Goal: Task Accomplishment & Management: Manage account settings

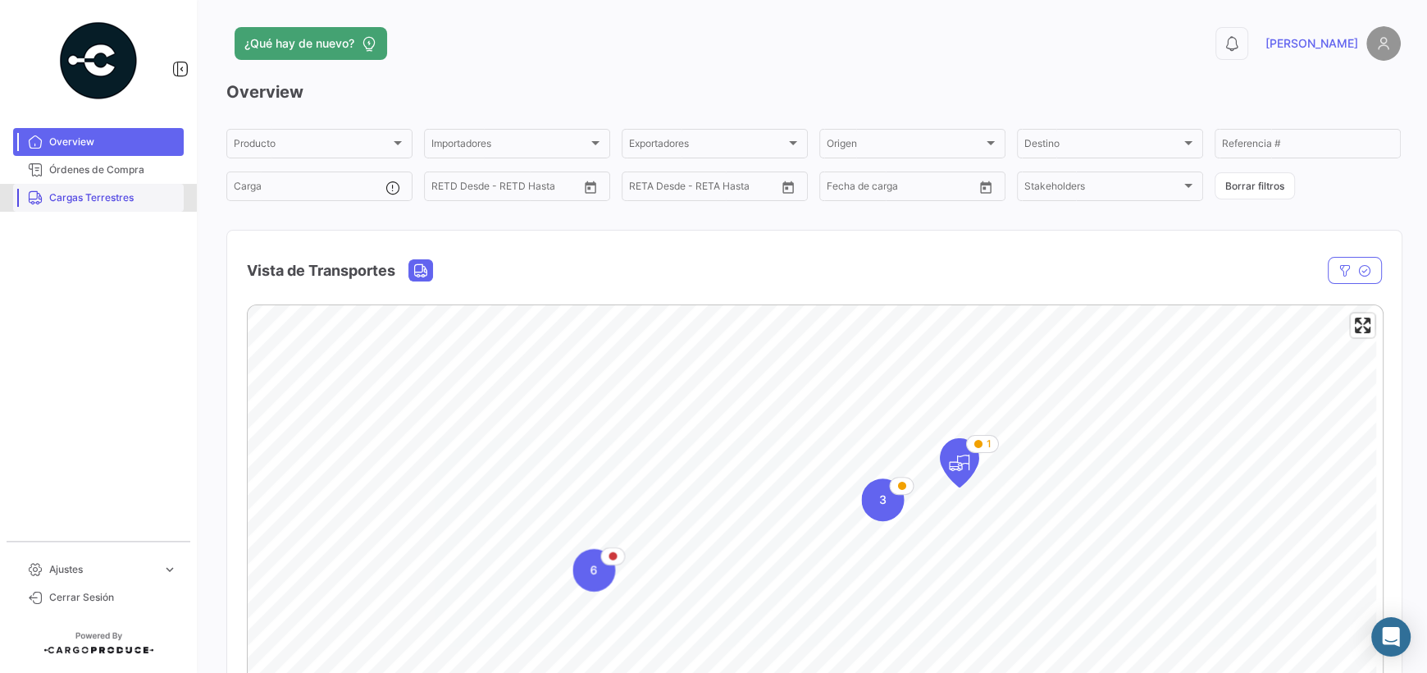
click at [91, 192] on span "Cargas Terrestres" at bounding box center [113, 197] width 128 height 15
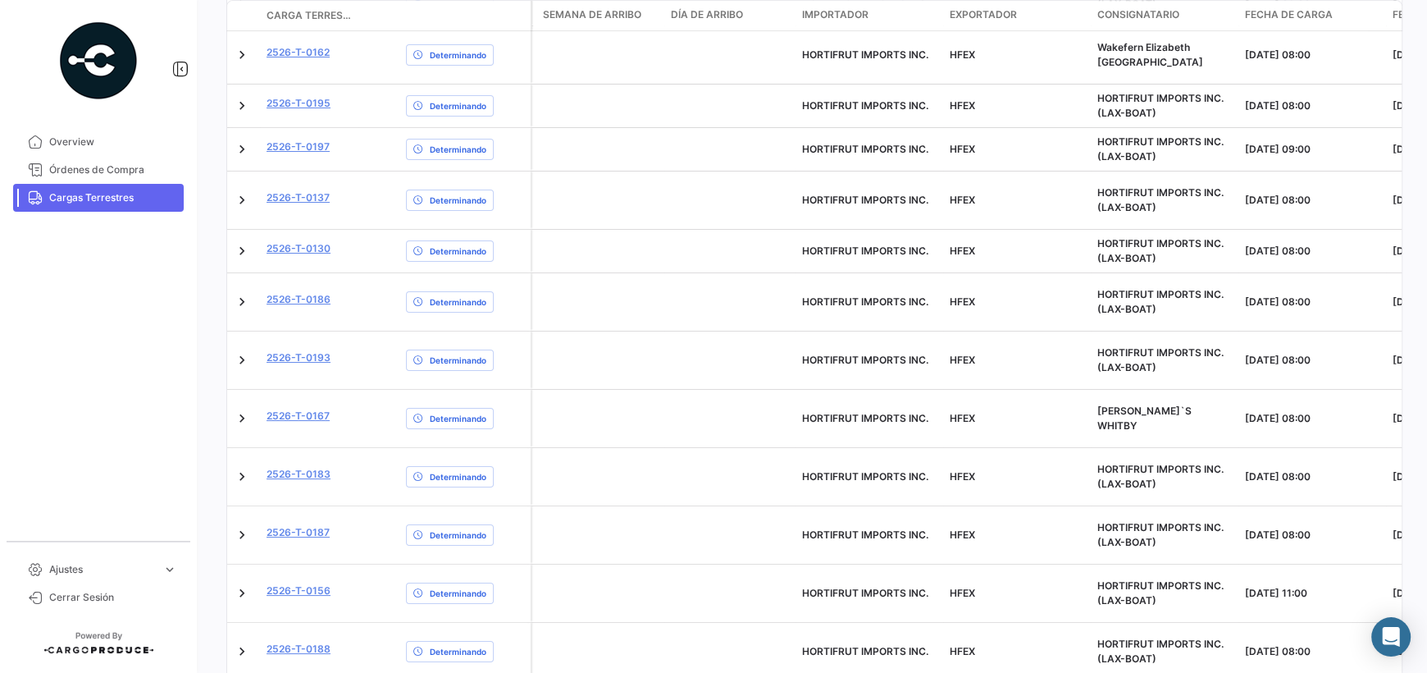
scroll to position [485, 0]
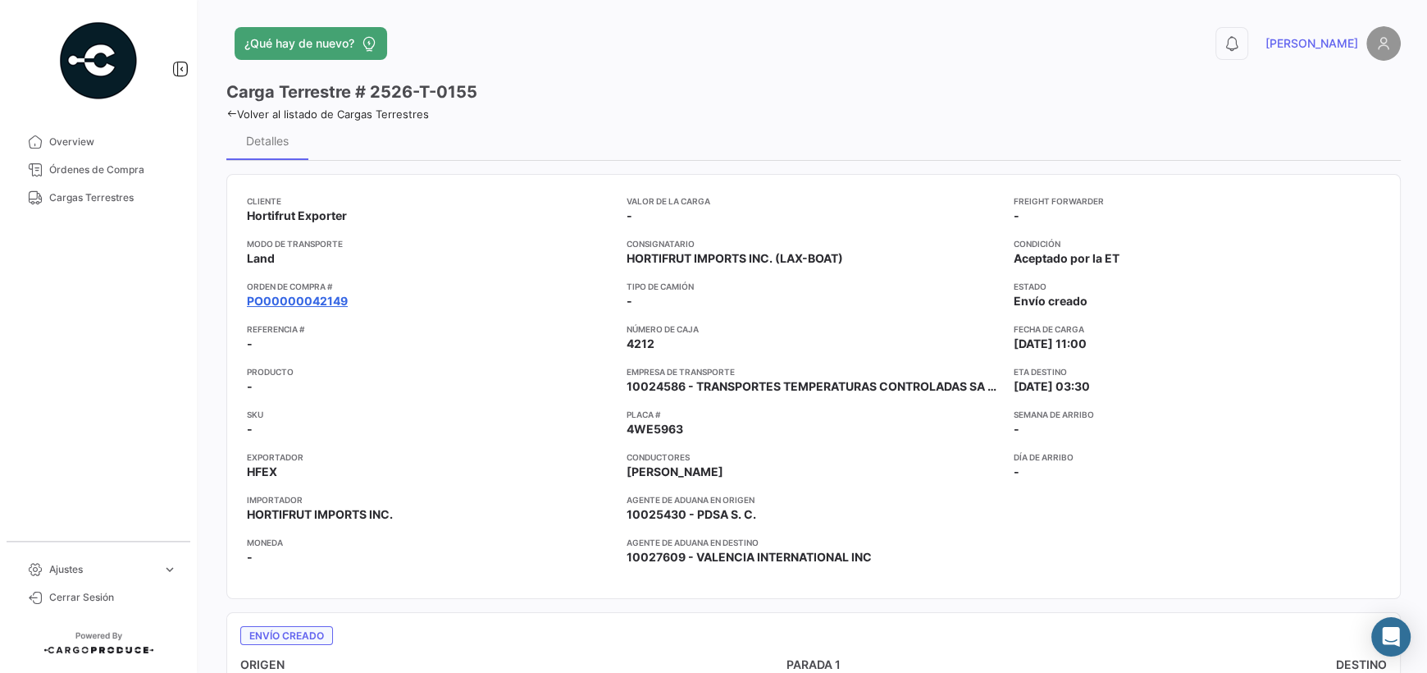
click at [317, 302] on link "PO00000042149" at bounding box center [297, 301] width 101 height 16
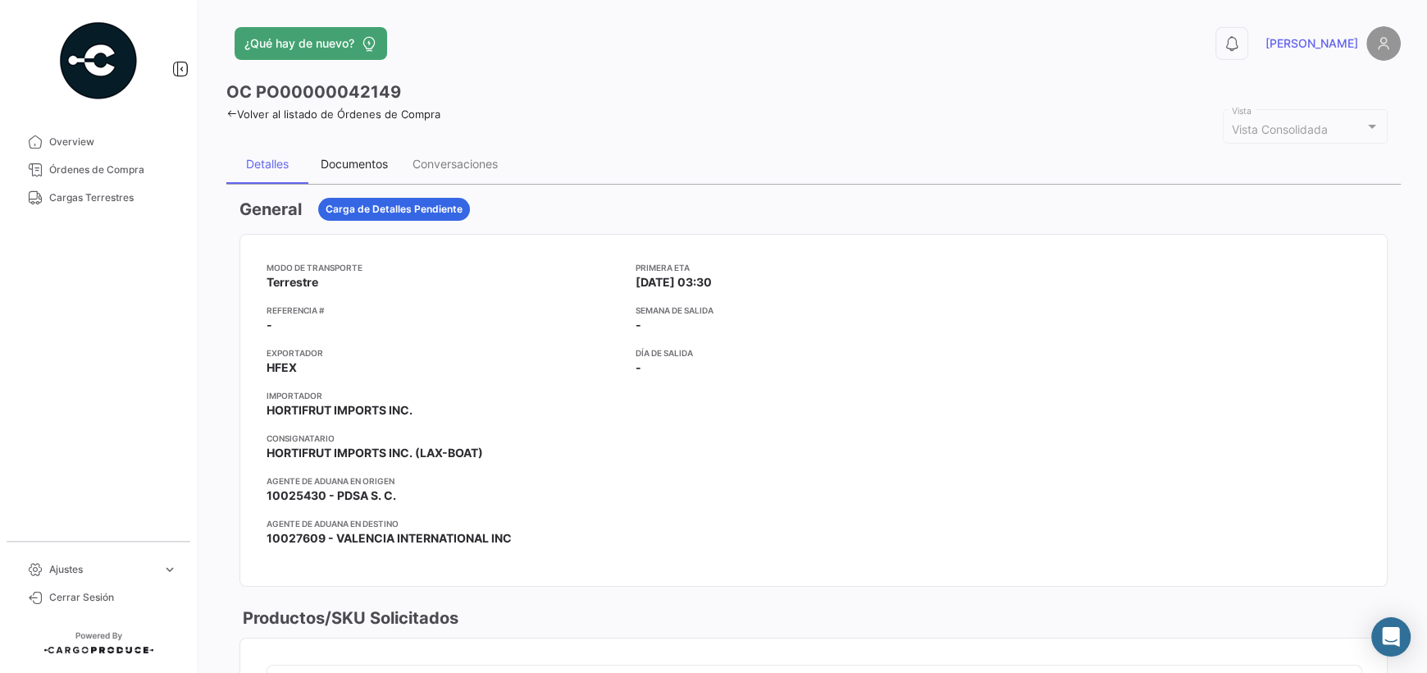
click at [377, 161] on div "Documentos" at bounding box center [354, 164] width 67 height 14
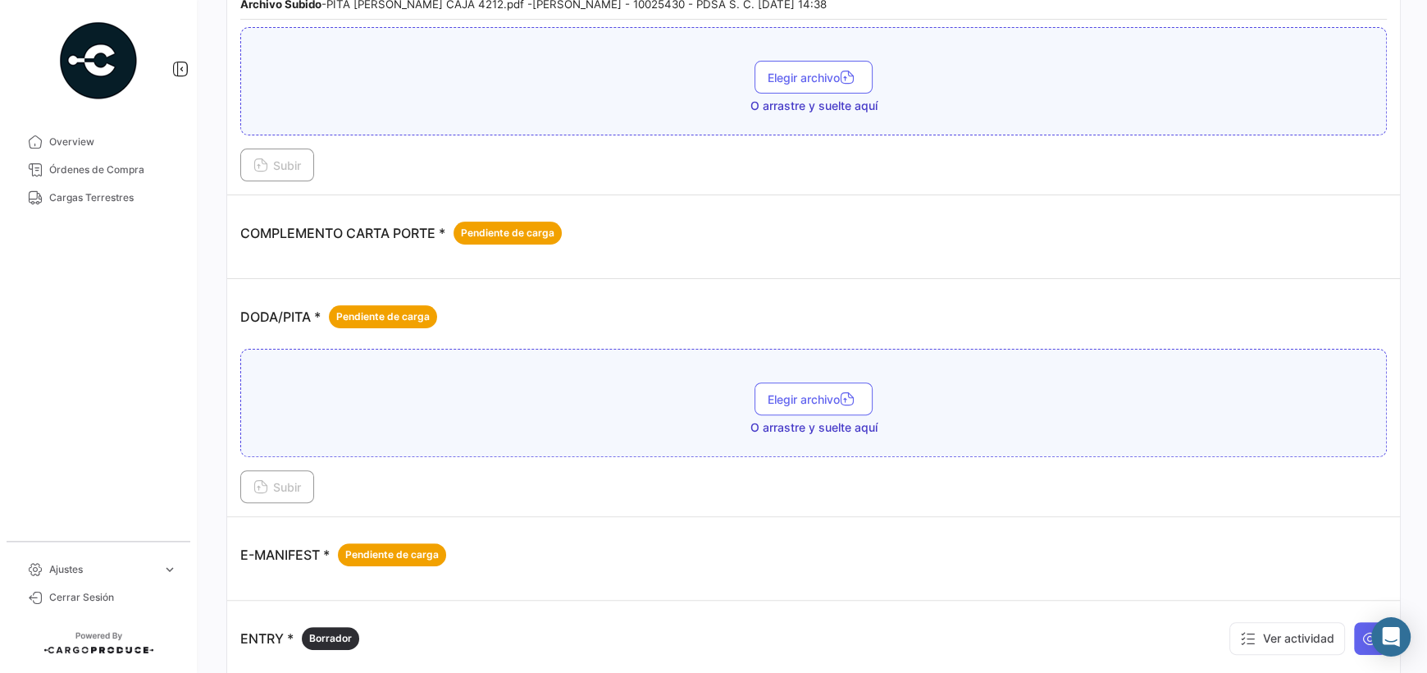
scroll to position [409, 0]
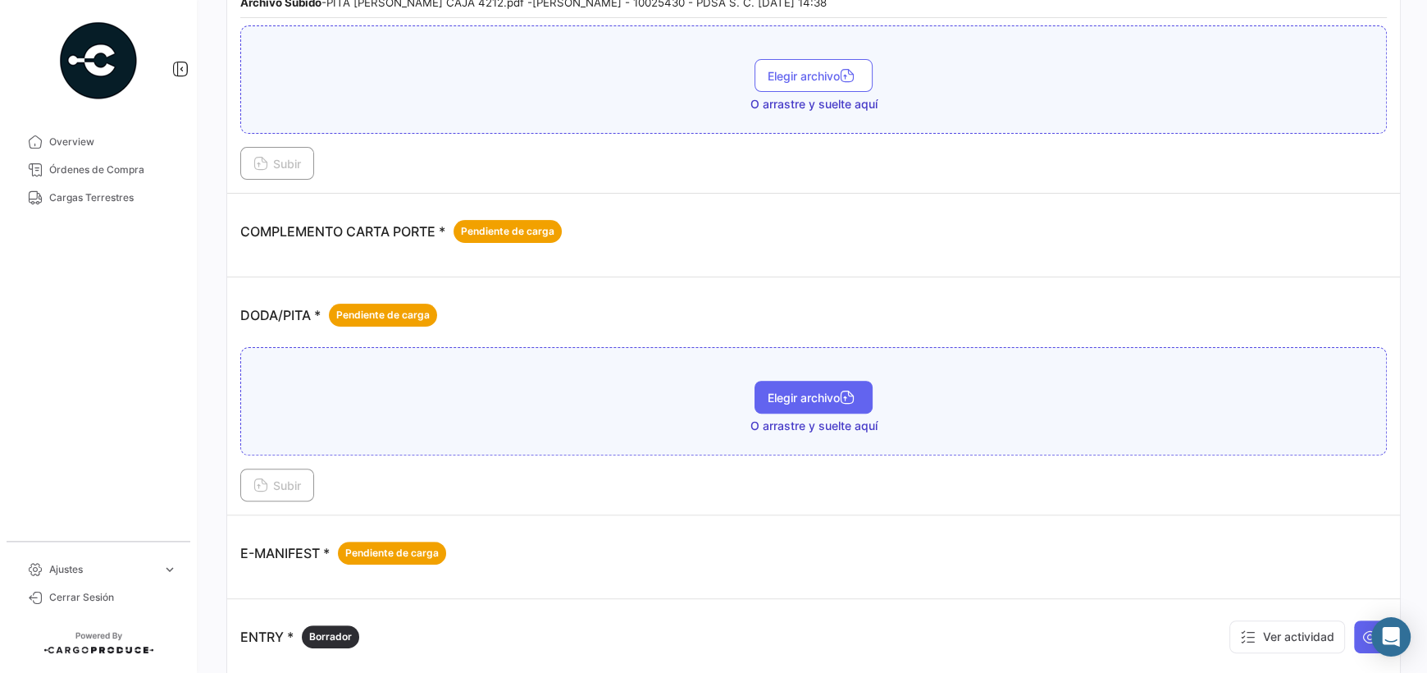
click at [834, 390] on span "Elegir archivo" at bounding box center [814, 397] width 92 height 14
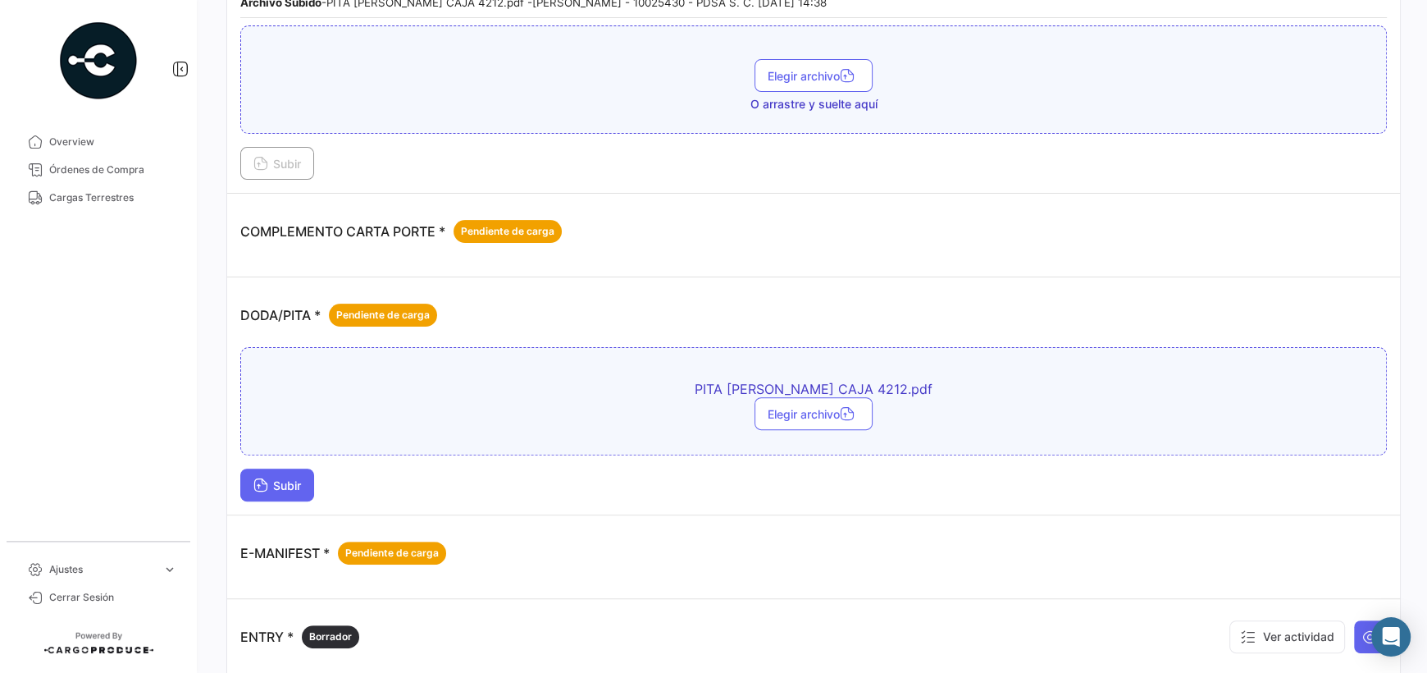
click at [280, 488] on button "Subir" at bounding box center [277, 484] width 74 height 33
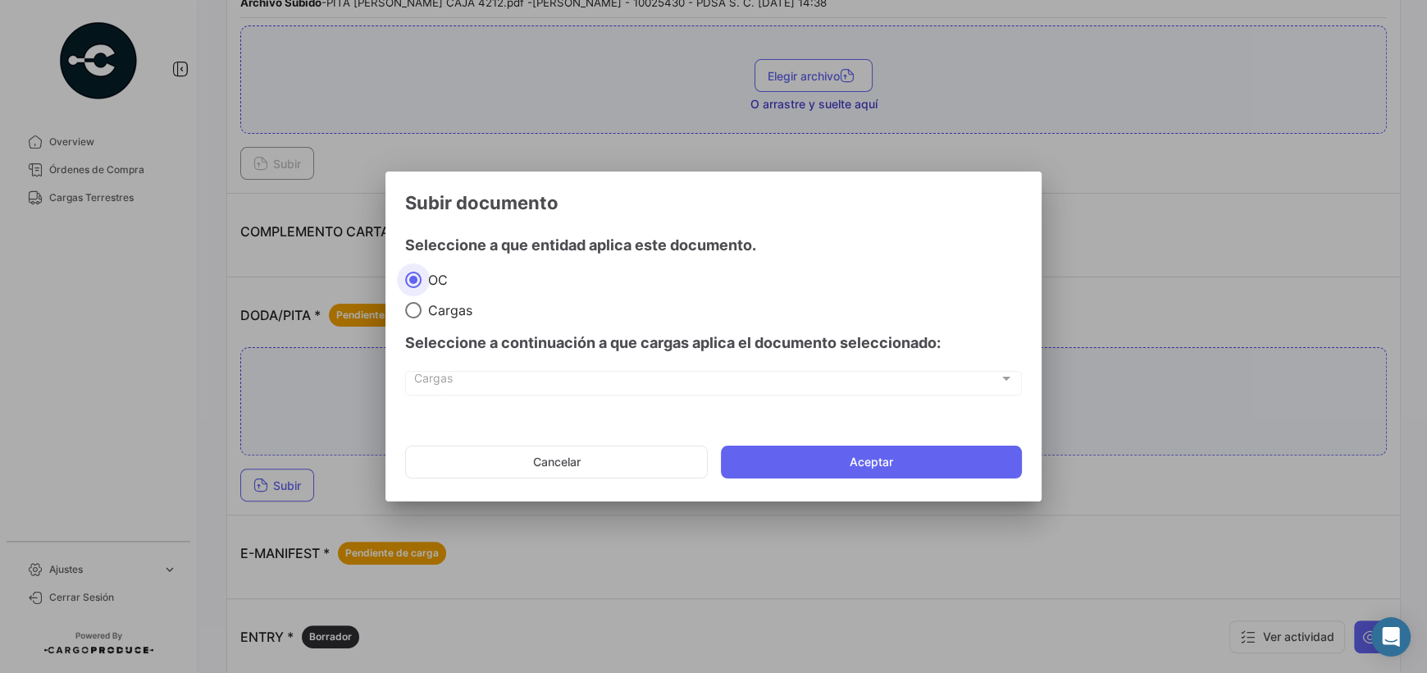
click at [468, 376] on span "Cargas" at bounding box center [706, 382] width 585 height 14
click at [1008, 380] on div at bounding box center [1006, 378] width 15 height 13
drag, startPoint x: 415, startPoint y: 314, endPoint x: 423, endPoint y: 312, distance: 8.4
click at [414, 313] on span at bounding box center [413, 310] width 16 height 16
click at [414, 313] on input "Cargas" at bounding box center [413, 310] width 16 height 16
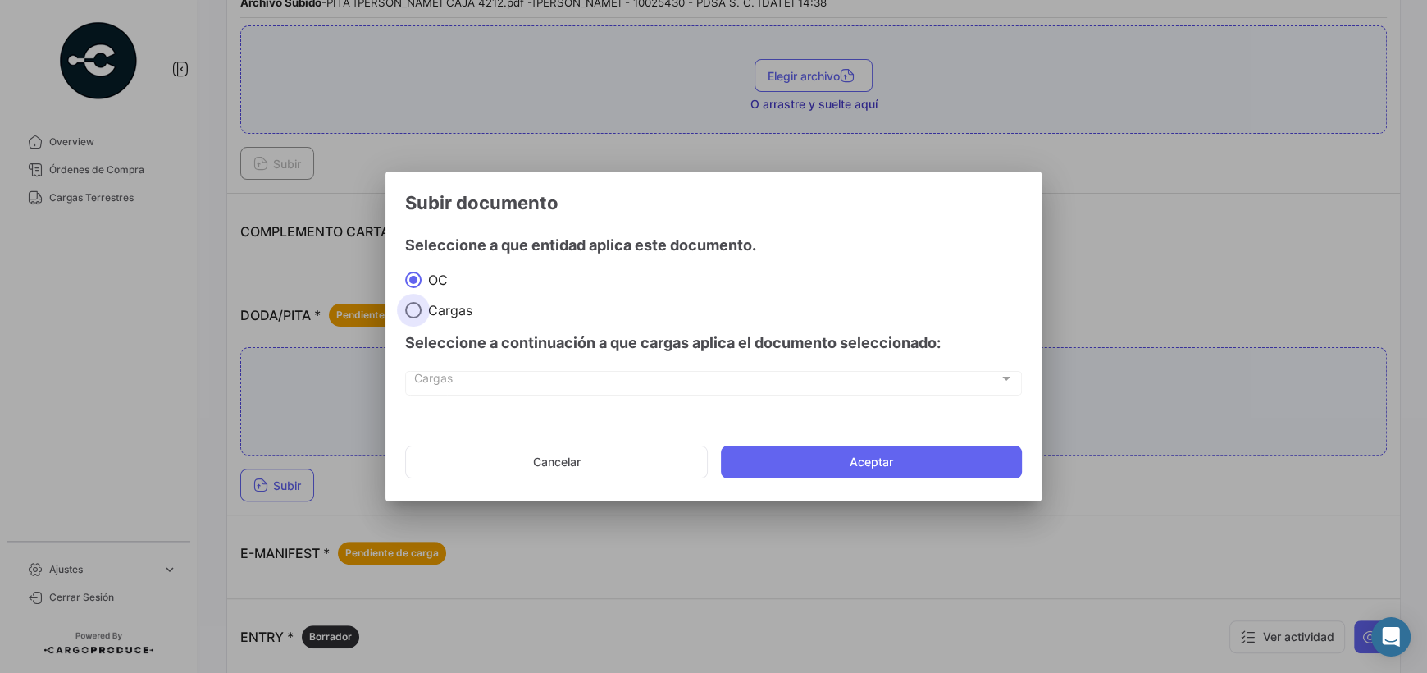
radio input "true"
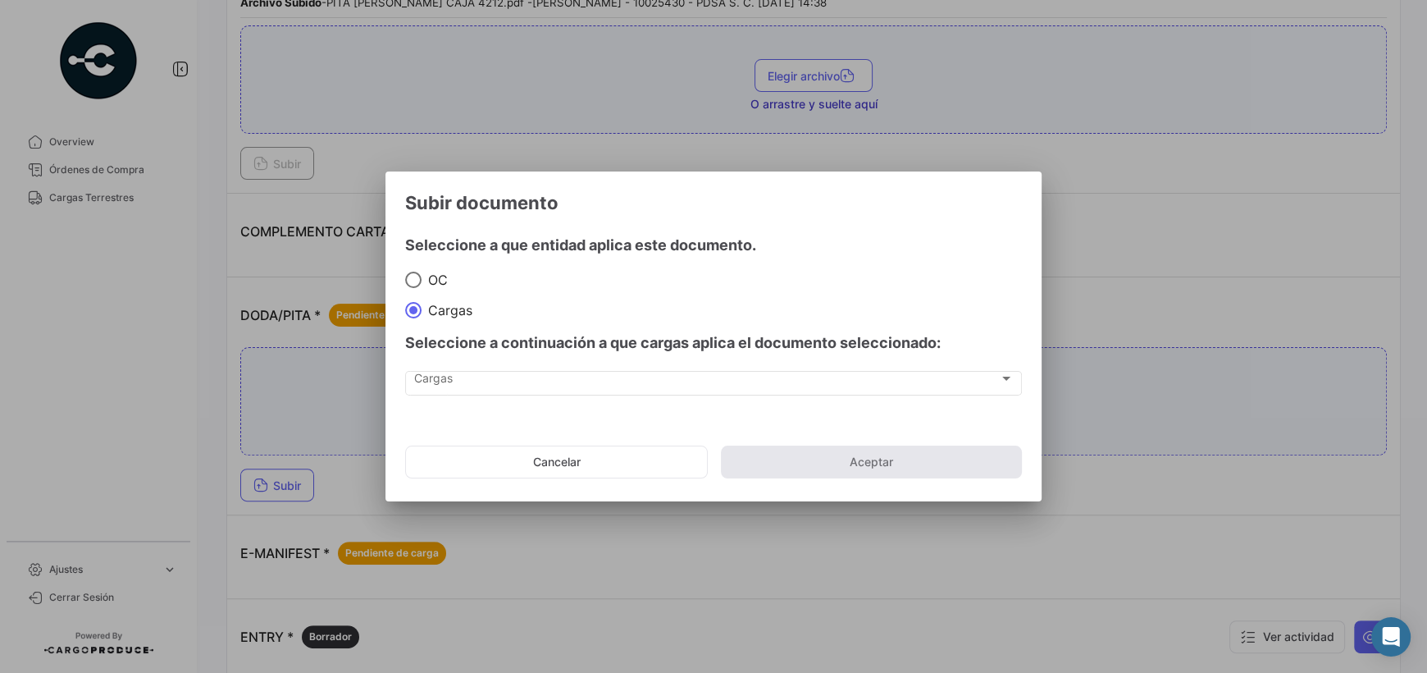
click at [907, 404] on div "Cargas Cargas" at bounding box center [713, 391] width 617 height 41
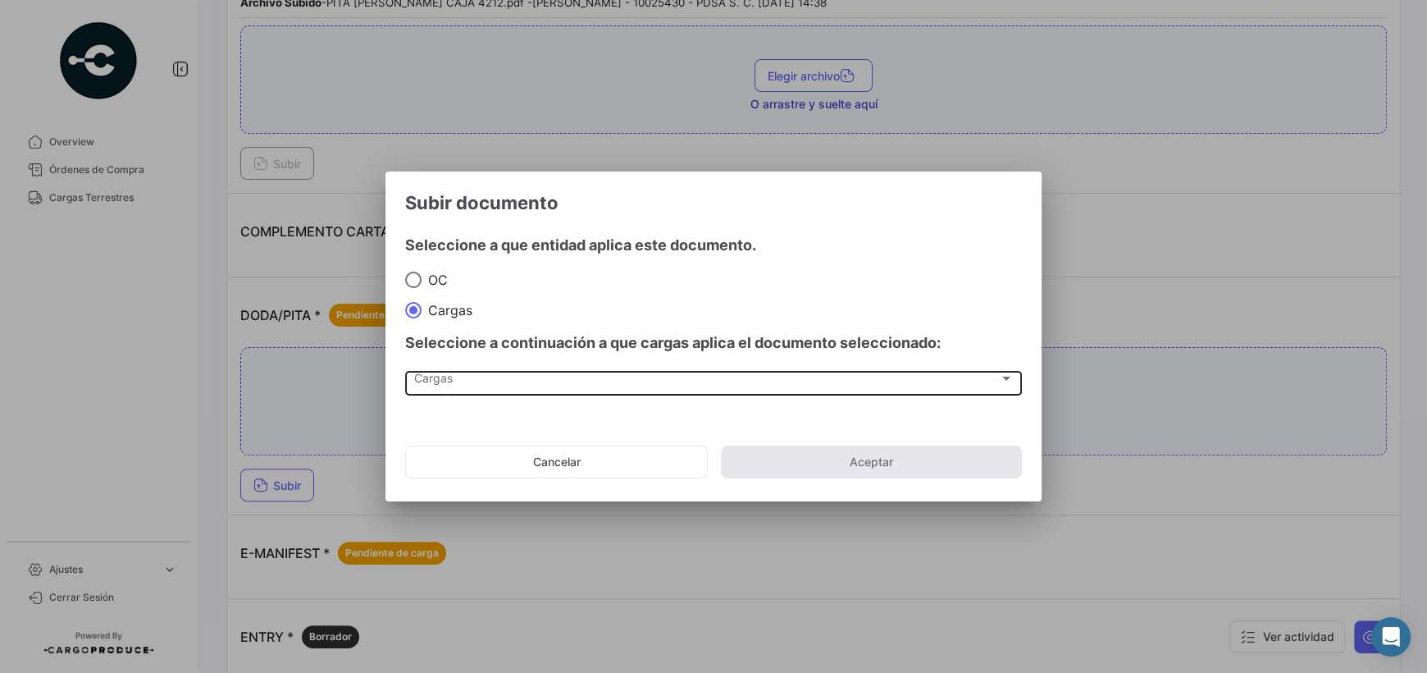
click at [926, 389] on div "Cargas Cargas" at bounding box center [714, 381] width 600 height 28
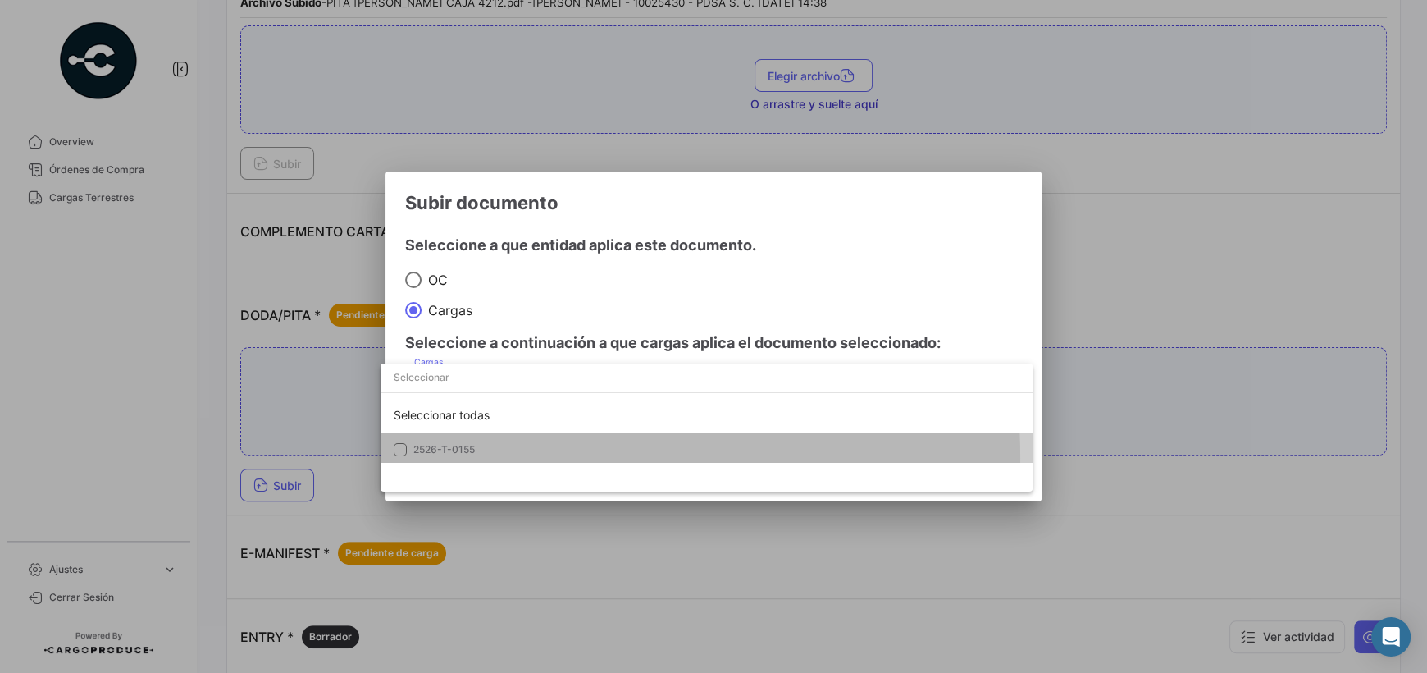
click at [466, 457] on mat-option "2526-T-0155" at bounding box center [707, 449] width 652 height 34
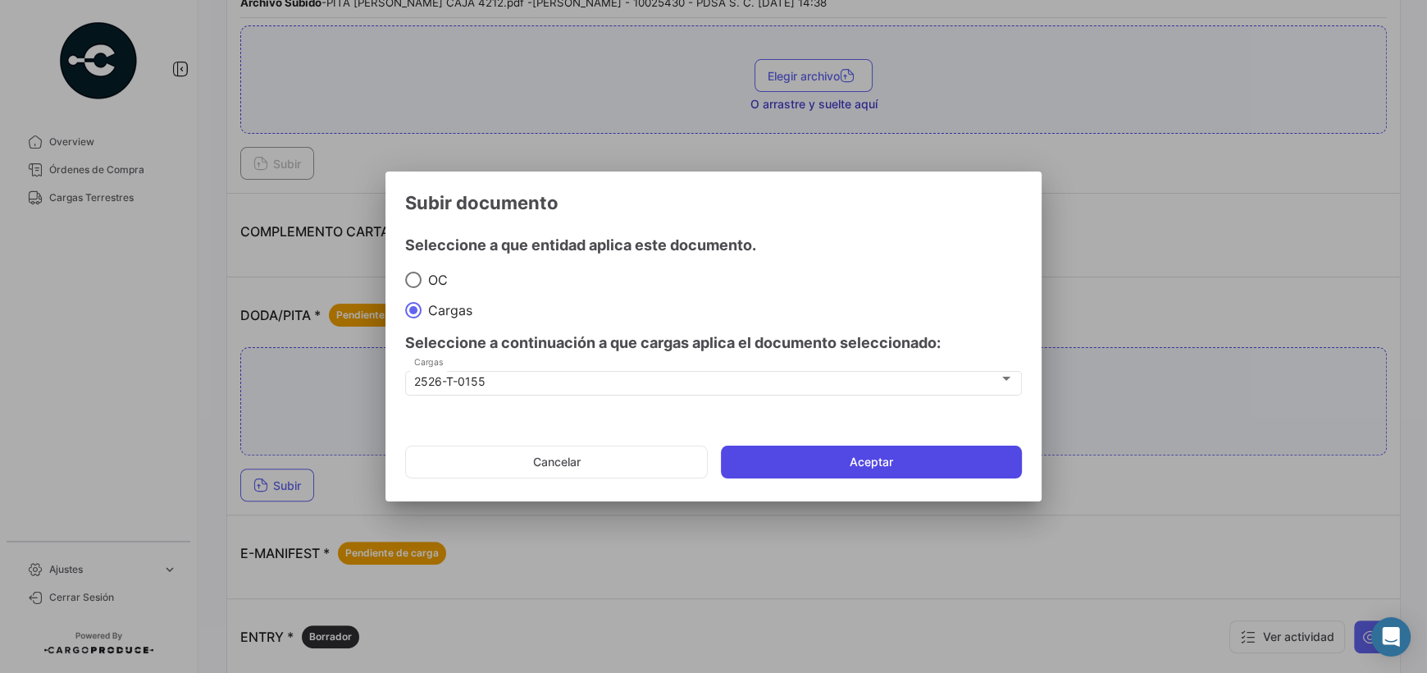
click at [904, 458] on button "Aceptar" at bounding box center [871, 461] width 301 height 33
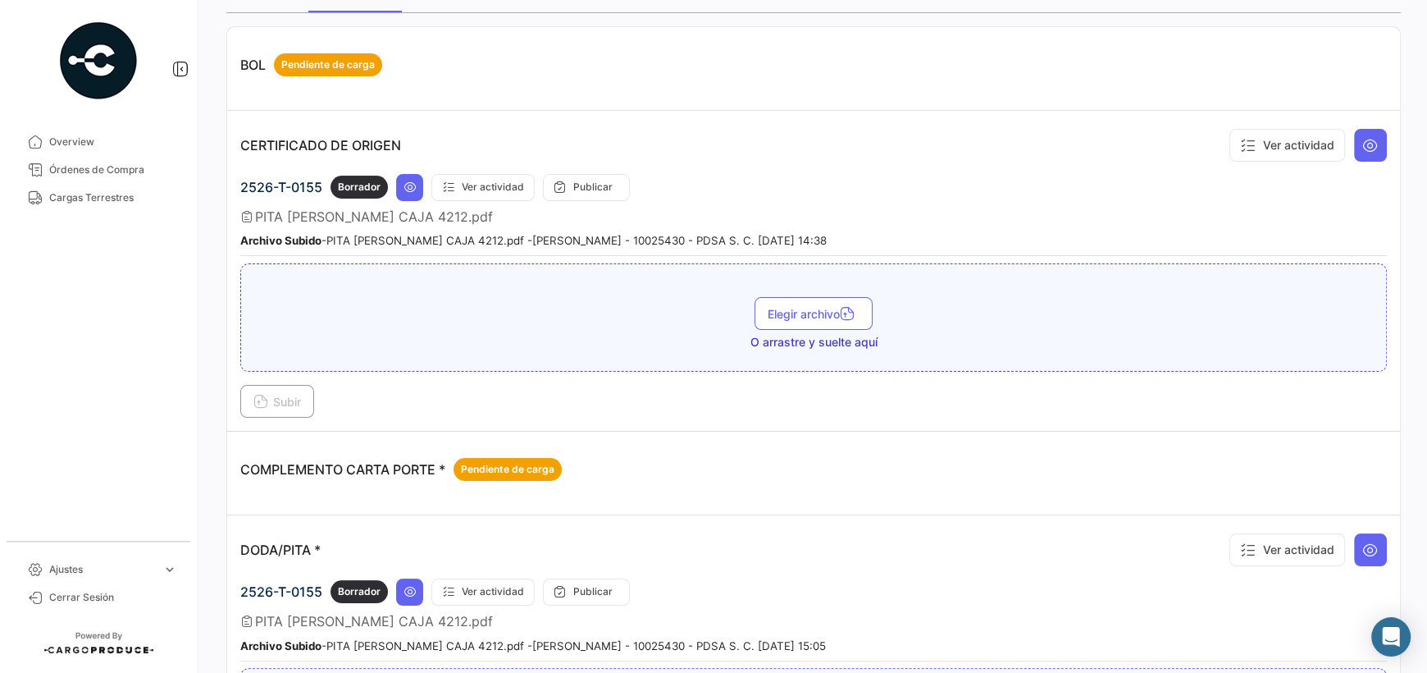
scroll to position [164, 0]
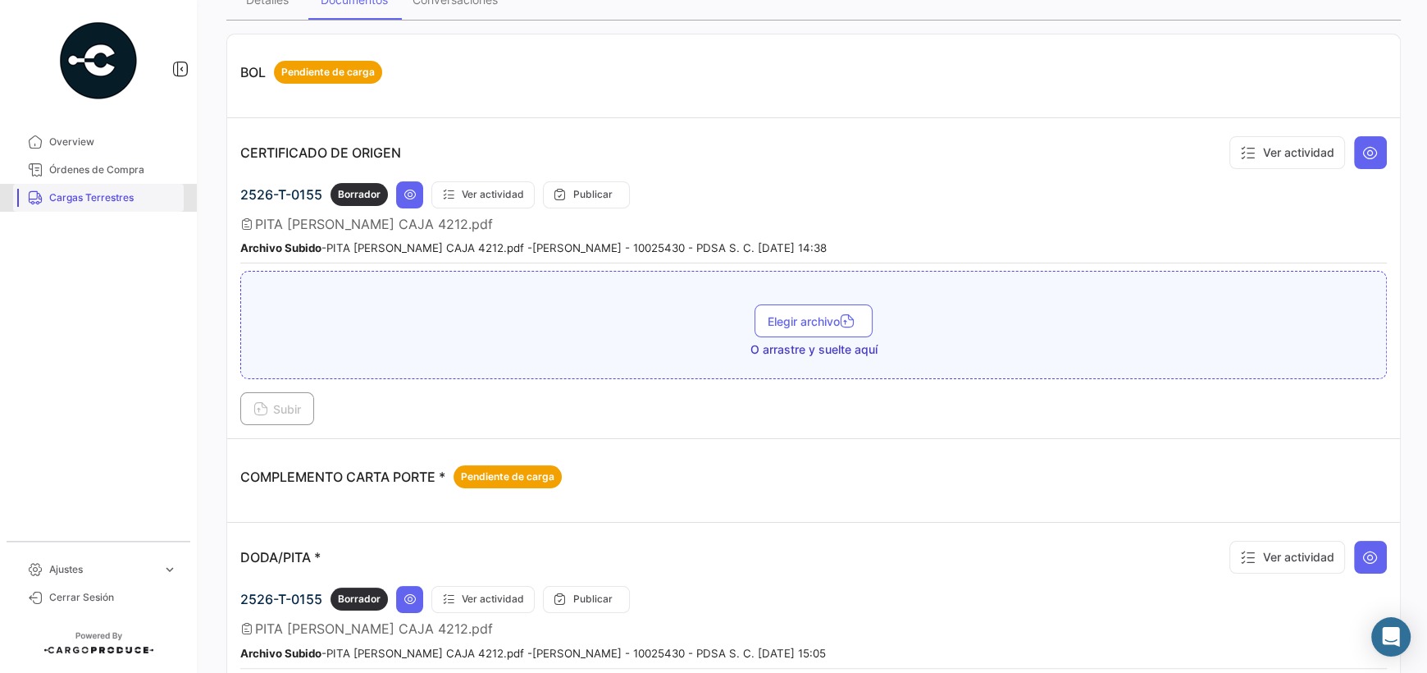
click at [125, 196] on span "Cargas Terrestres" at bounding box center [113, 197] width 128 height 15
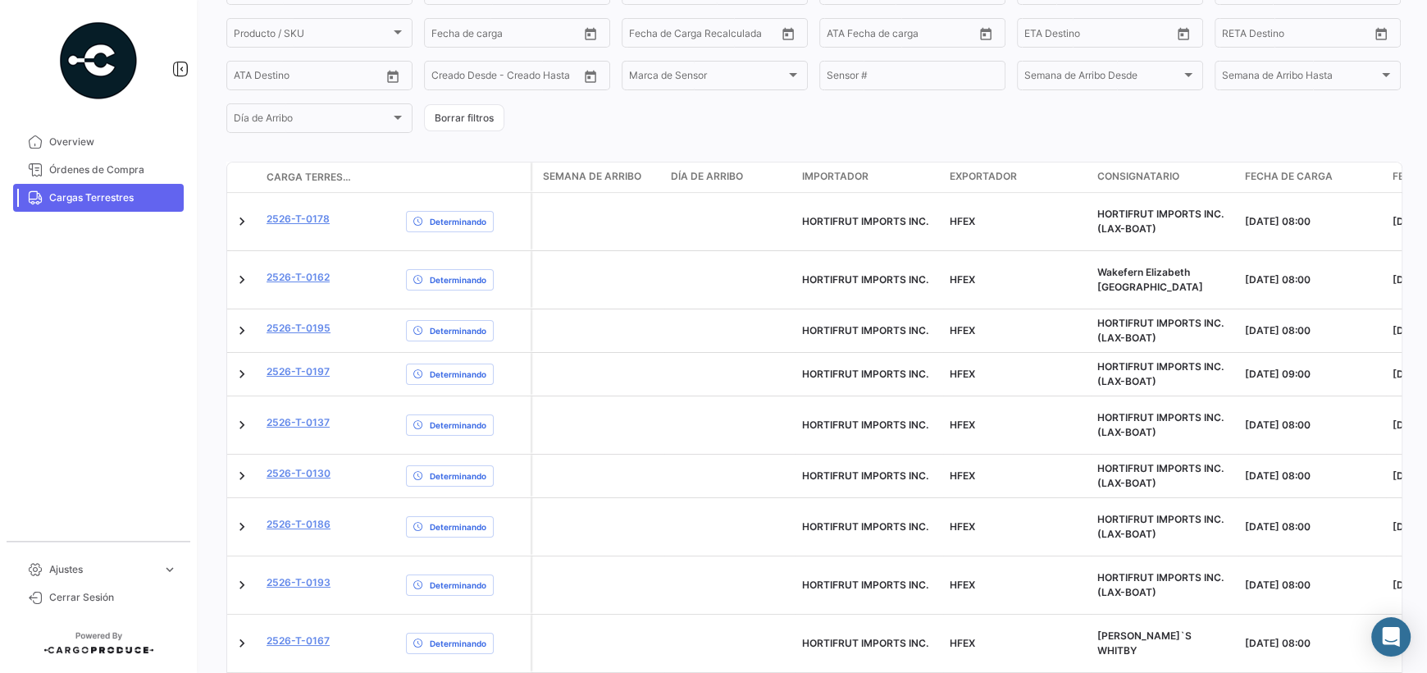
scroll to position [485, 0]
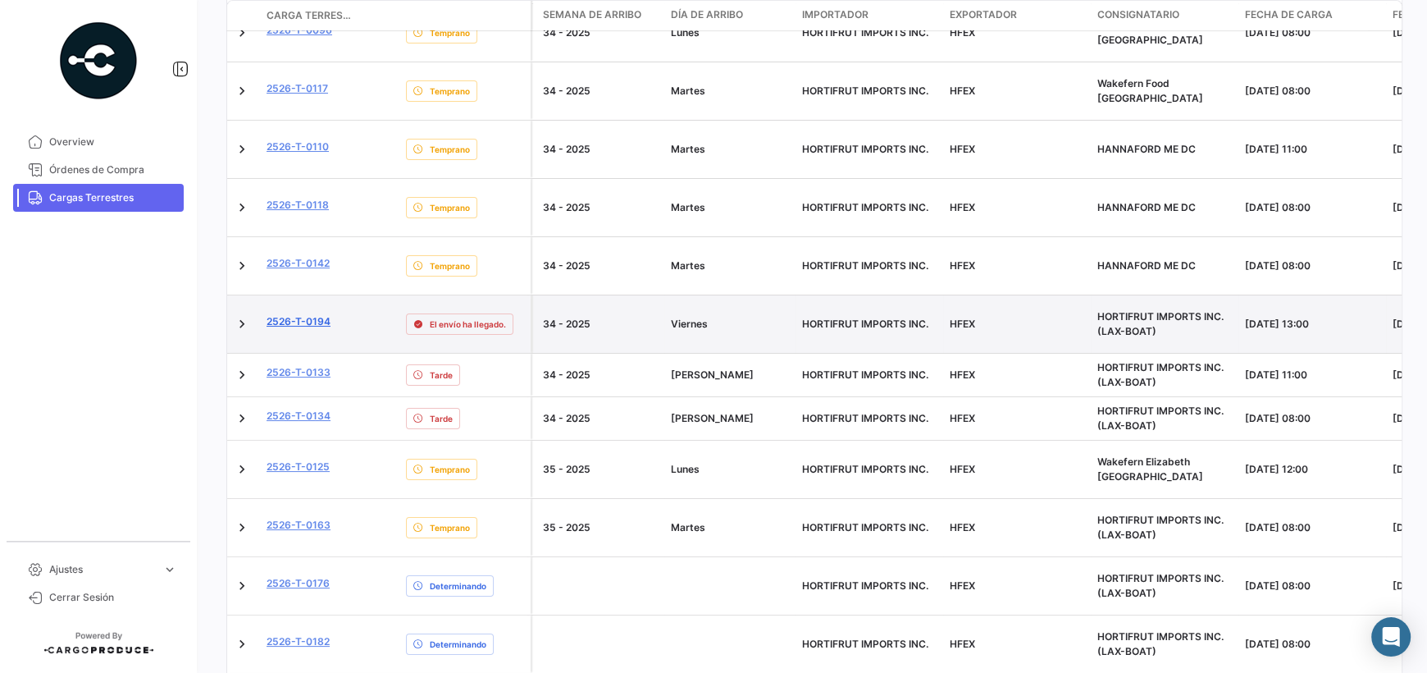
scroll to position [461, 0]
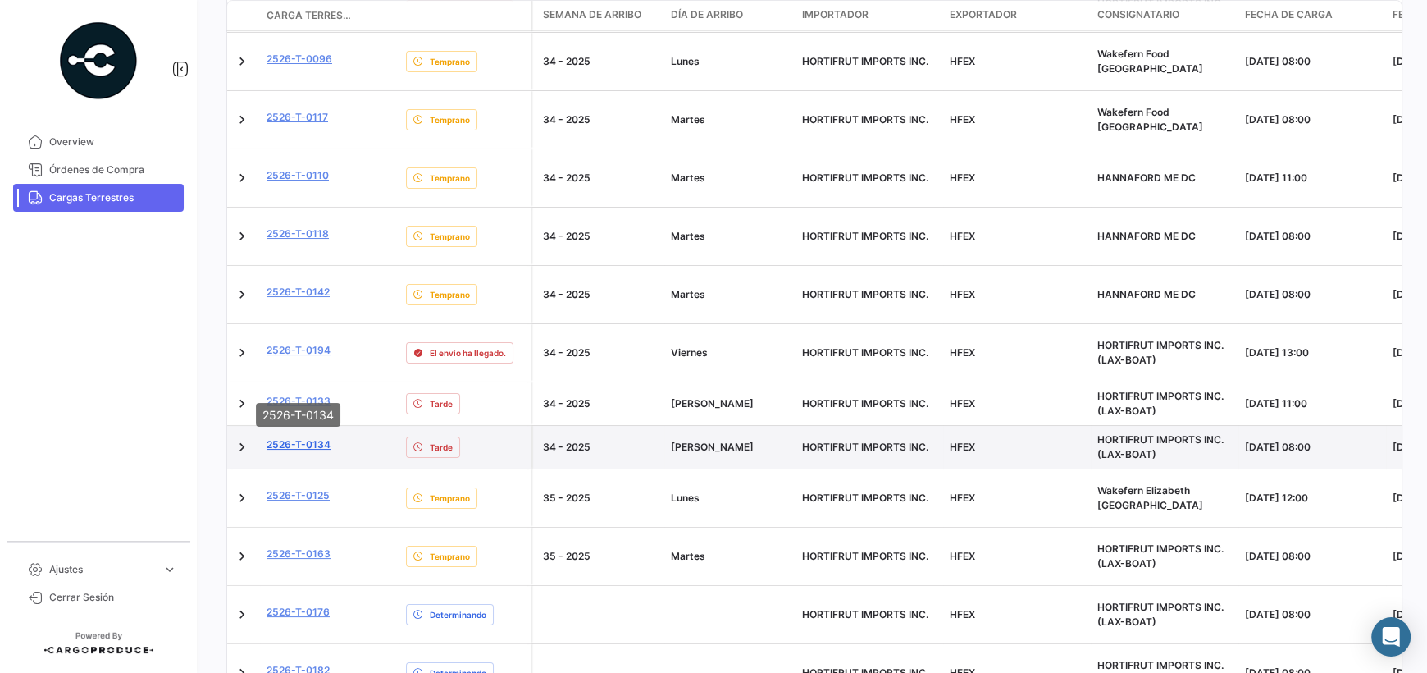
click at [313, 391] on mat-tooltip-component "2526-T-0134" at bounding box center [297, 414] width 107 height 47
click at [316, 437] on link "2526-T-0134" at bounding box center [299, 444] width 64 height 15
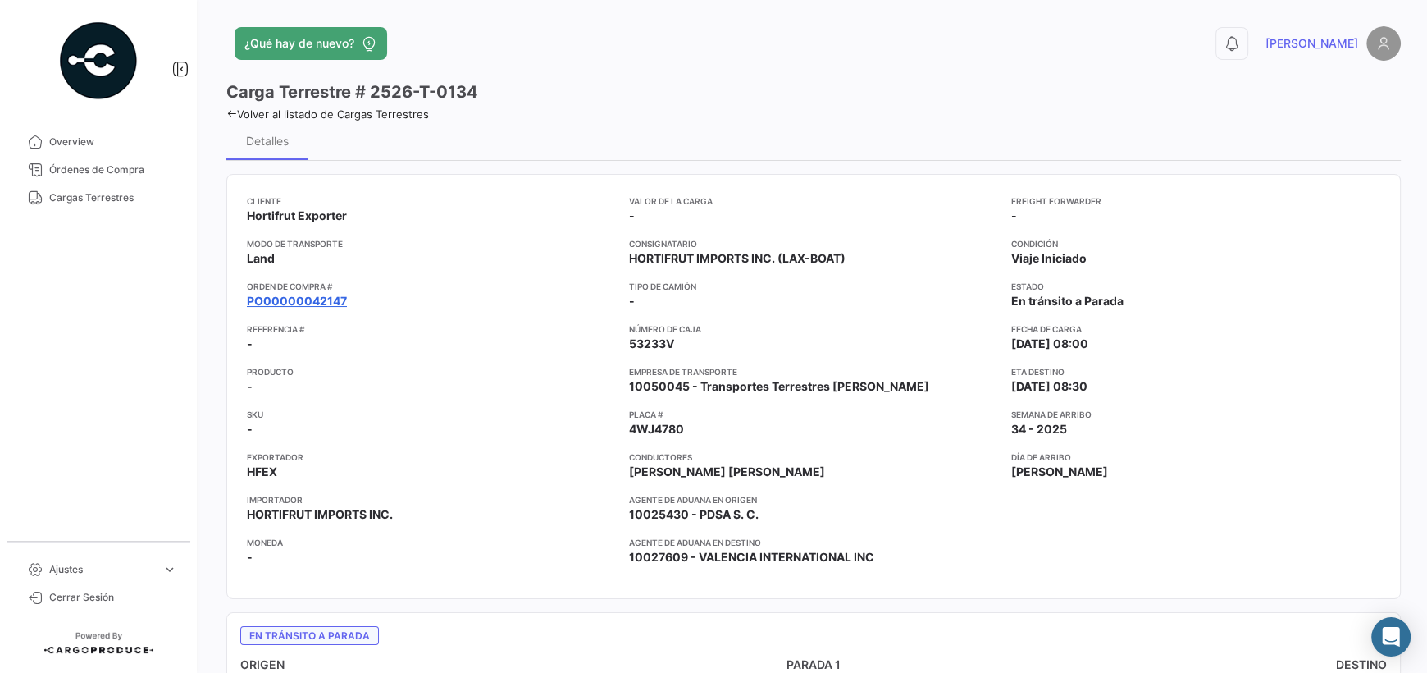
click at [304, 295] on link "PO00000042147" at bounding box center [297, 301] width 100 height 16
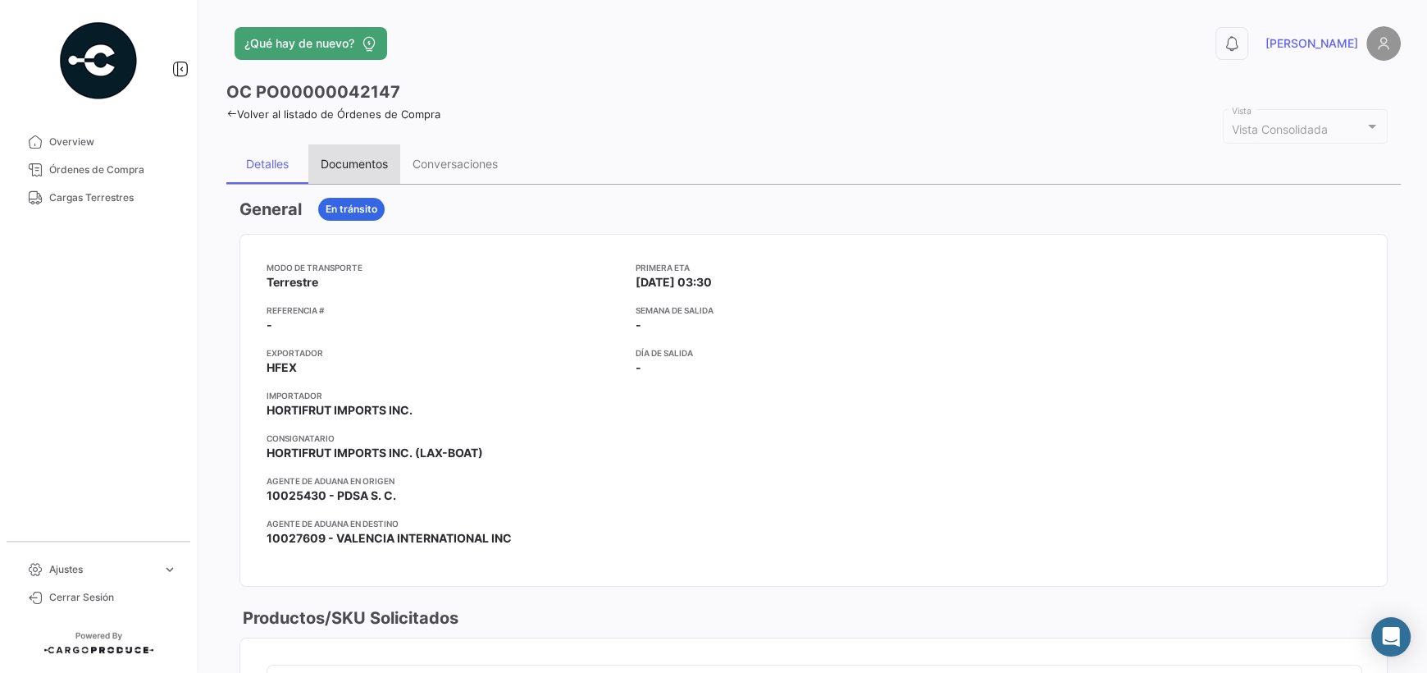
click at [353, 158] on div "Documentos" at bounding box center [354, 164] width 67 height 14
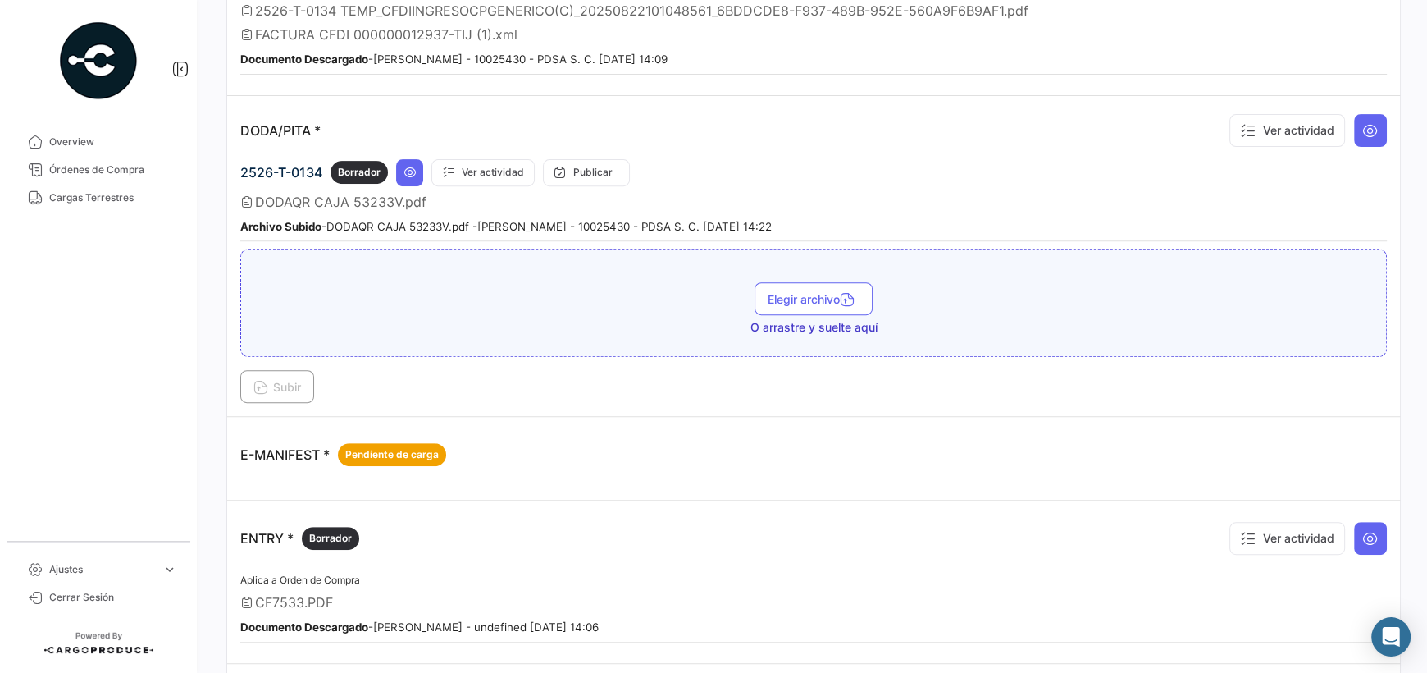
scroll to position [655, 0]
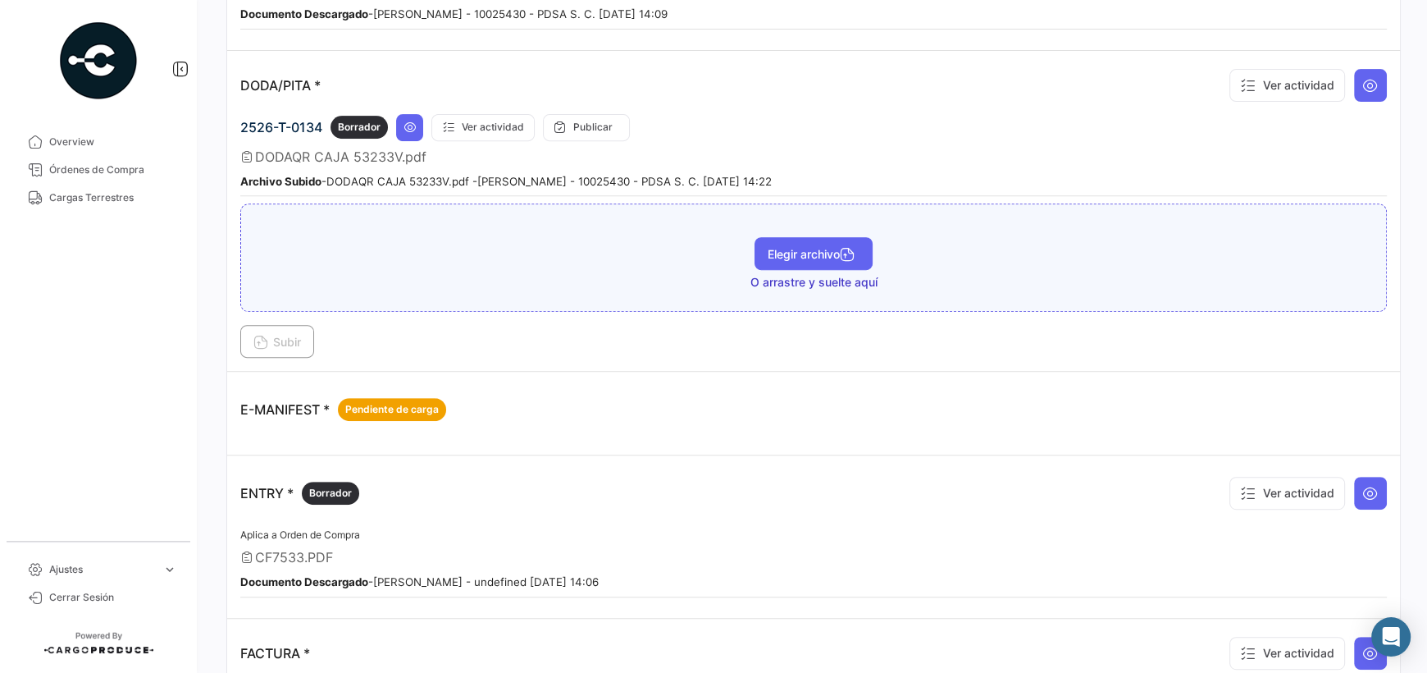
click at [803, 252] on span "Elegir archivo" at bounding box center [814, 254] width 92 height 14
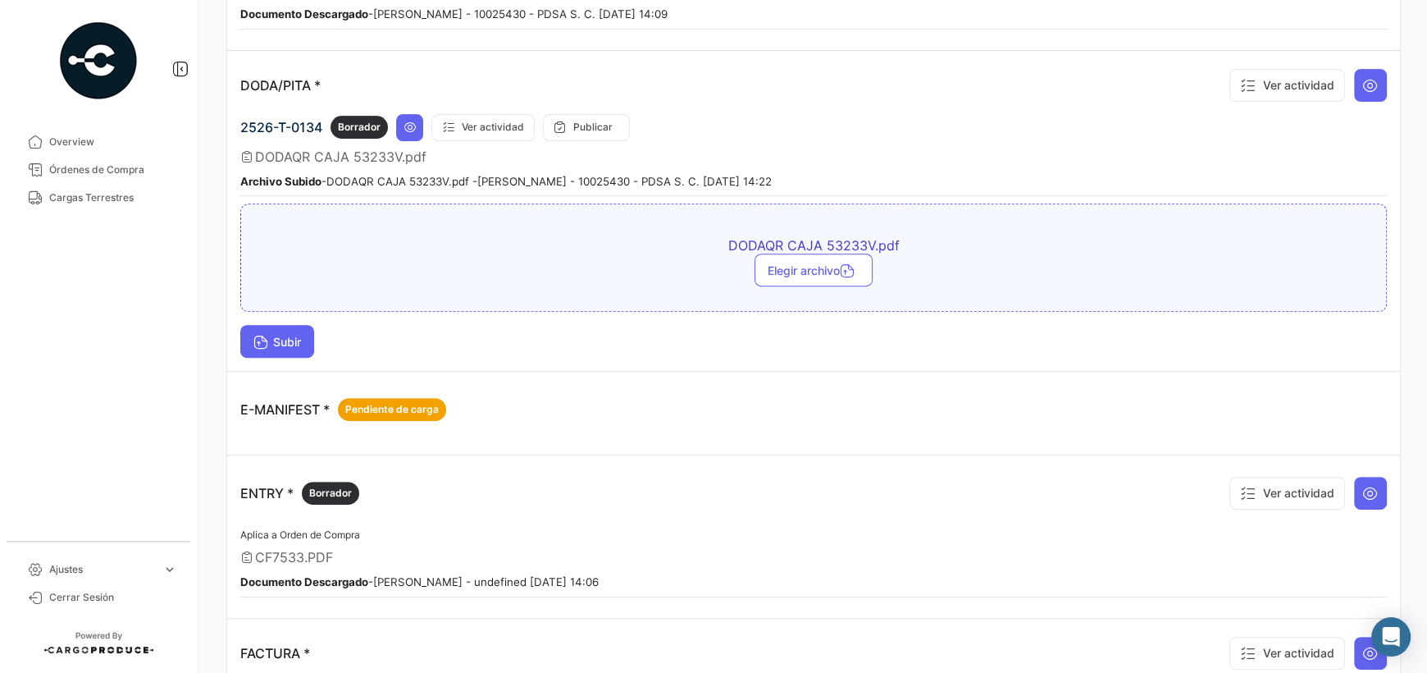
click at [271, 335] on span "Subir" at bounding box center [277, 342] width 48 height 14
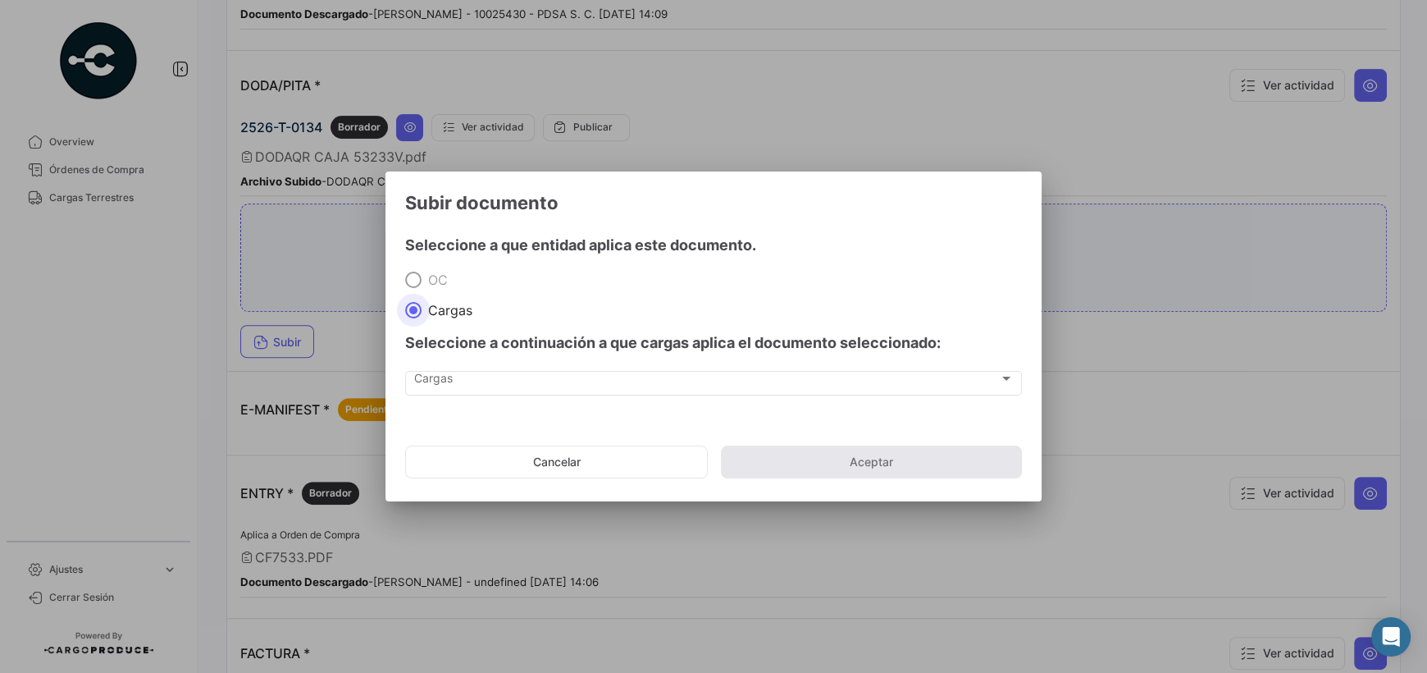
click at [589, 396] on div "Cargas Cargas" at bounding box center [713, 391] width 617 height 41
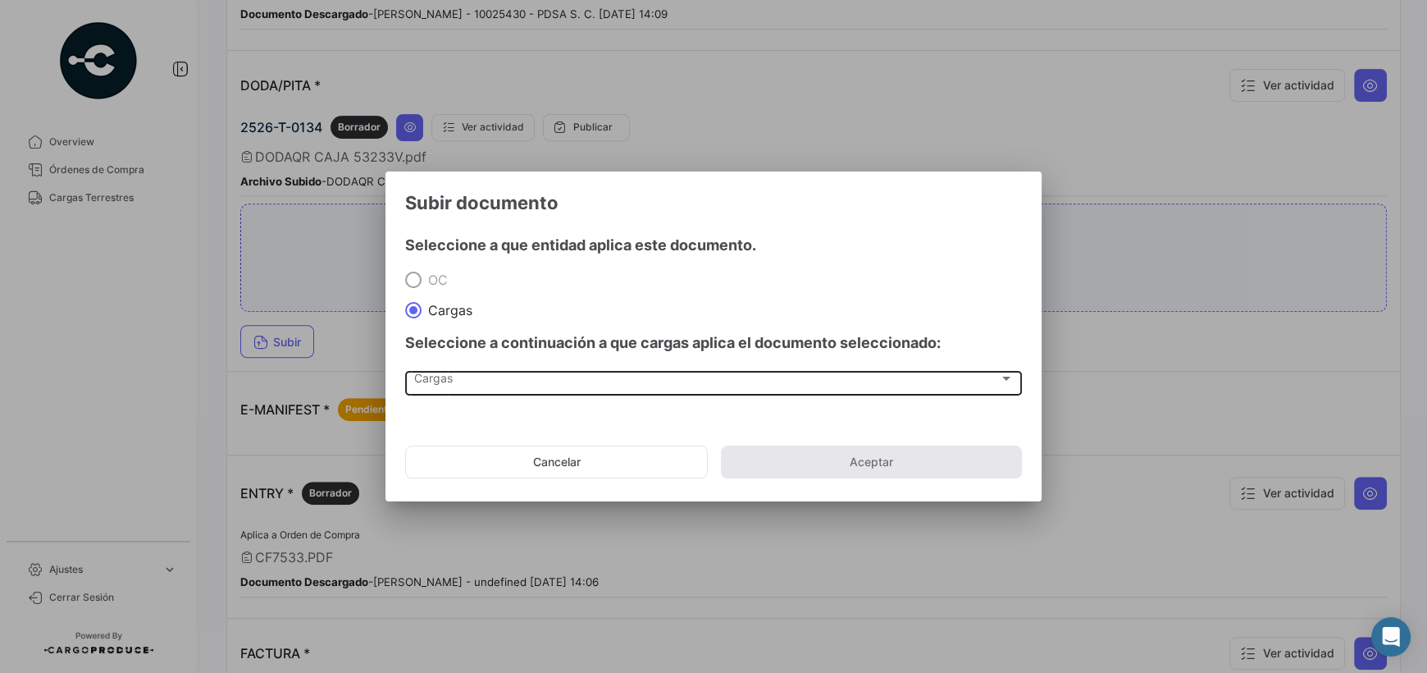
click at [504, 390] on div "Cargas Cargas" at bounding box center [714, 381] width 600 height 28
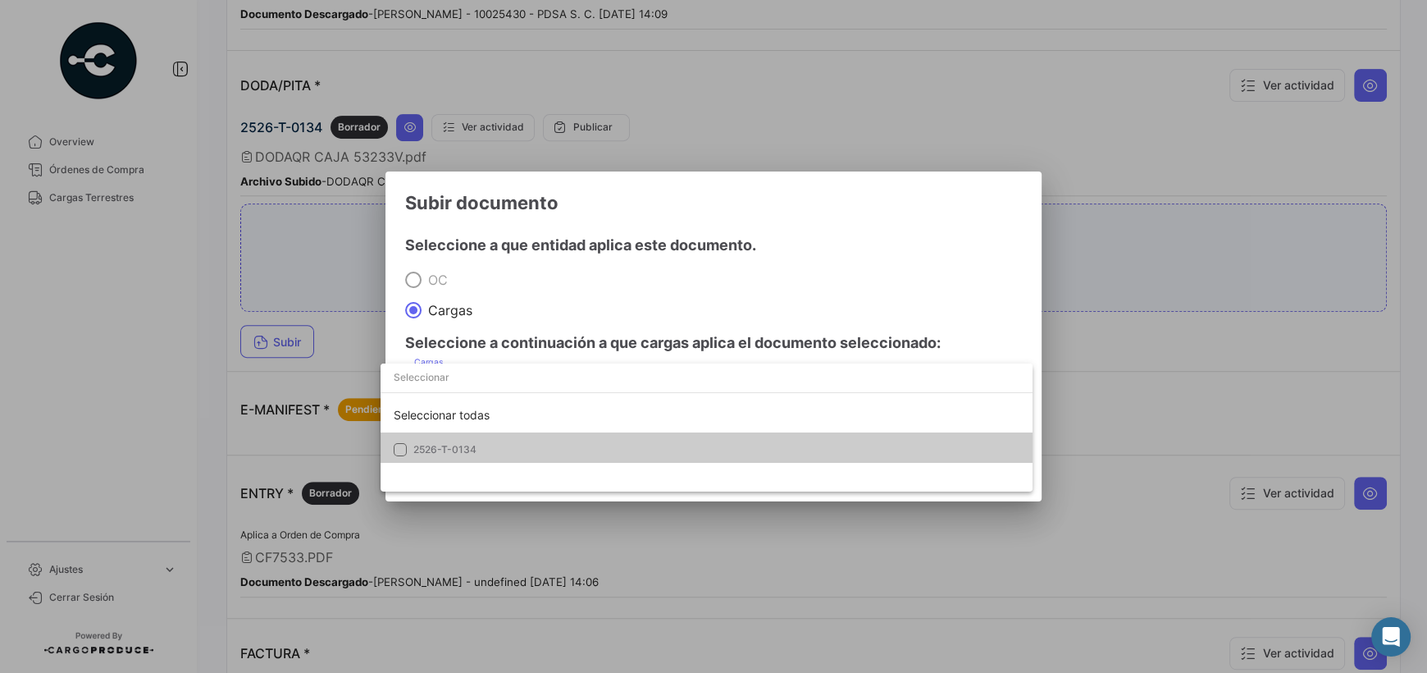
click at [406, 454] on mat-option "2526-T-0134" at bounding box center [707, 449] width 652 height 34
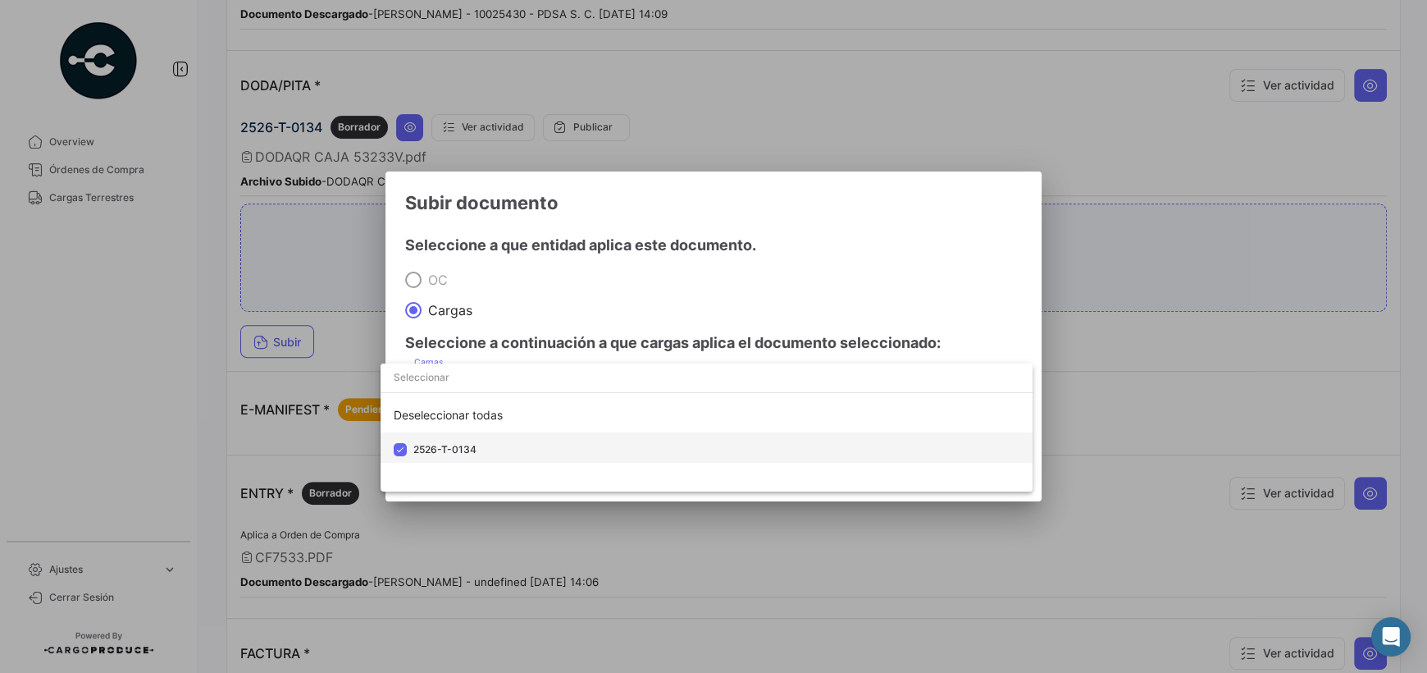
click at [856, 457] on mat-option "2526-T-0134" at bounding box center [707, 449] width 652 height 34
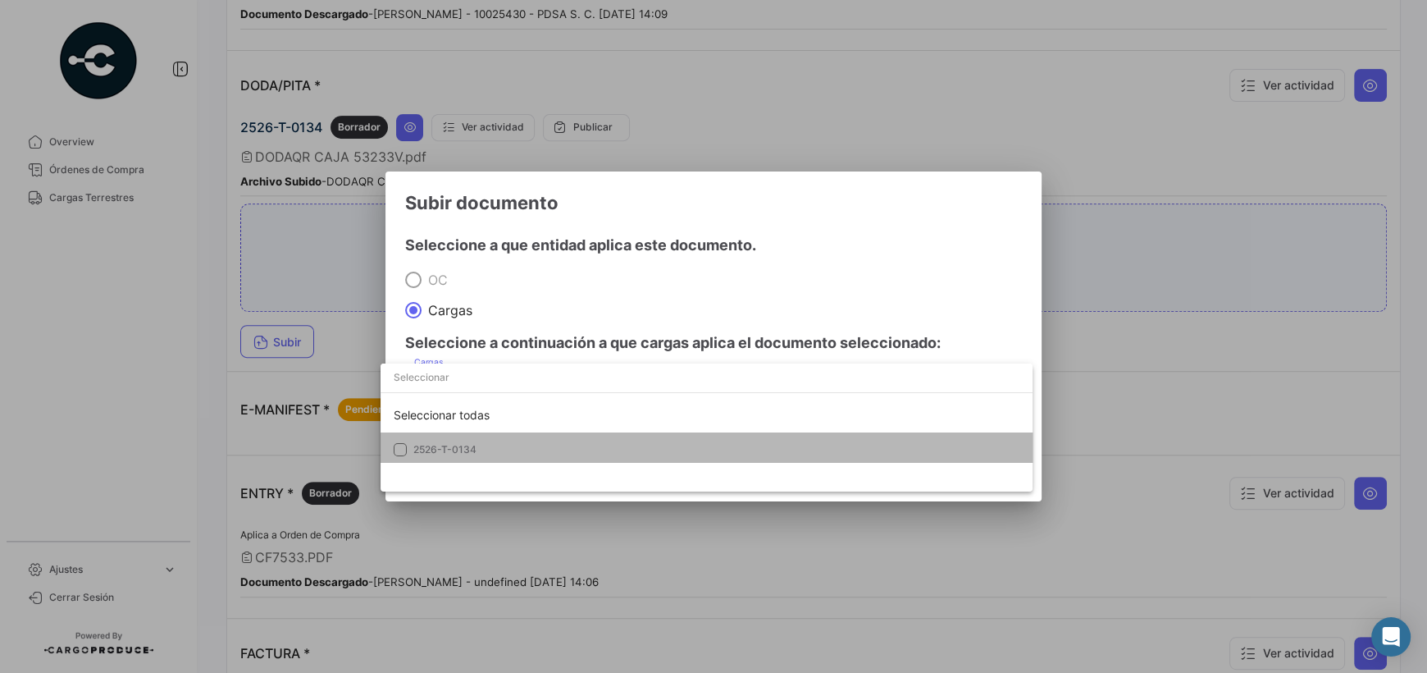
click at [846, 457] on mat-option "2526-T-0134" at bounding box center [707, 449] width 652 height 34
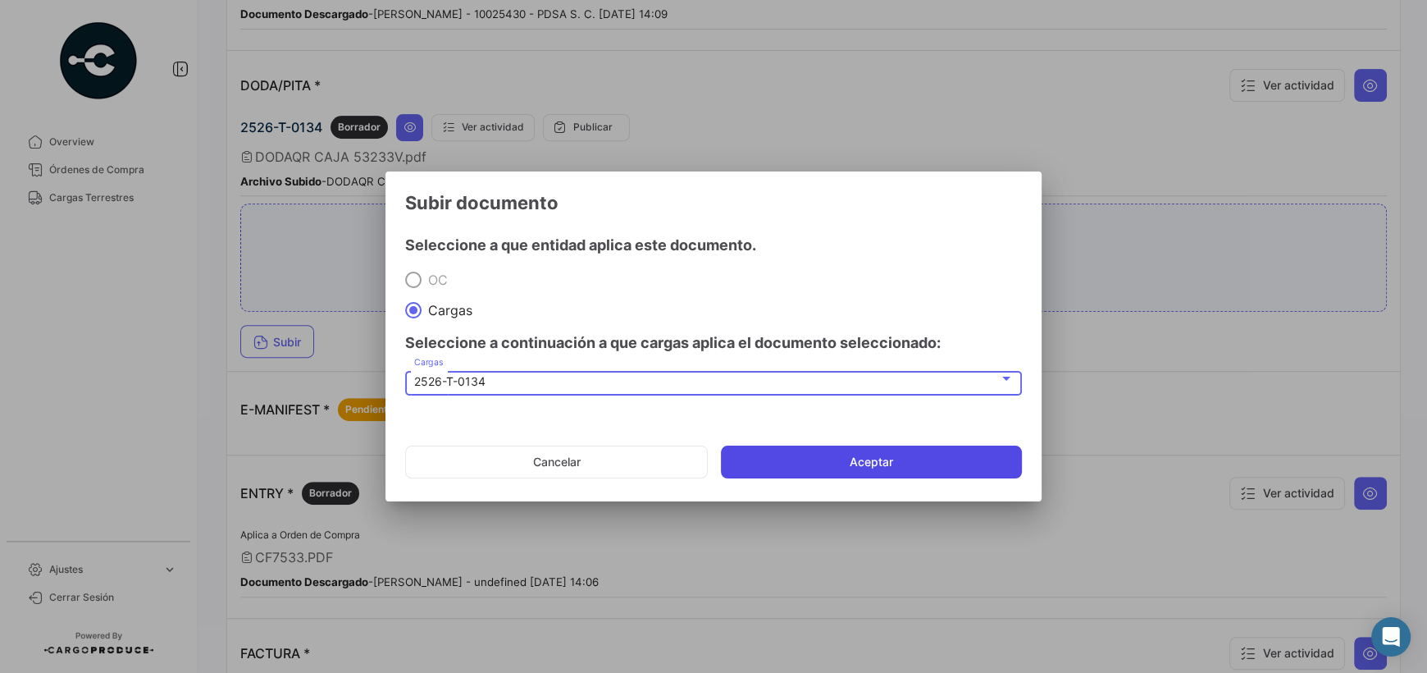
click at [869, 456] on button "Aceptar" at bounding box center [871, 461] width 301 height 33
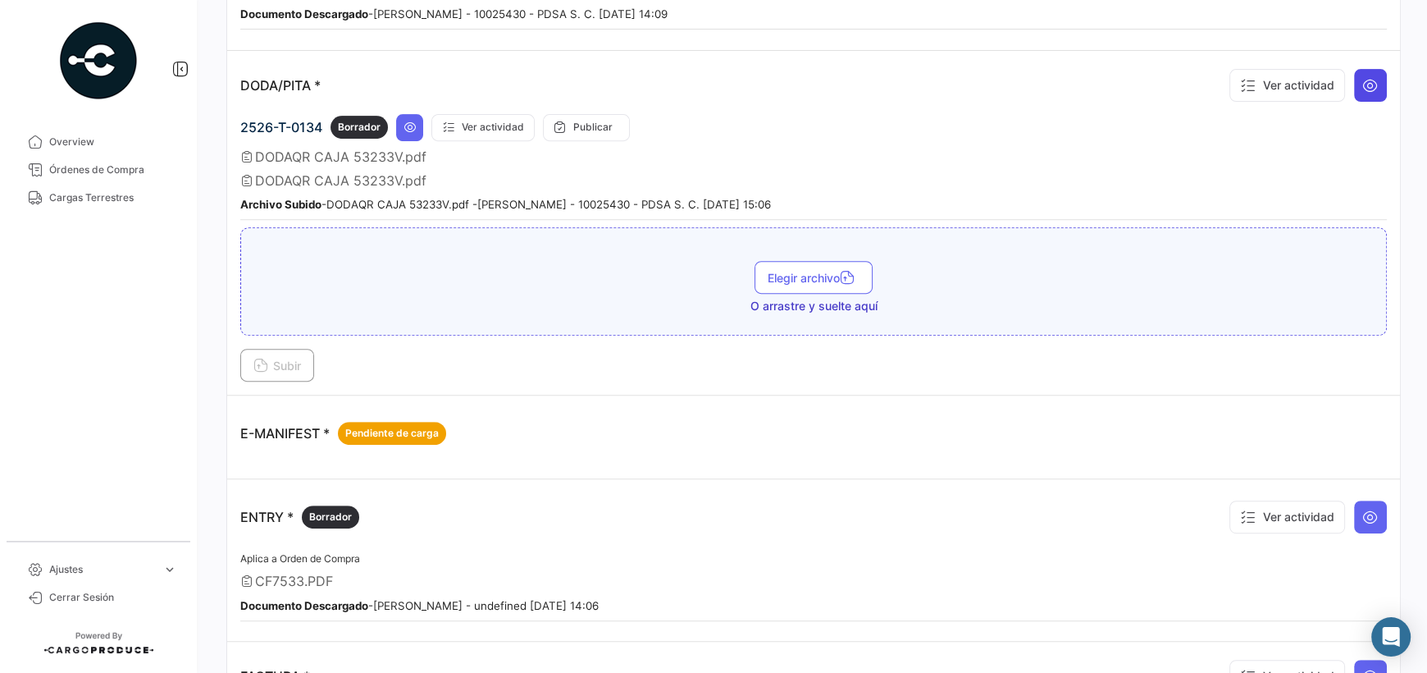
click at [1366, 84] on icon at bounding box center [1370, 85] width 16 height 16
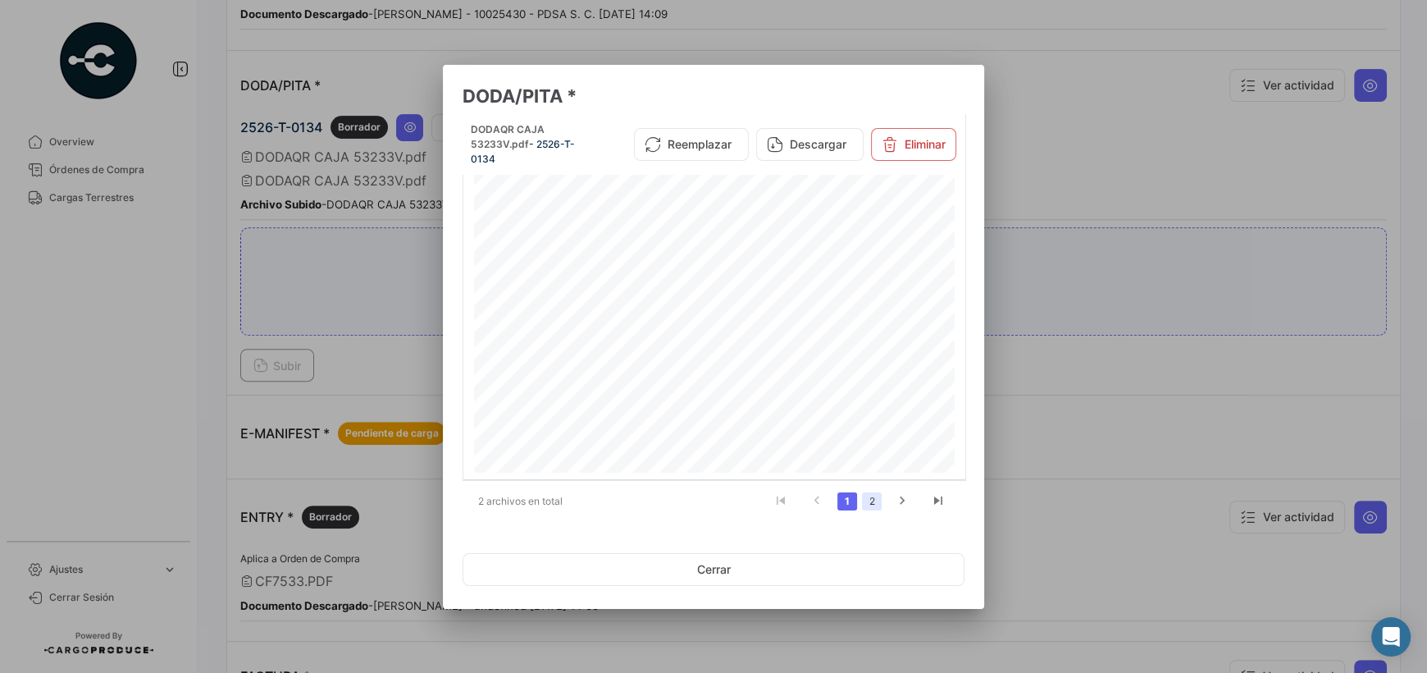
click at [870, 506] on link "2" at bounding box center [872, 501] width 20 height 18
click at [915, 133] on button "Eliminar" at bounding box center [913, 144] width 85 height 33
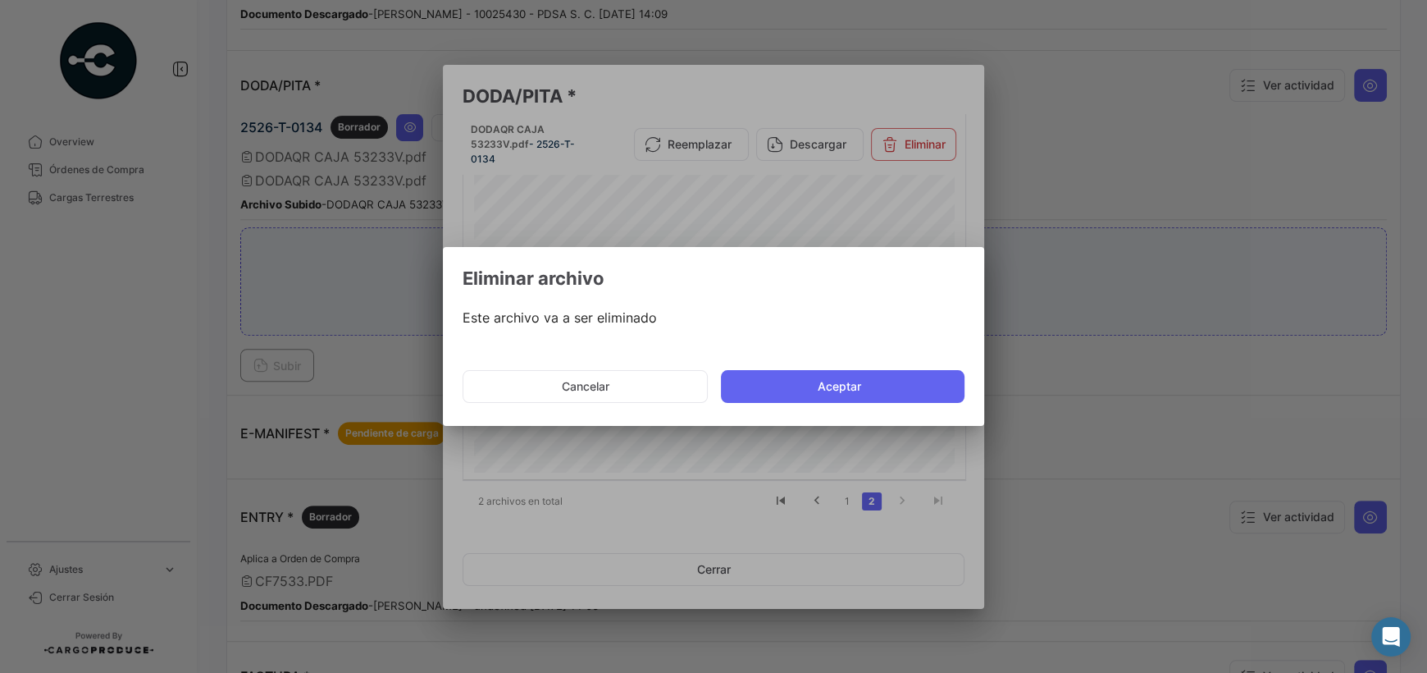
click at [825, 393] on button "Aceptar" at bounding box center [843, 386] width 244 height 33
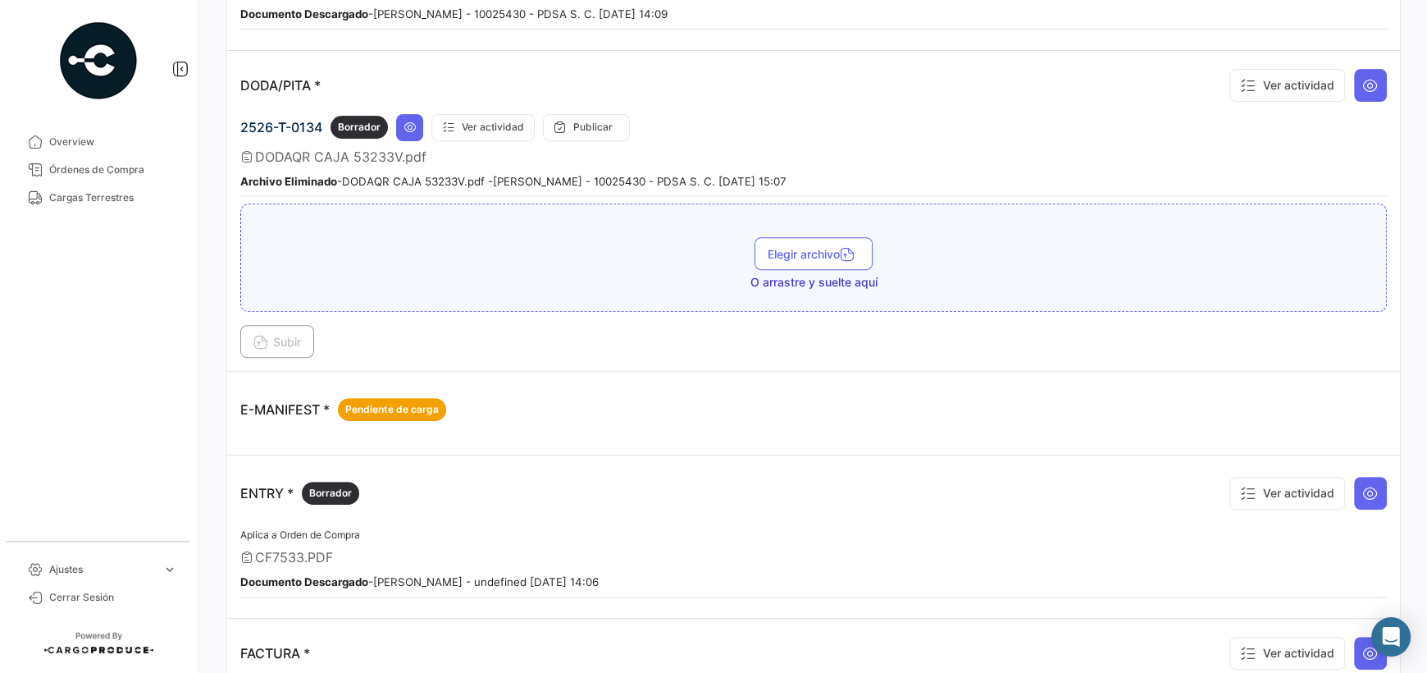
click at [899, 485] on div "ENTRY * Borrador Ver actividad" at bounding box center [813, 492] width 1147 height 49
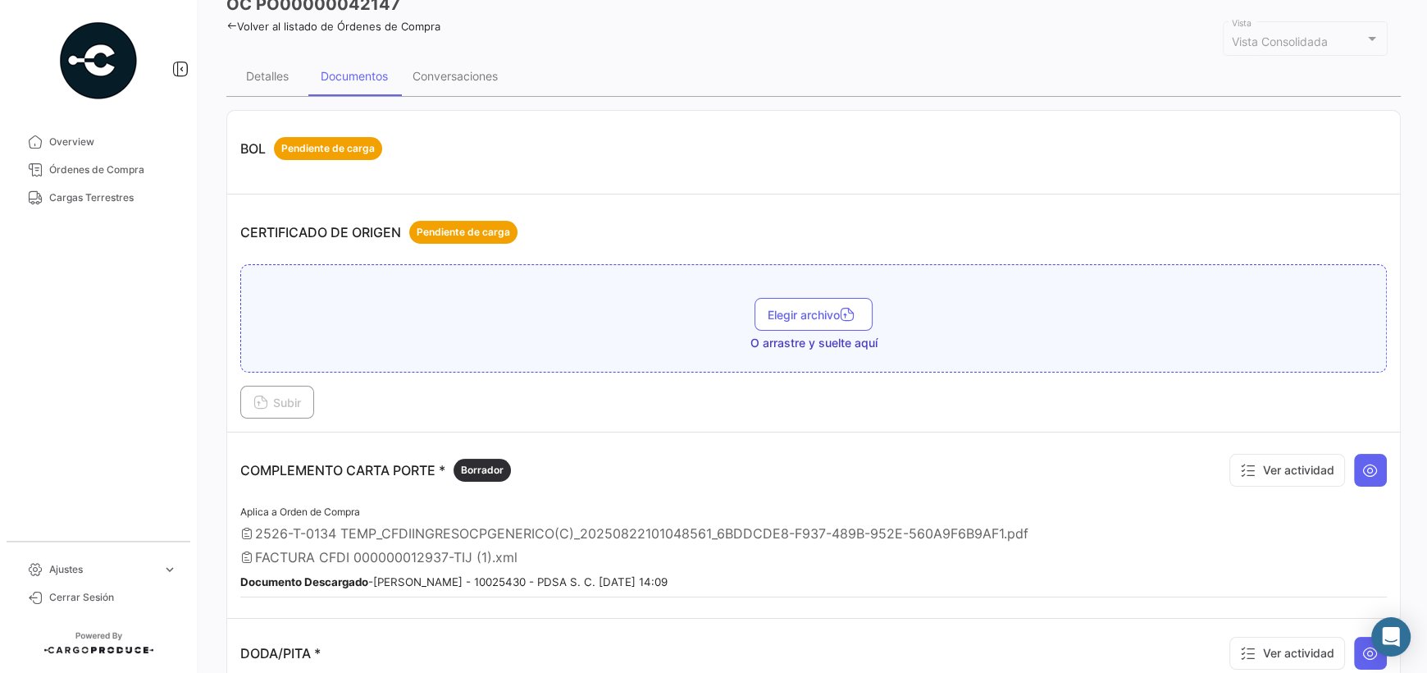
scroll to position [81, 0]
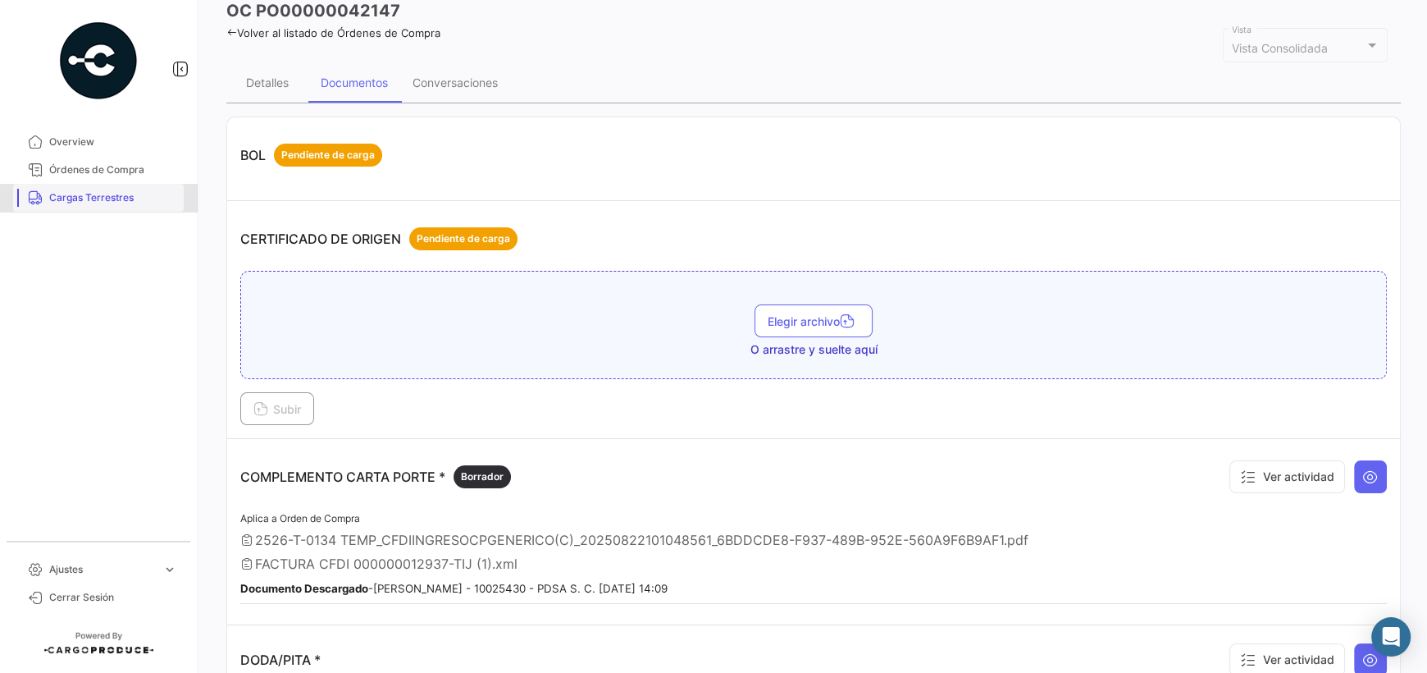
click at [112, 203] on span "Cargas Terrestres" at bounding box center [113, 197] width 128 height 15
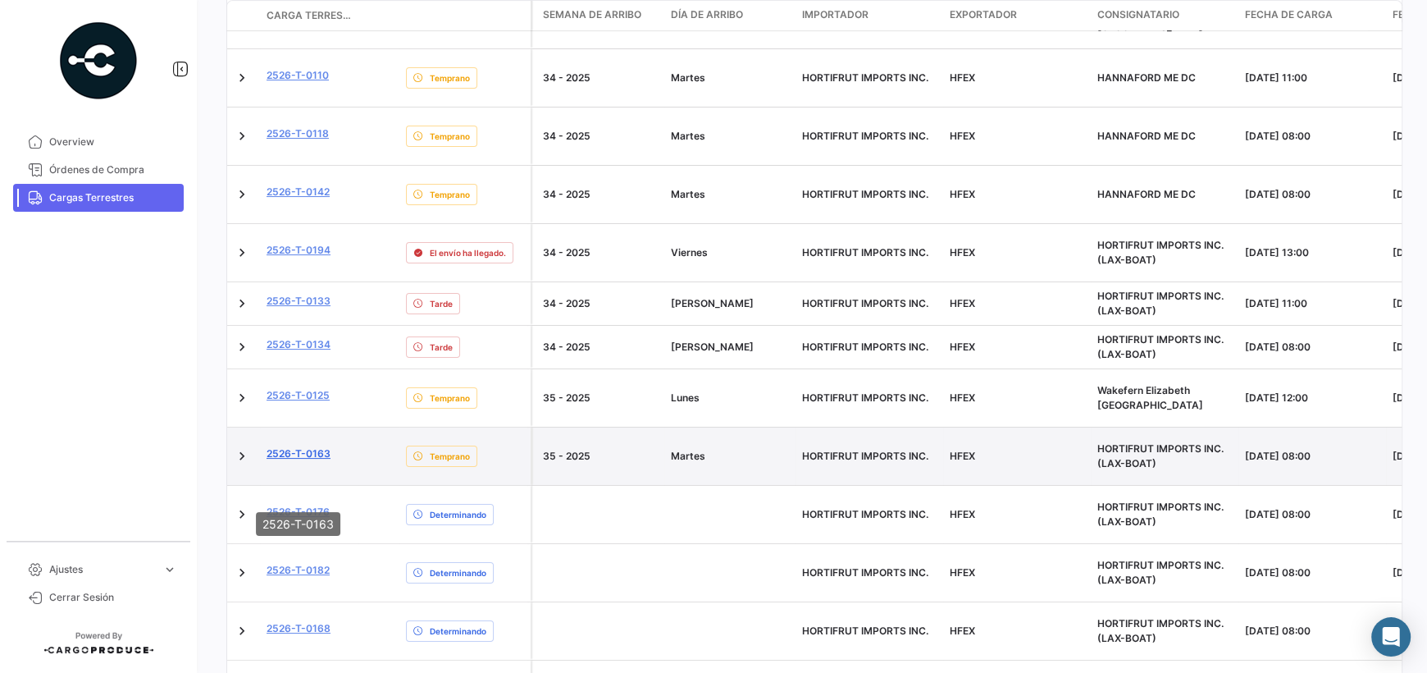
scroll to position [461, 0]
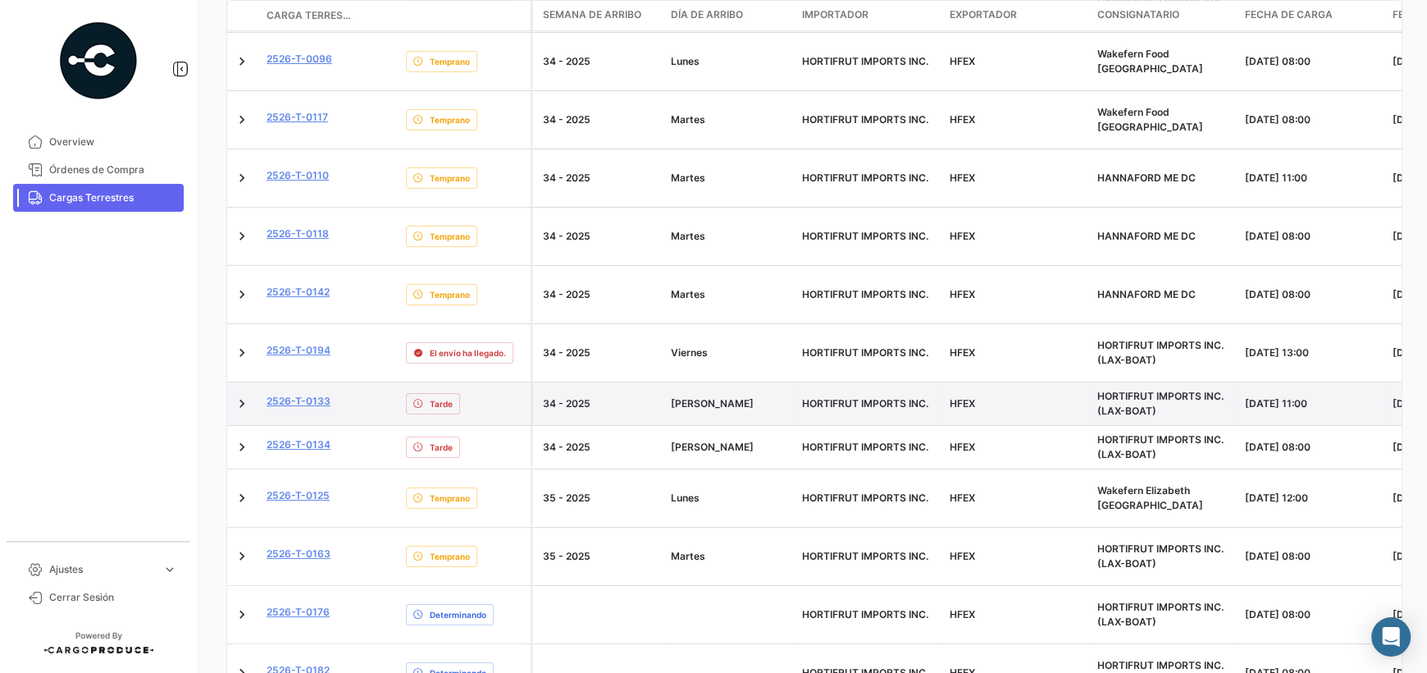
click at [307, 382] on datatable-body-cell "2526-T-0133" at bounding box center [309, 403] width 98 height 43
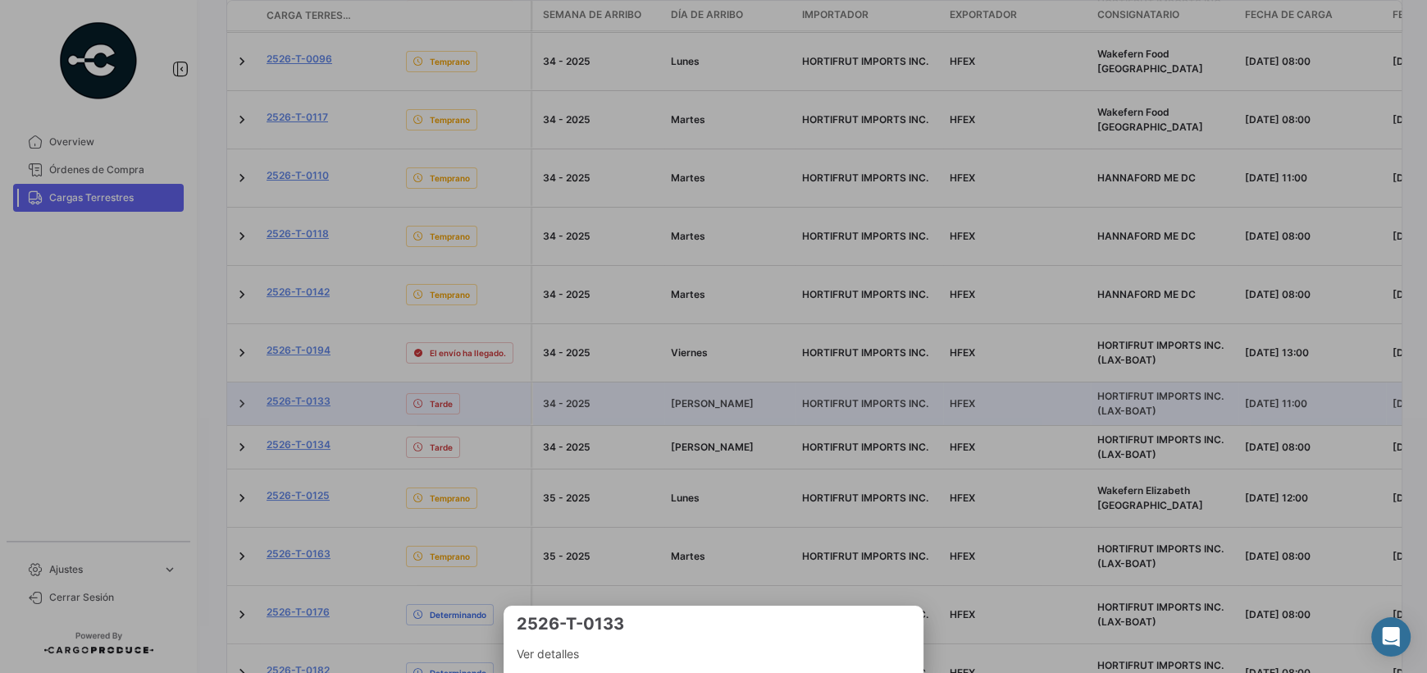
click at [318, 335] on div at bounding box center [713, 336] width 1427 height 673
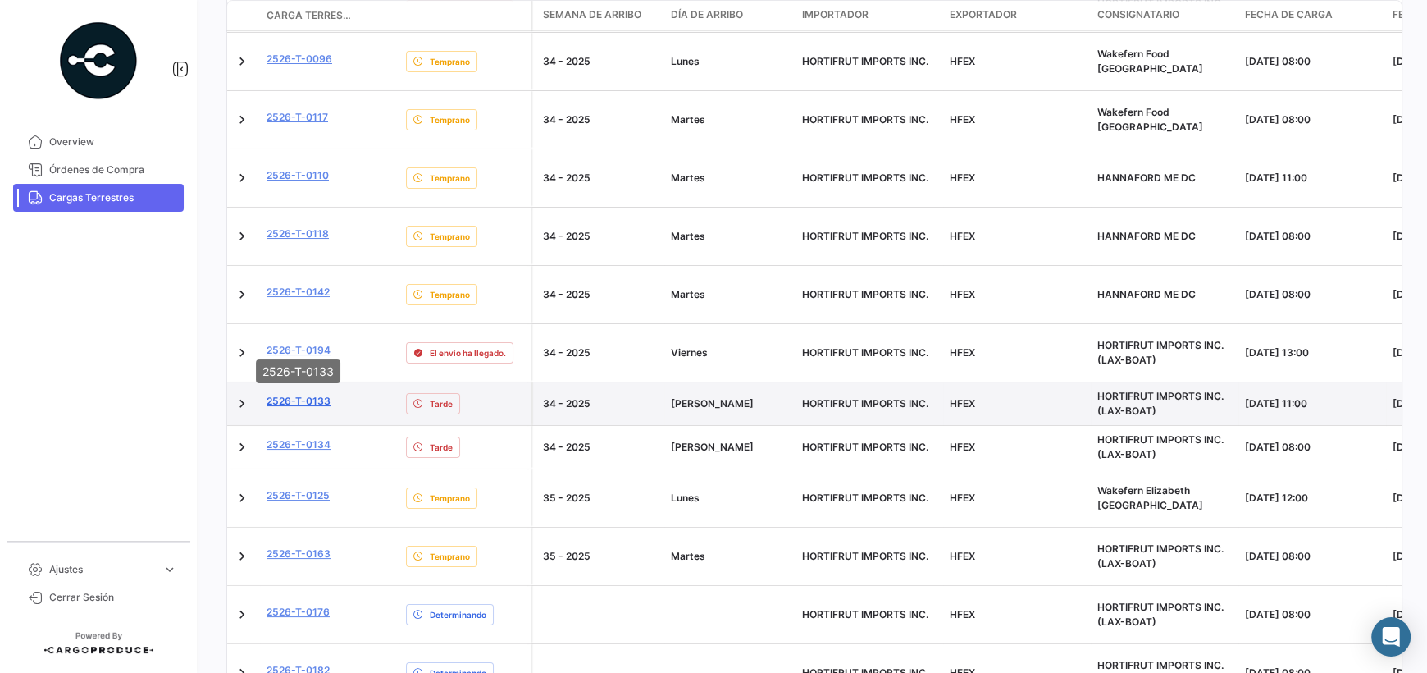
click at [317, 394] on link "2526-T-0133" at bounding box center [299, 401] width 64 height 15
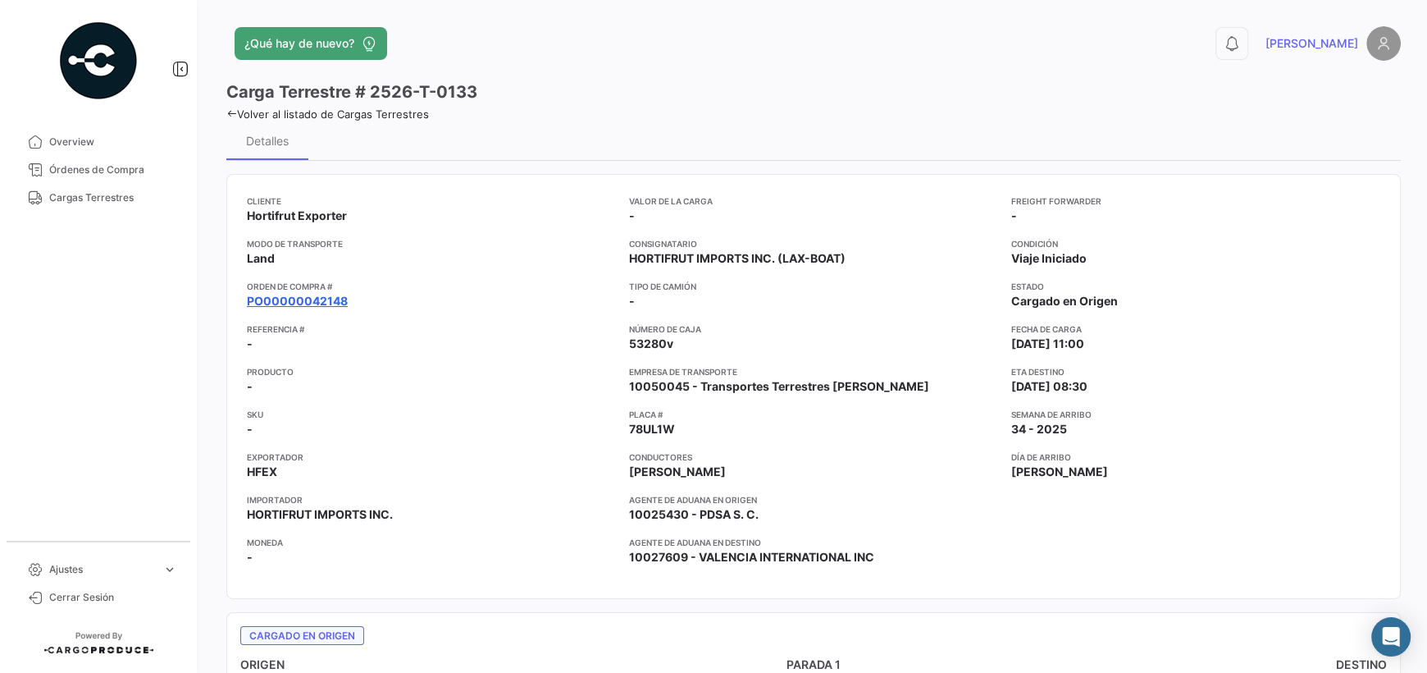
click at [307, 298] on link "PO00000042148" at bounding box center [297, 301] width 101 height 16
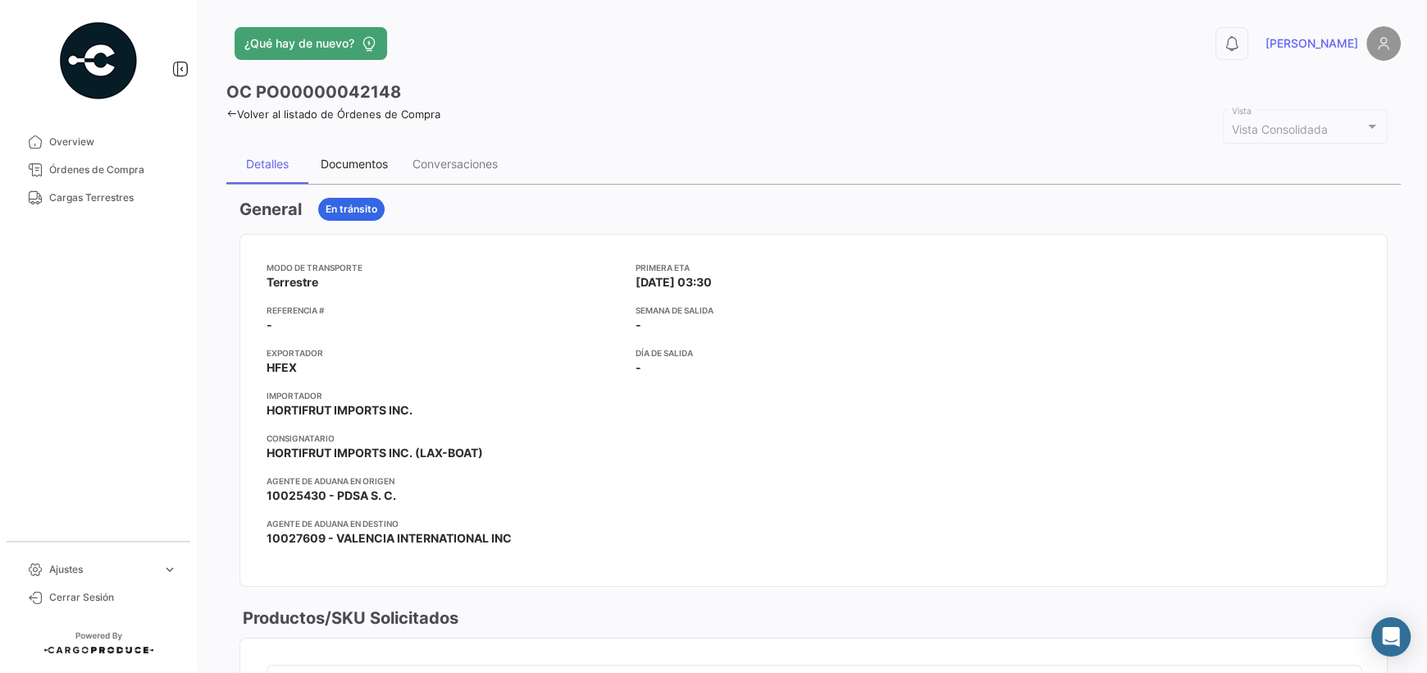
click at [354, 155] on div "Documentos" at bounding box center [354, 163] width 92 height 39
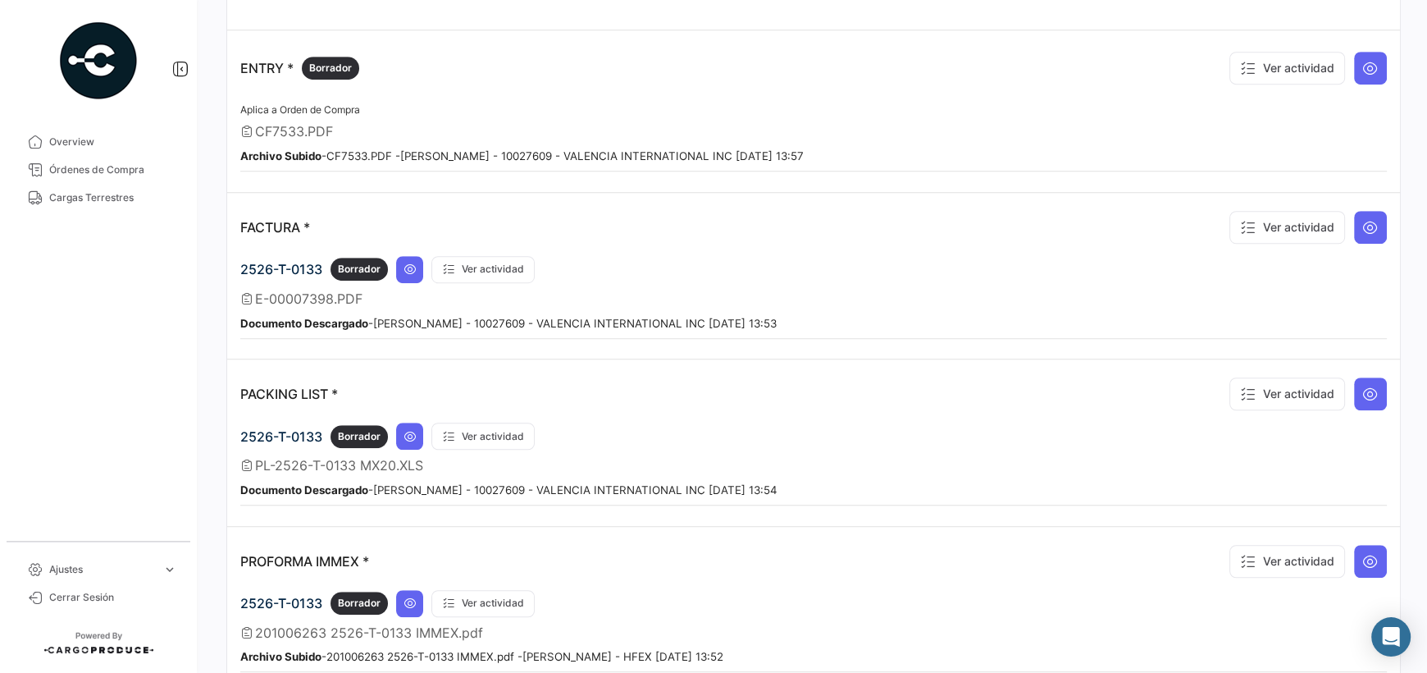
scroll to position [984, 0]
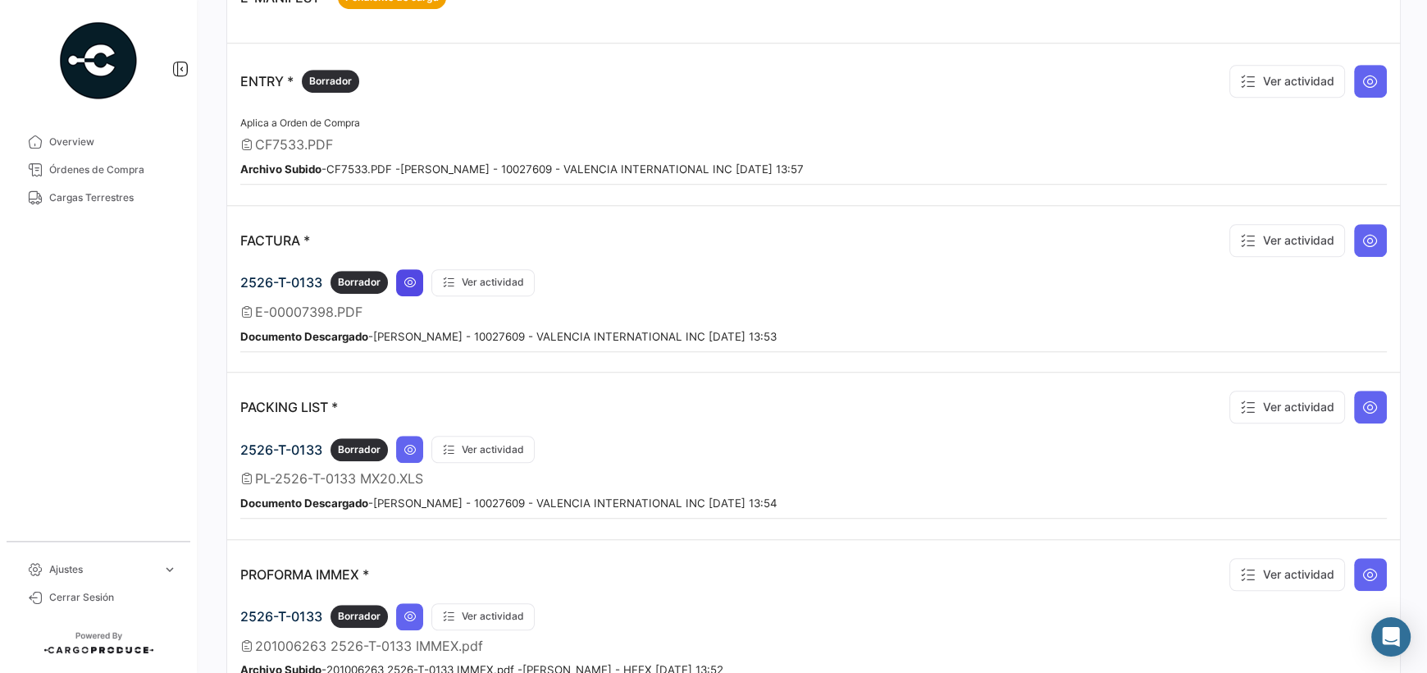
click at [412, 276] on icon at bounding box center [410, 282] width 13 height 13
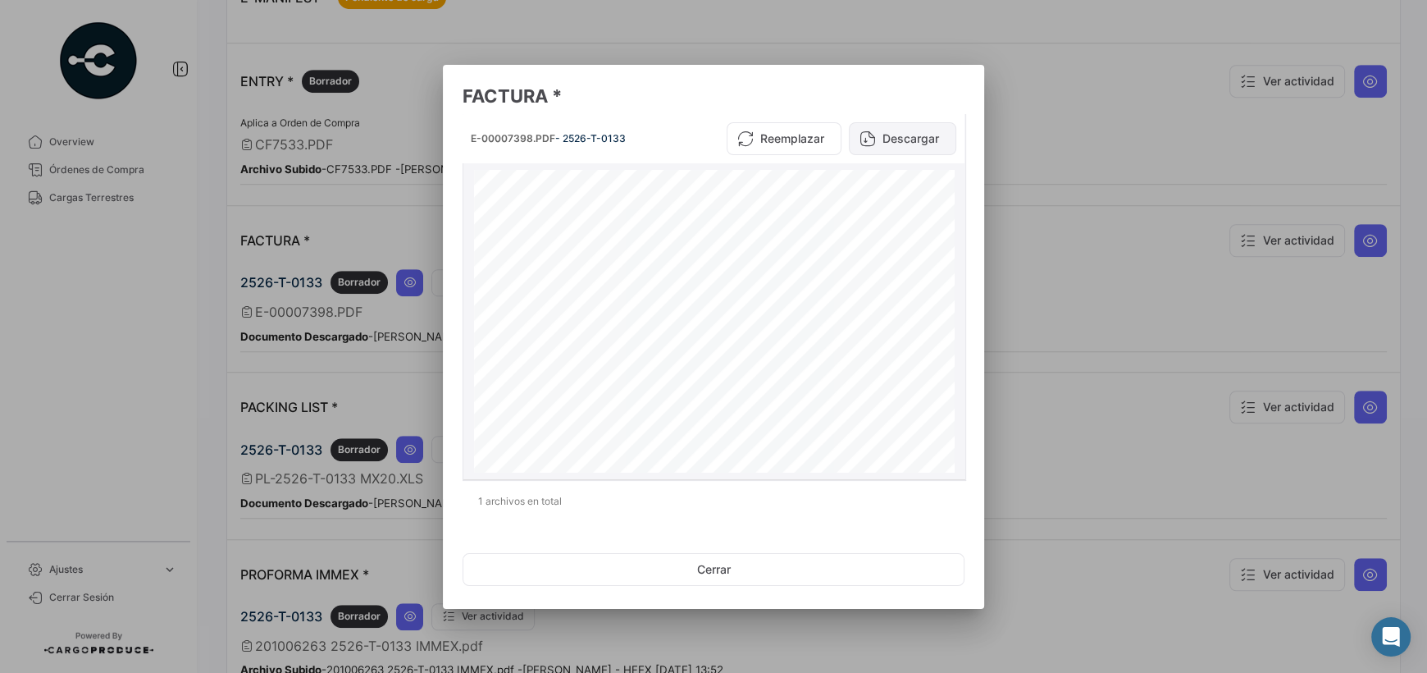
click at [909, 146] on button "Descargar" at bounding box center [902, 138] width 107 height 33
click at [811, 559] on button "Cerrar" at bounding box center [714, 569] width 502 height 33
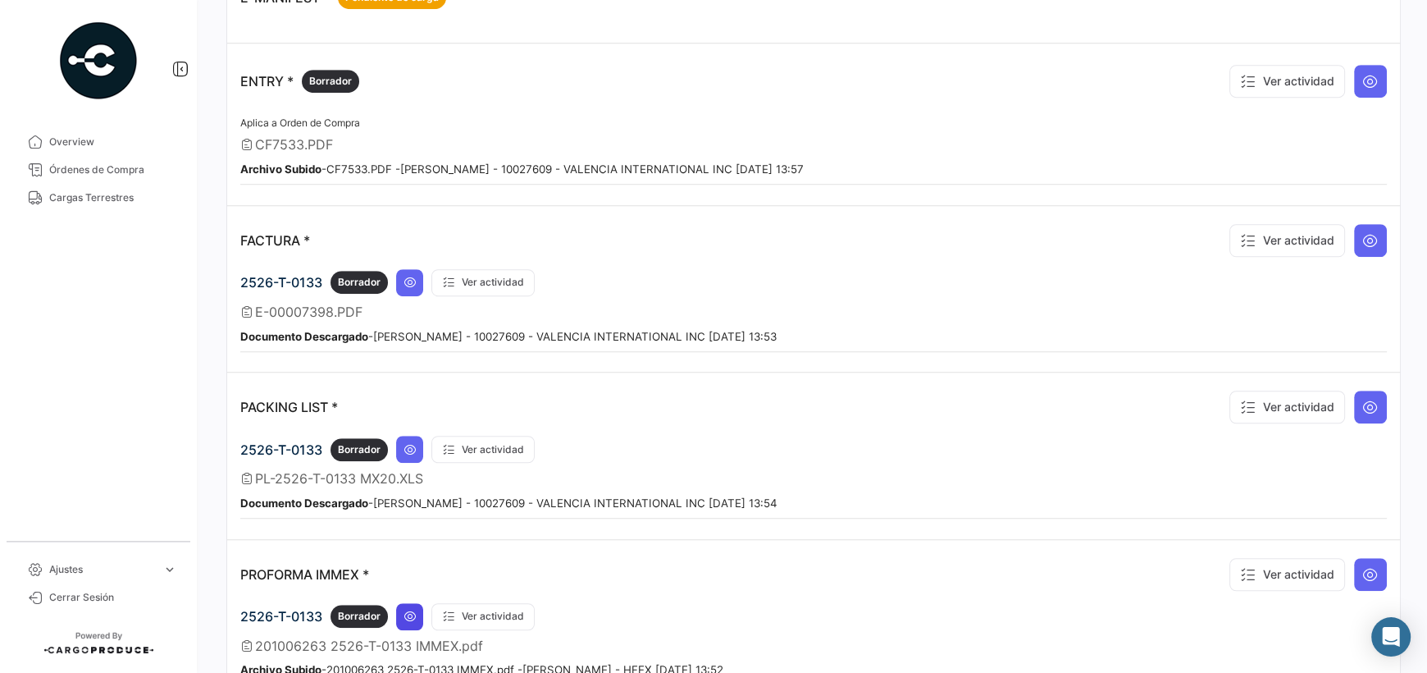
click at [411, 609] on icon at bounding box center [410, 615] width 13 height 13
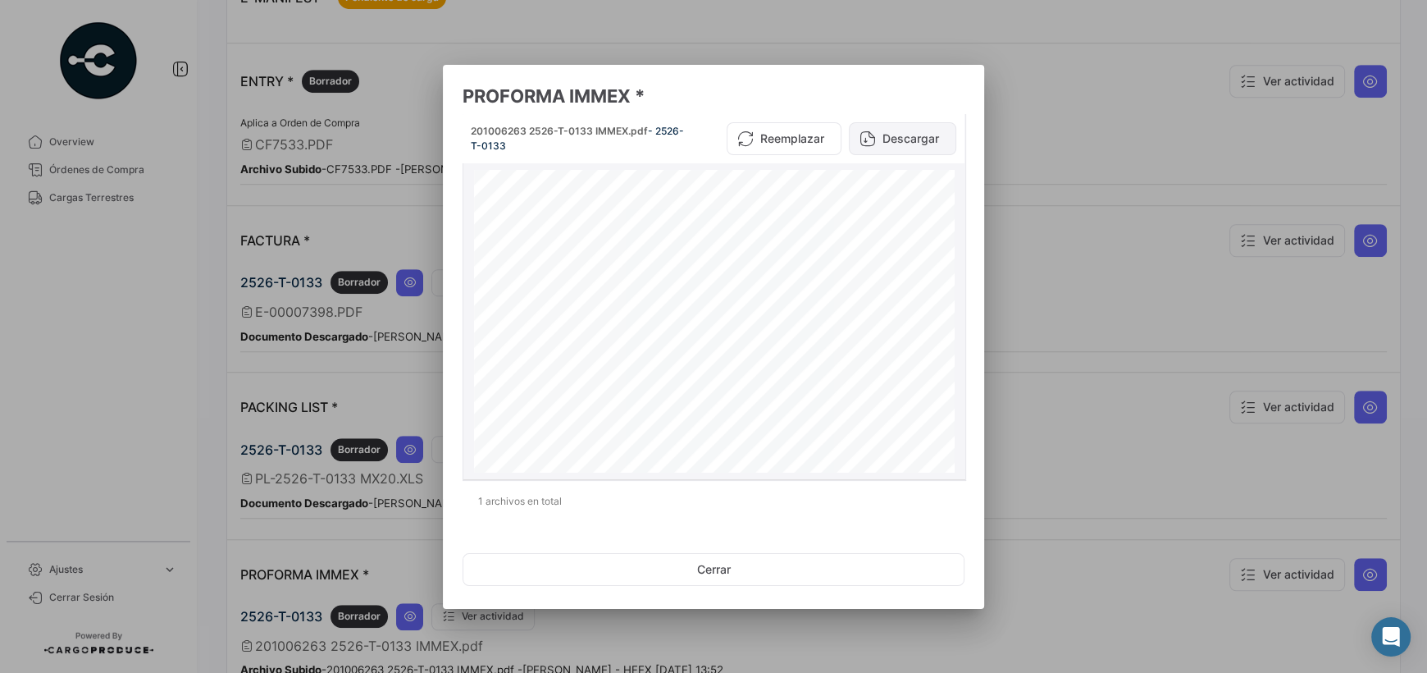
click at [892, 135] on button "Descargar" at bounding box center [902, 138] width 107 height 33
click at [728, 573] on button "Cerrar" at bounding box center [714, 569] width 502 height 33
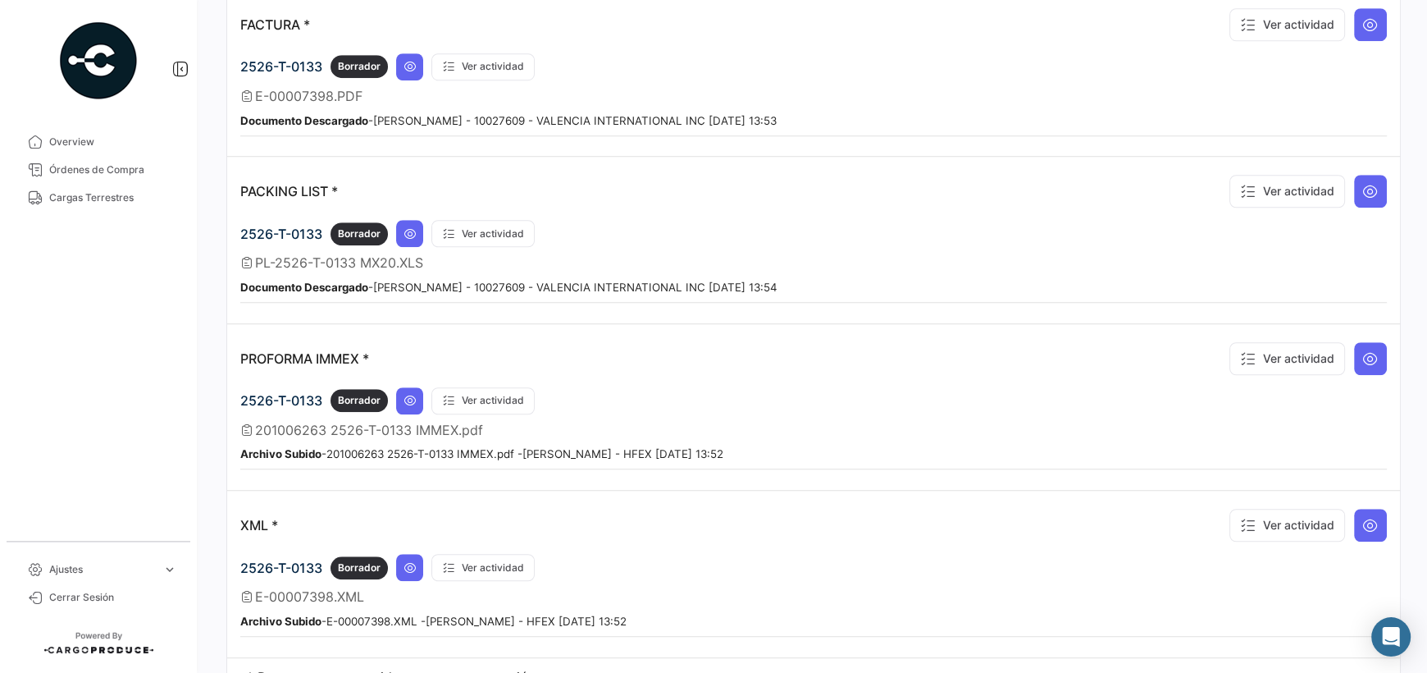
scroll to position [1229, 0]
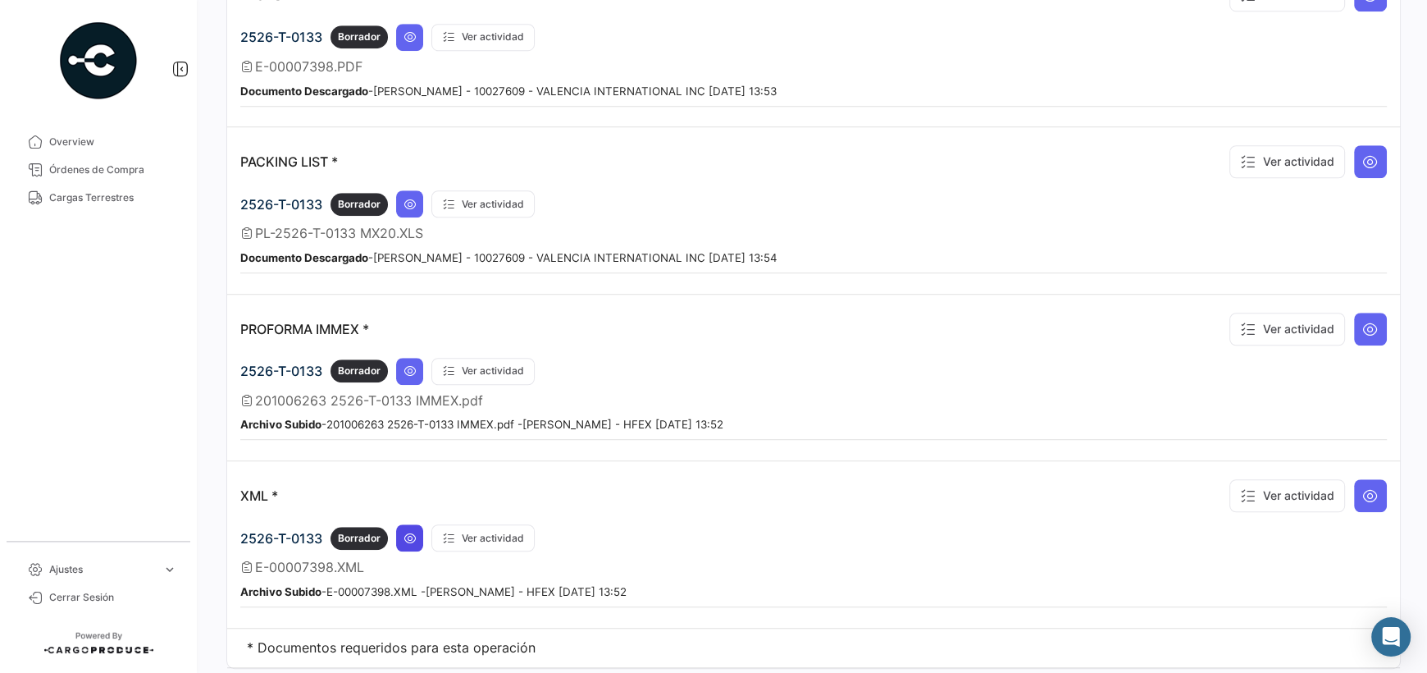
click at [408, 531] on icon at bounding box center [410, 537] width 13 height 13
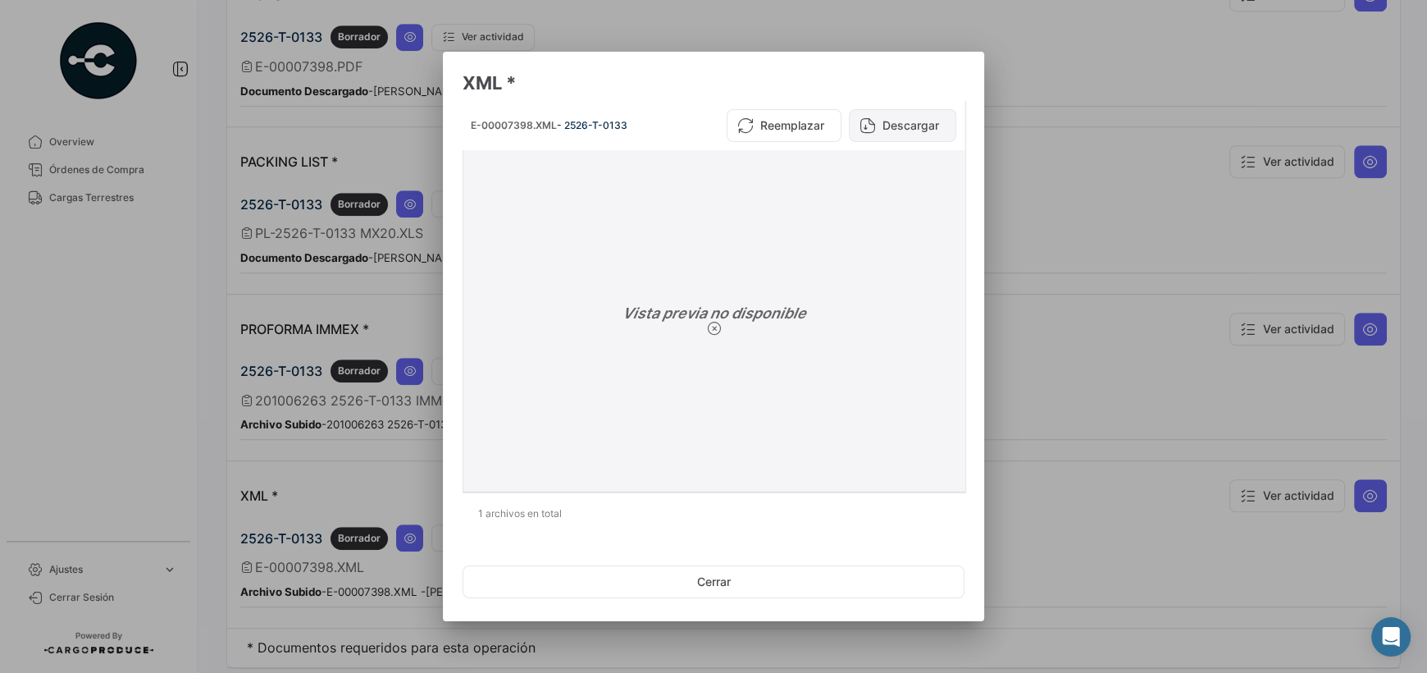
click at [896, 131] on button "Descargar" at bounding box center [902, 125] width 107 height 33
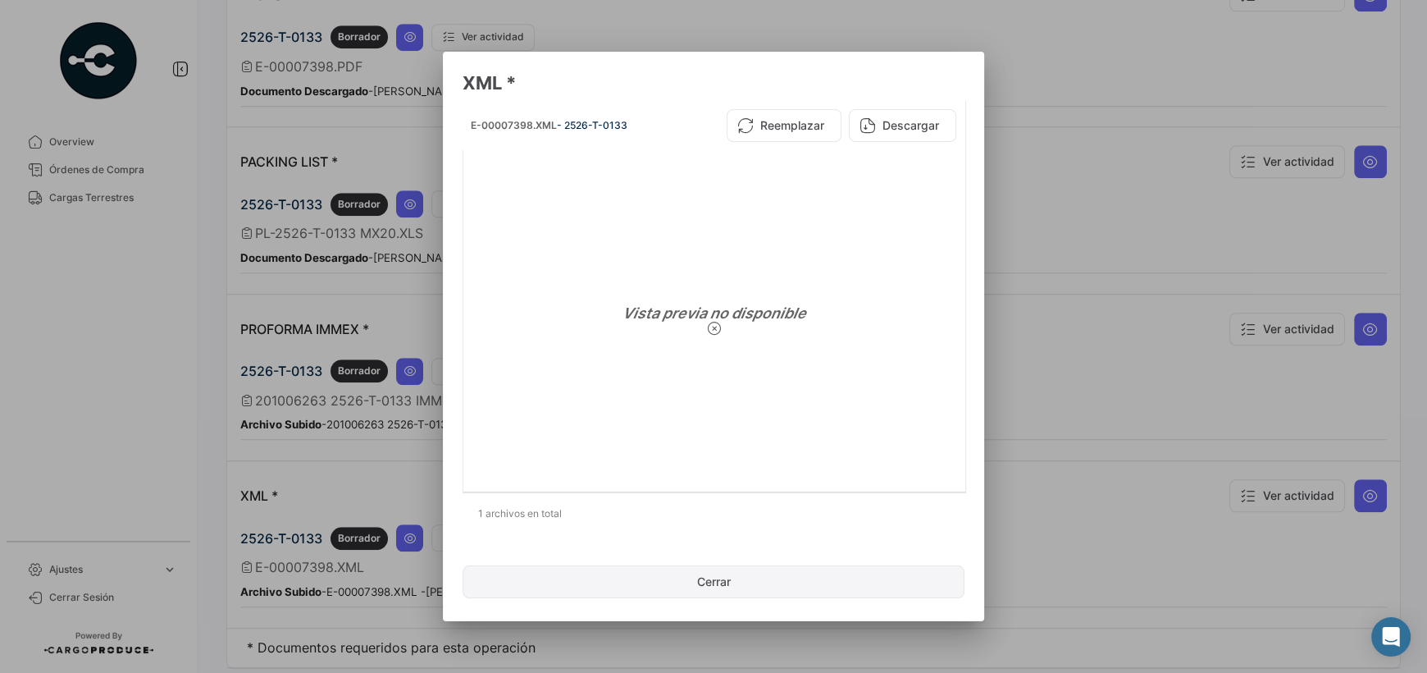
click at [715, 583] on button "Cerrar" at bounding box center [714, 581] width 502 height 33
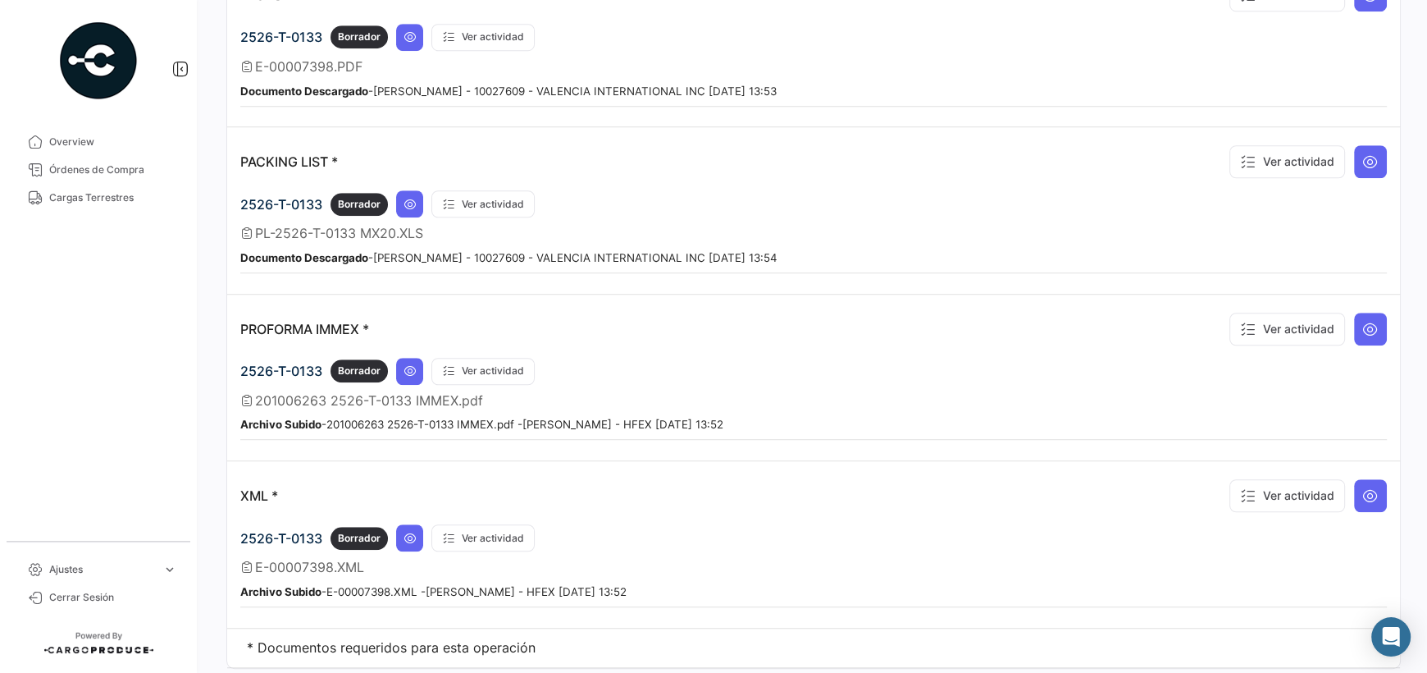
click at [265, 276] on td "PACKING LIST * Ver actividad 2526-T-0133 Borrador Ver actividad PL-2526-T-0133 …" at bounding box center [813, 210] width 1173 height 166
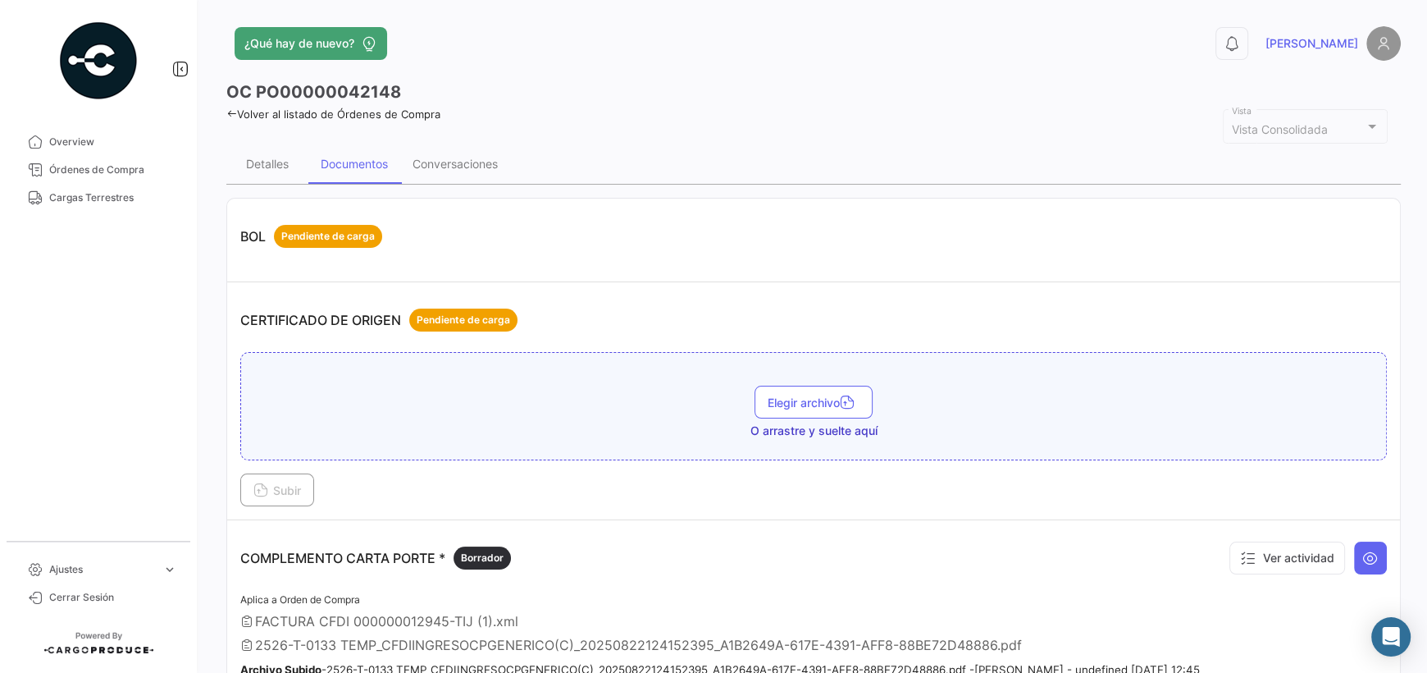
scroll to position [0, 0]
click at [461, 165] on div "Conversaciones" at bounding box center [455, 164] width 85 height 14
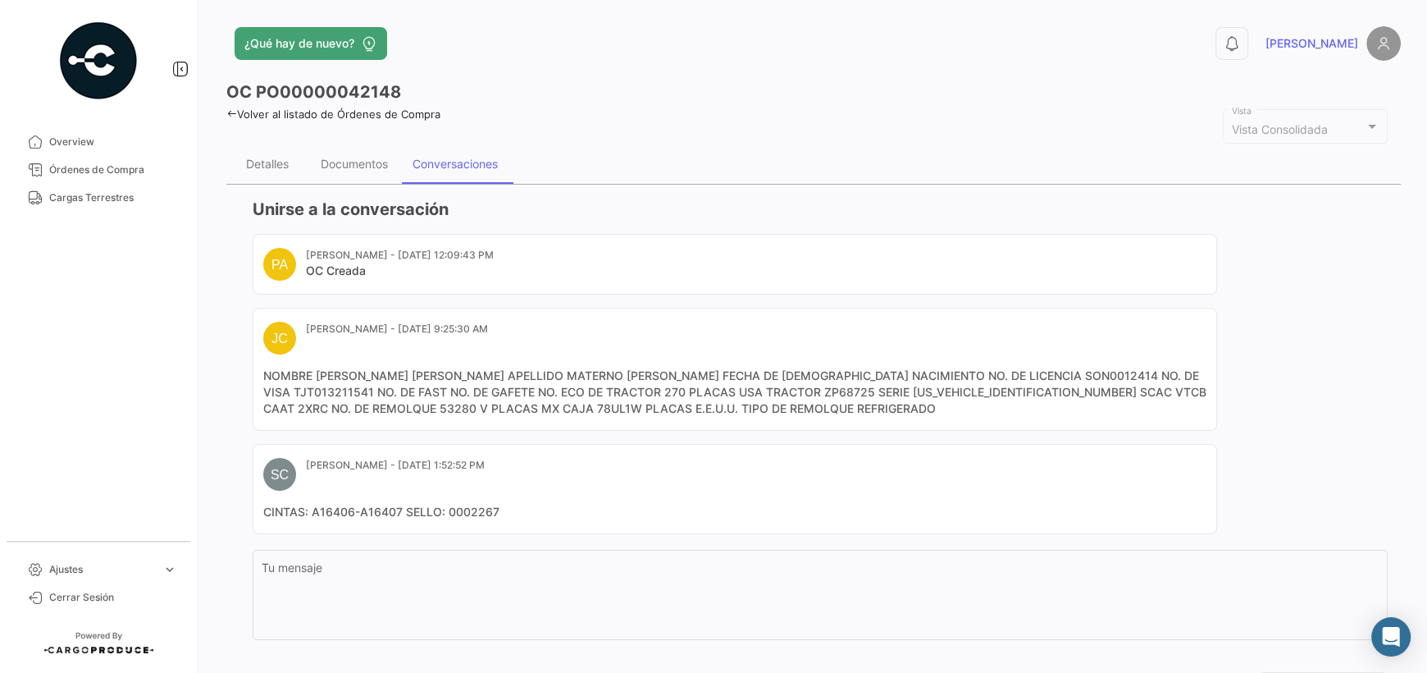
scroll to position [81, 0]
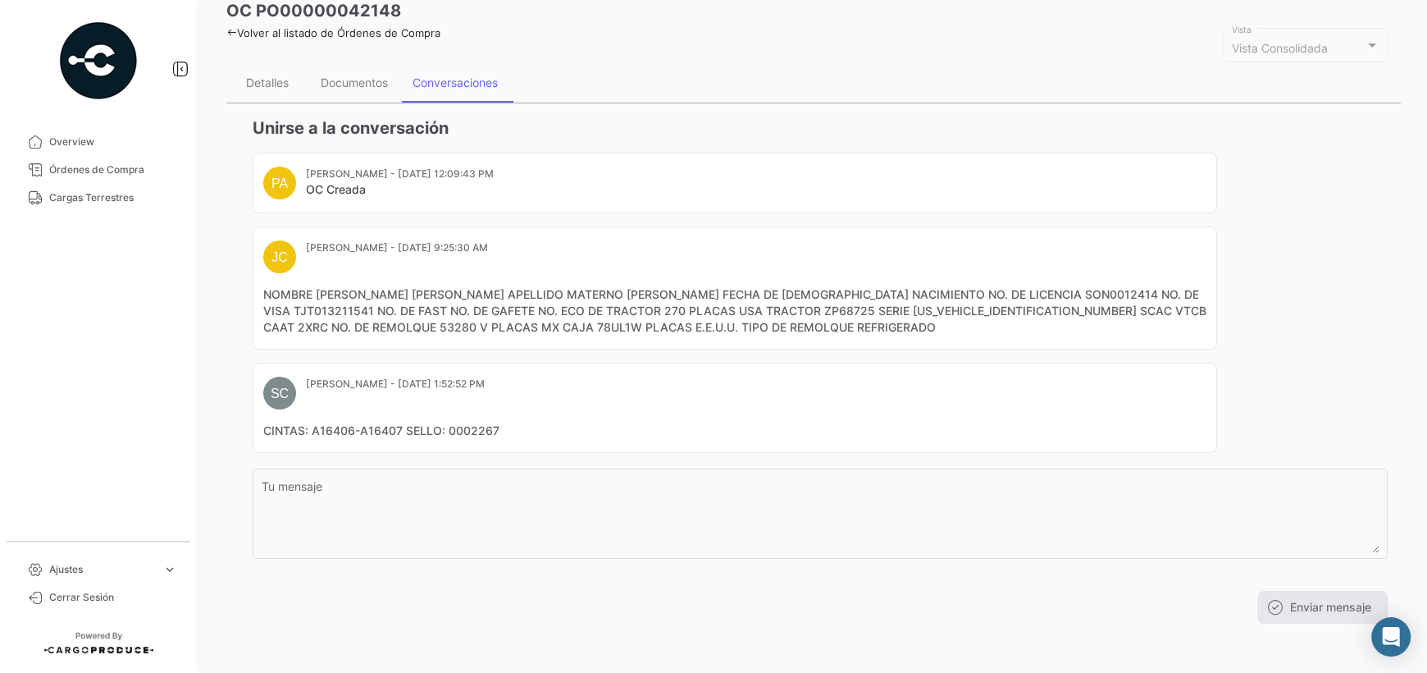
drag, startPoint x: 527, startPoint y: 326, endPoint x: 486, endPoint y: 331, distance: 40.5
click at [486, 331] on mat-card-content "NOMBRE [PERSON_NAME] [PERSON_NAME] APELLIDO MATERNO [PERSON_NAME] FECHA DE [DEM…" at bounding box center [734, 310] width 943 height 49
copy mat-card-content "78UL1W"
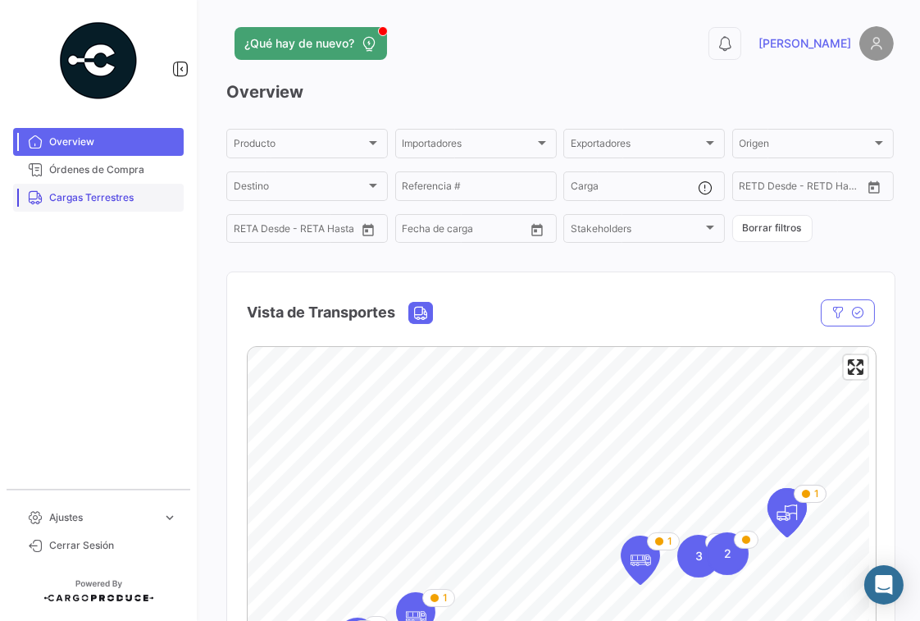
click at [130, 197] on span "Cargas Terrestres" at bounding box center [113, 197] width 128 height 15
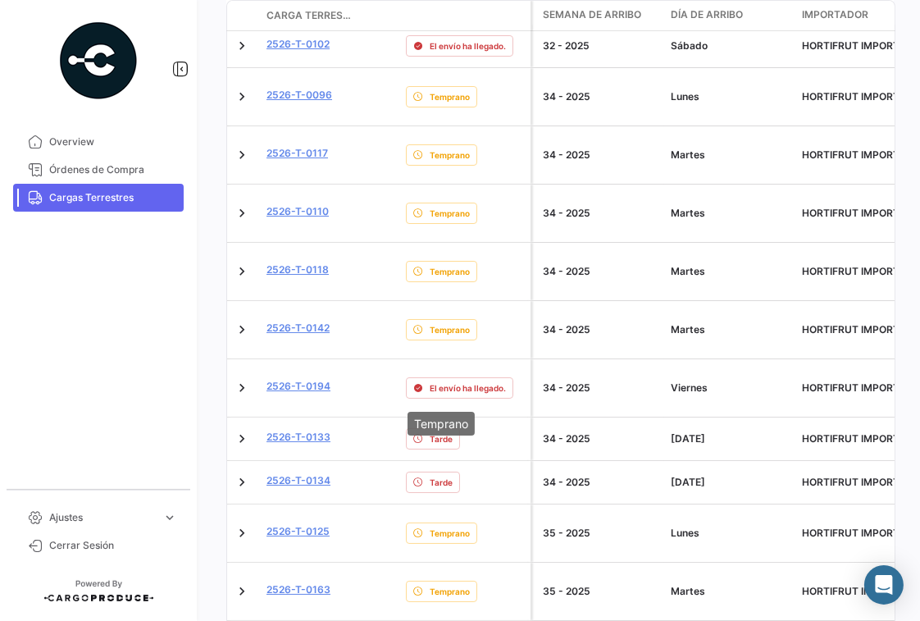
scroll to position [655, 0]
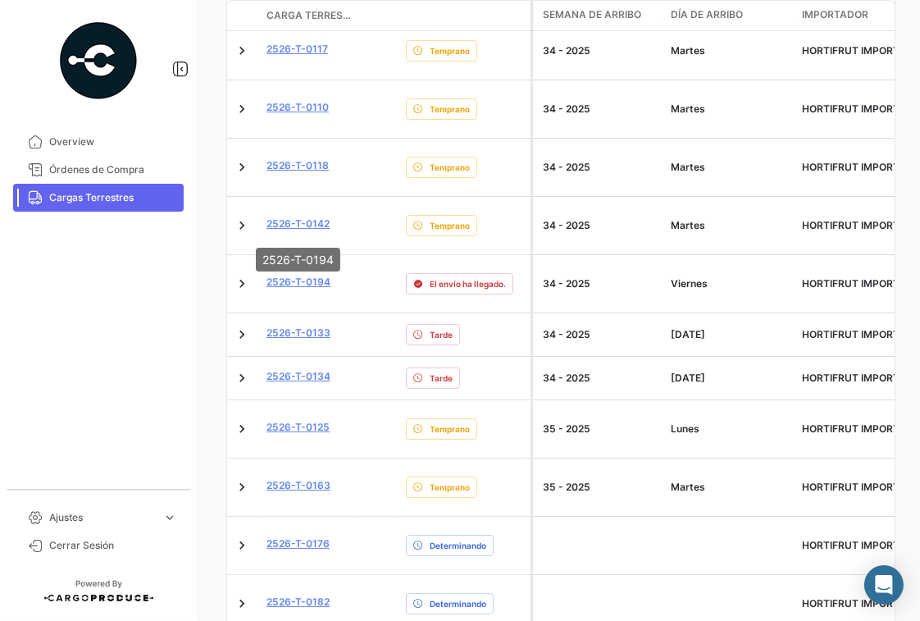
click at [304, 271] on mat-tooltip-component "2526-T-0194" at bounding box center [297, 259] width 107 height 47
click at [304, 279] on mat-tooltip-component "2526-T-0194" at bounding box center [297, 259] width 107 height 47
click at [324, 280] on mat-tooltip-component "2526-T-0194" at bounding box center [297, 259] width 107 height 47
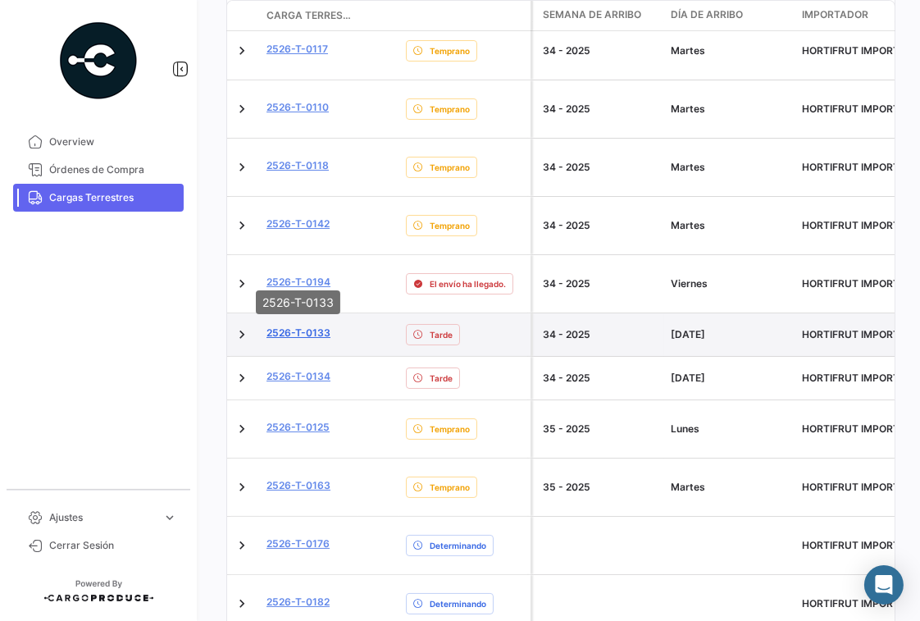
click at [301, 326] on link "2526-T-0133" at bounding box center [299, 333] width 64 height 15
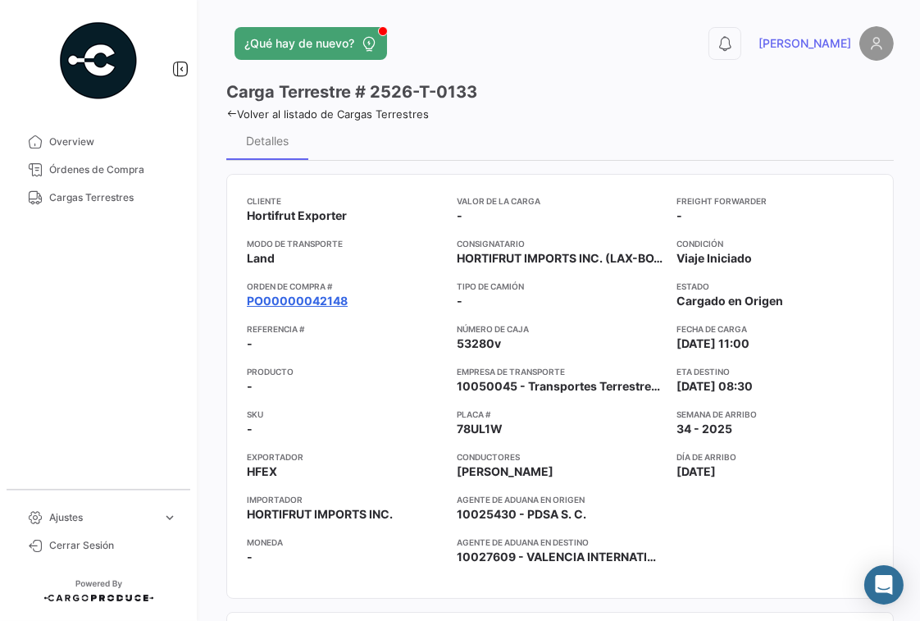
click at [283, 304] on link "PO00000042148" at bounding box center [297, 301] width 101 height 16
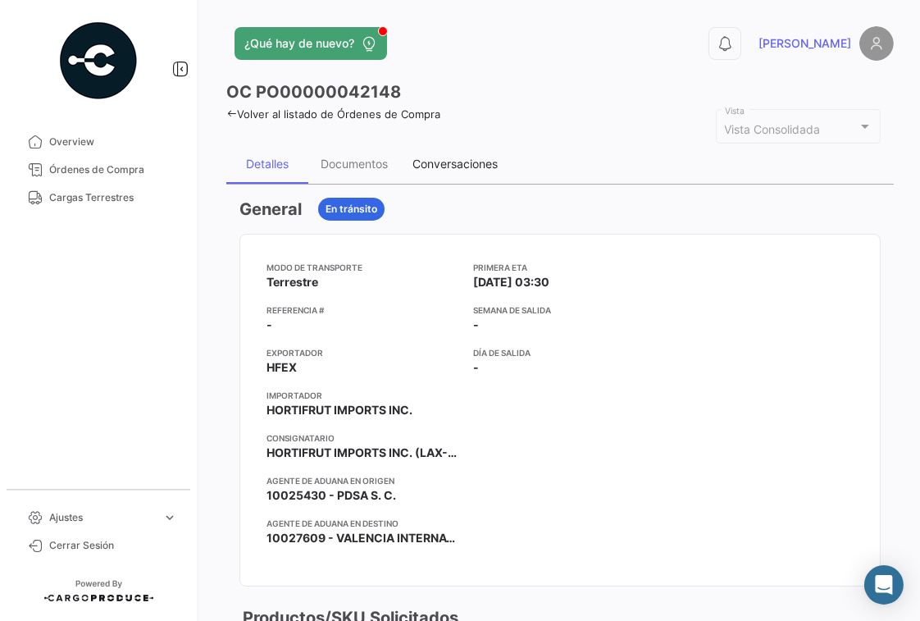
click at [447, 176] on div "Conversaciones" at bounding box center [455, 163] width 110 height 39
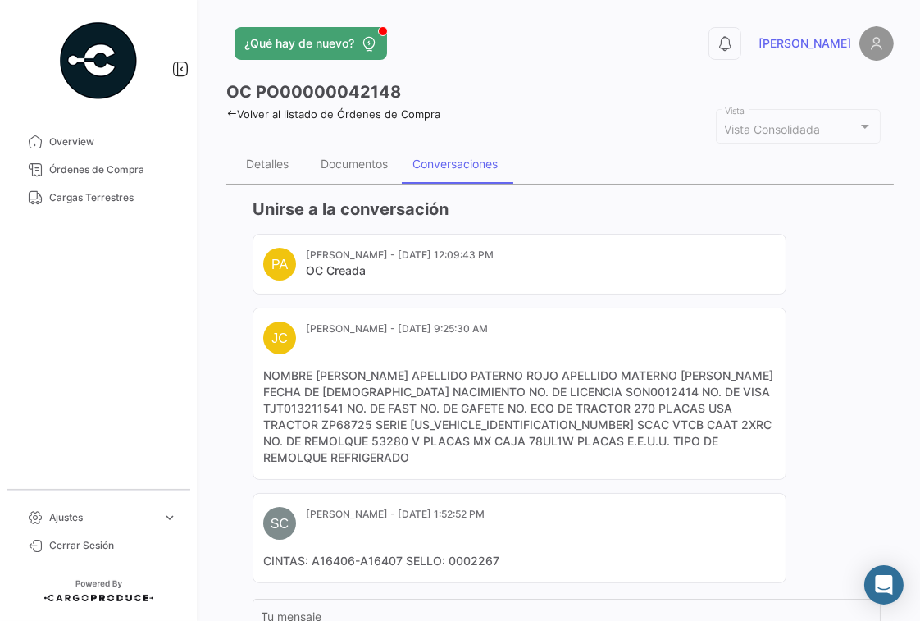
click at [525, 420] on mat-card-content "NOMBRE [PERSON_NAME] [PERSON_NAME] APELLIDO MATERNO [PERSON_NAME] FECHA DE [DEM…" at bounding box center [519, 416] width 513 height 98
drag, startPoint x: 529, startPoint y: 420, endPoint x: 503, endPoint y: 427, distance: 27.3
click at [503, 427] on mat-card-content "NOMBRE [PERSON_NAME] [PERSON_NAME] APELLIDO MATERNO [PERSON_NAME] FECHA DE [DEM…" at bounding box center [519, 416] width 513 height 98
copy mat-card-content "2XRC"
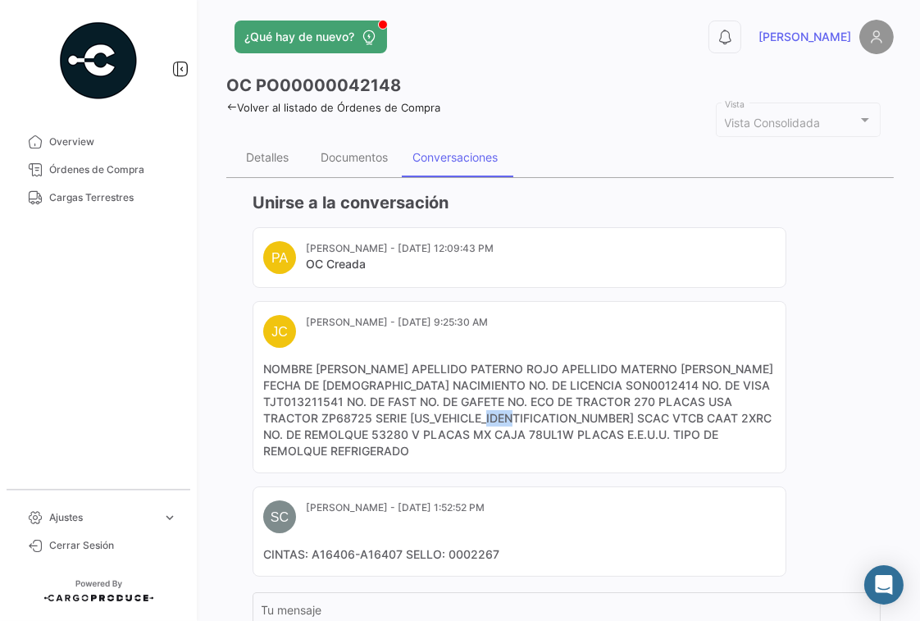
scroll to position [2, 0]
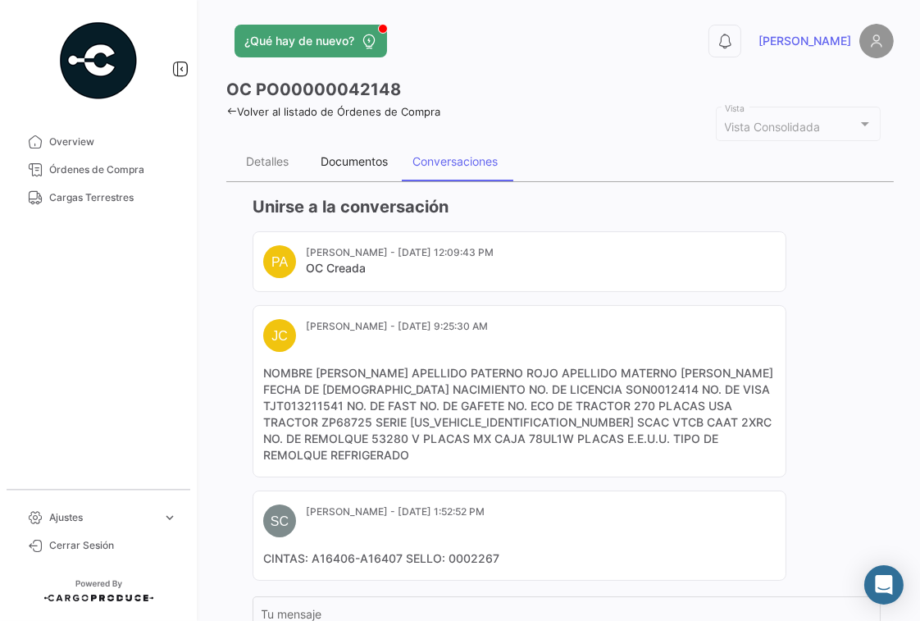
click at [348, 163] on div "Documentos" at bounding box center [354, 161] width 67 height 14
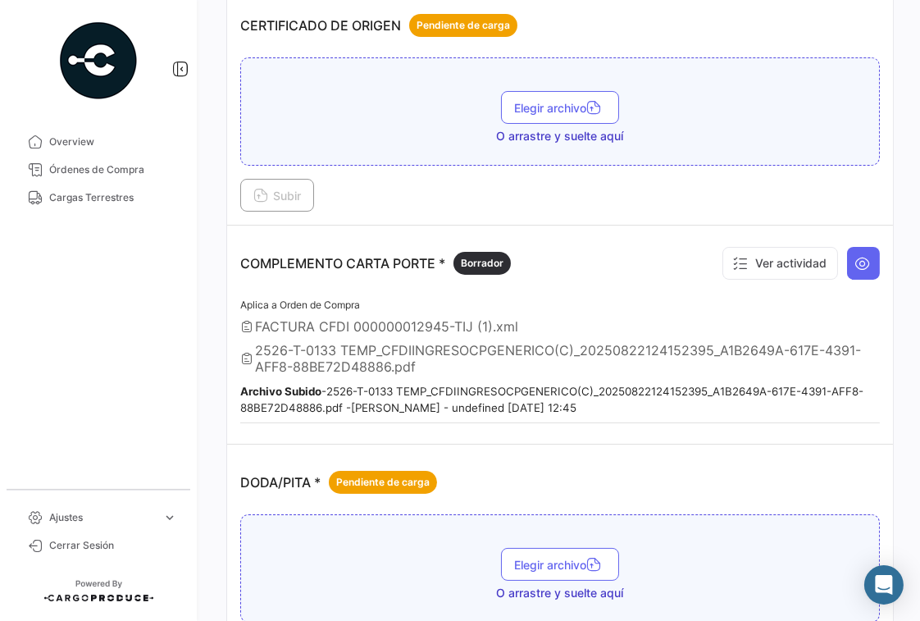
scroll to position [245, 0]
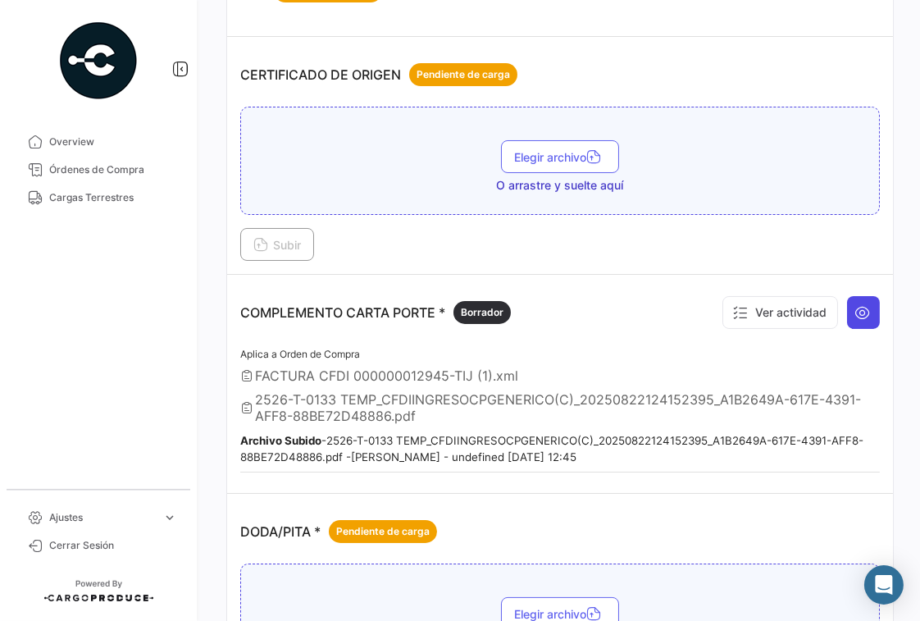
click at [861, 312] on icon at bounding box center [863, 312] width 16 height 16
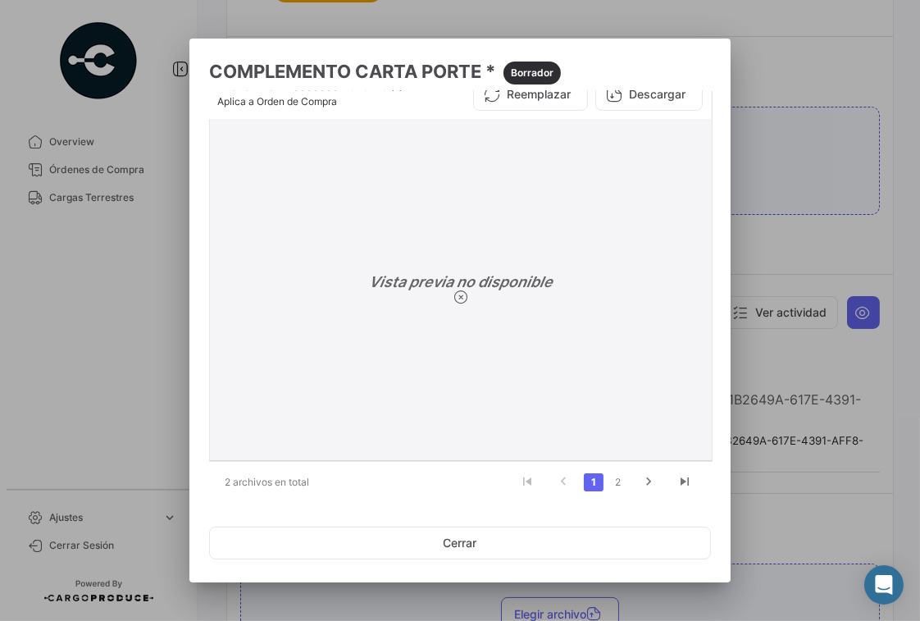
scroll to position [30, 0]
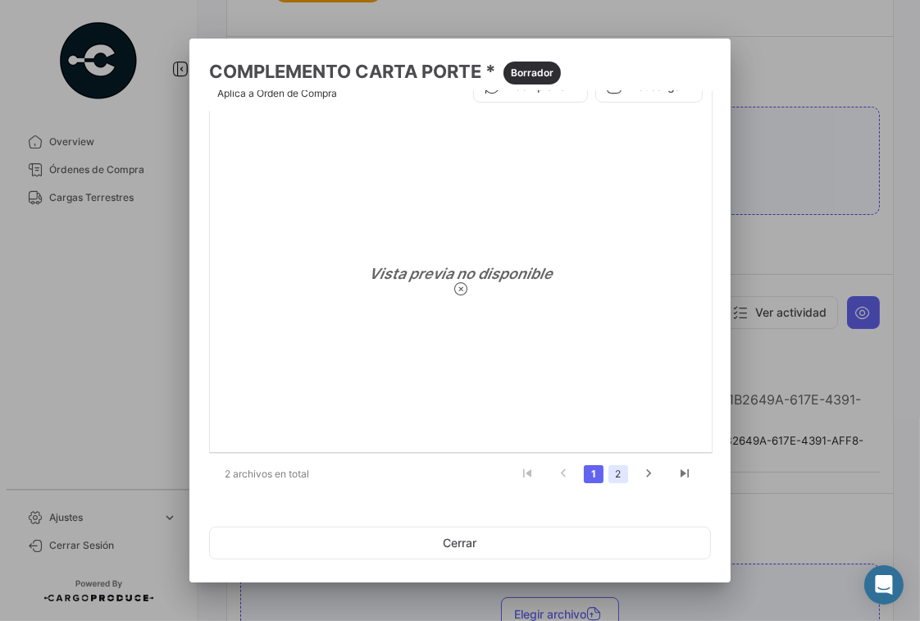
click at [618, 475] on link "2" at bounding box center [619, 474] width 20 height 18
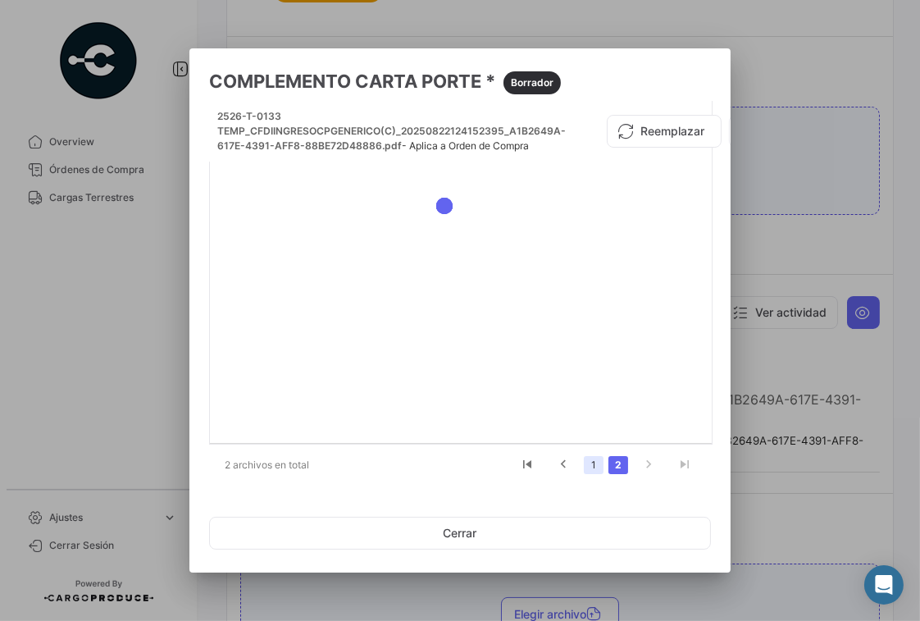
click at [591, 468] on link "1" at bounding box center [594, 465] width 20 height 18
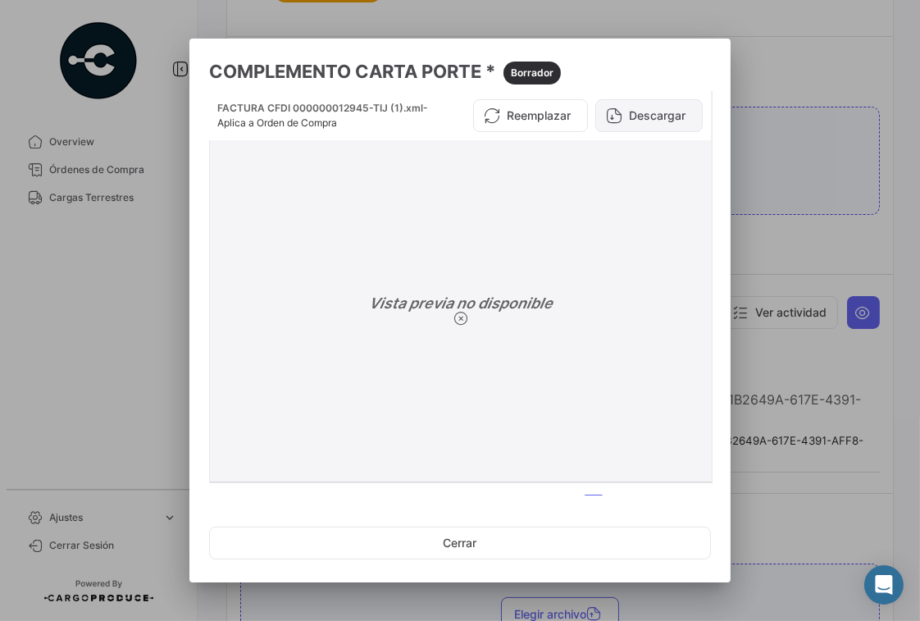
click at [652, 112] on button "Descargar" at bounding box center [648, 115] width 107 height 33
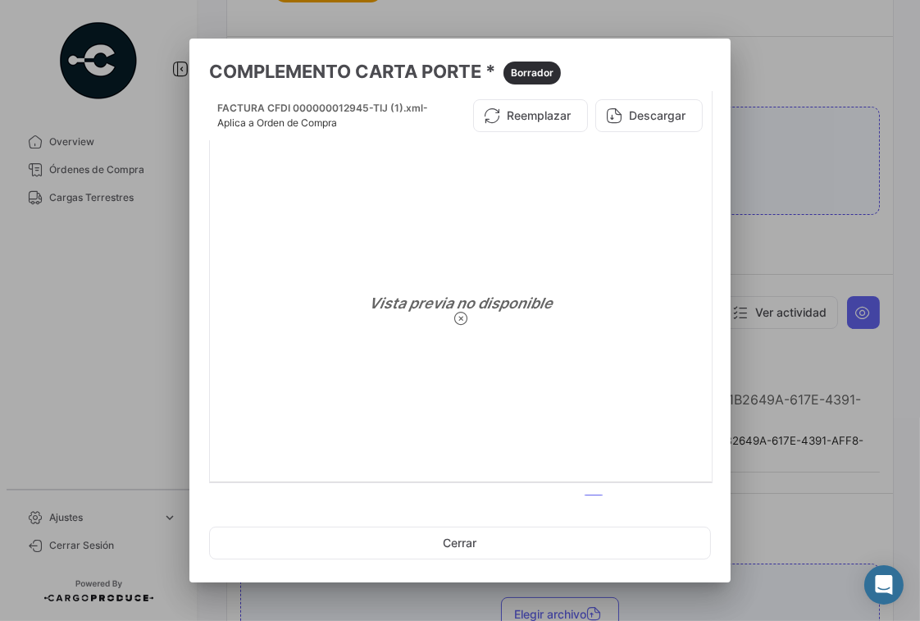
click at [139, 400] on div at bounding box center [460, 310] width 920 height 621
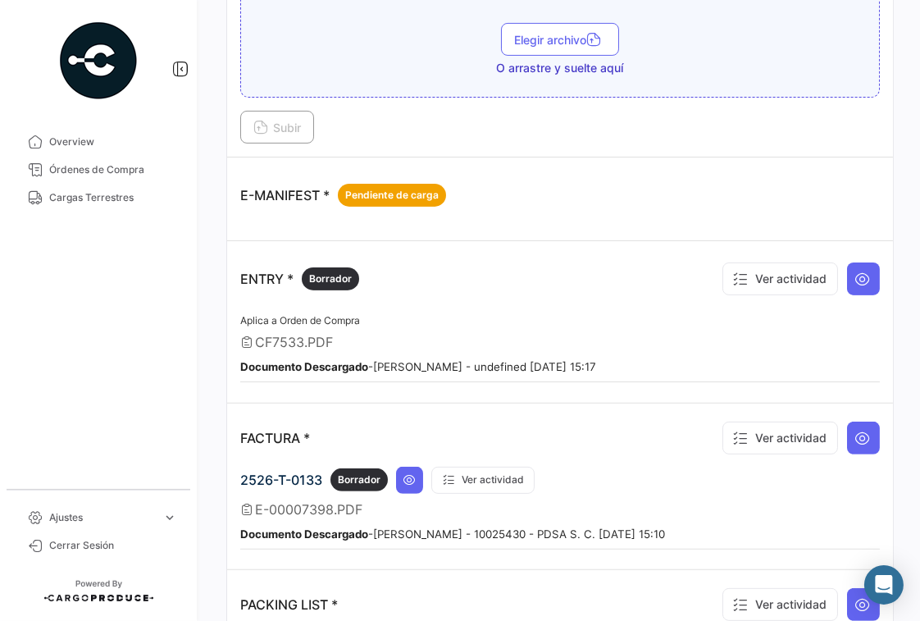
scroll to position [738, 0]
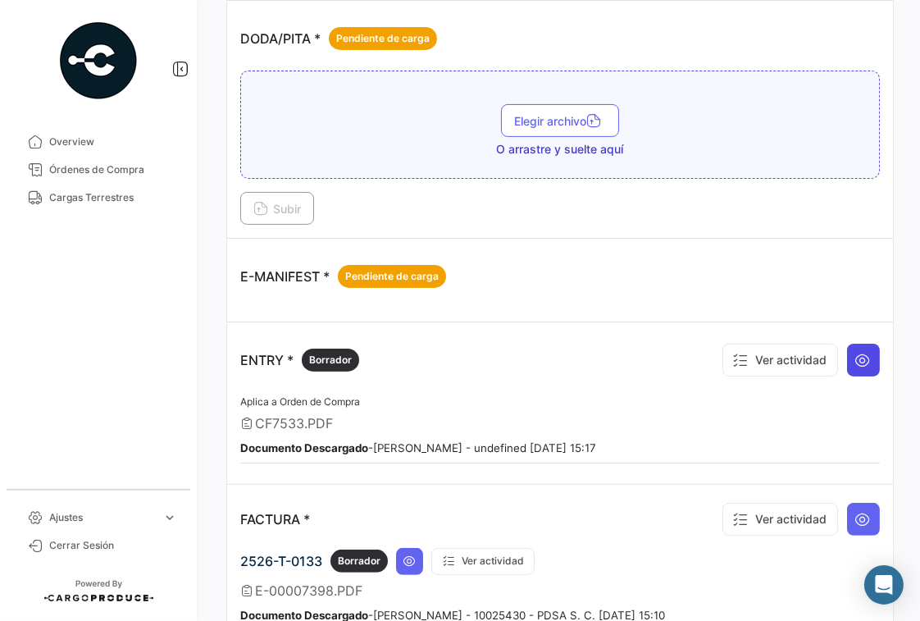
click at [859, 352] on icon at bounding box center [863, 360] width 16 height 16
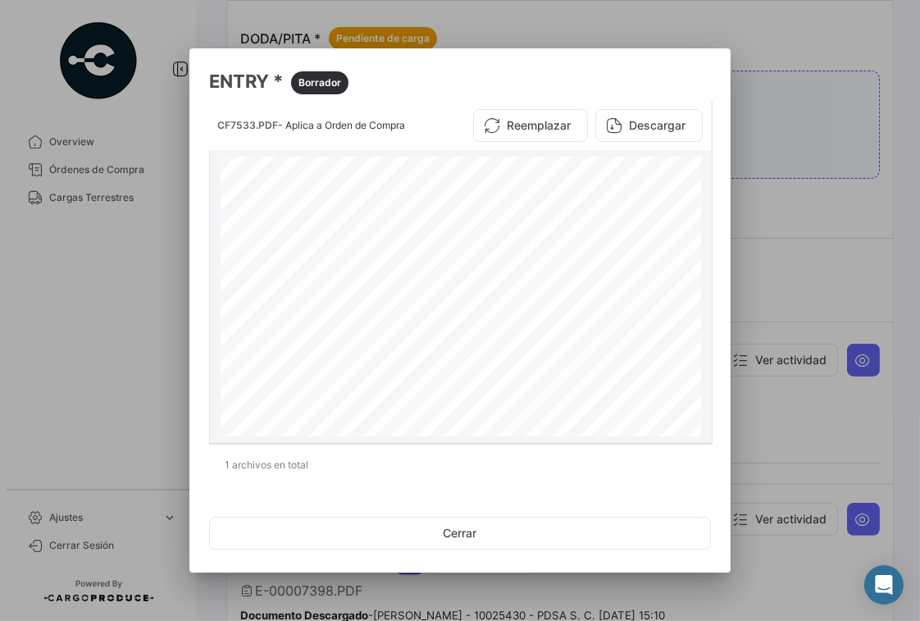
drag, startPoint x: 662, startPoint y: 208, endPoint x: 585, endPoint y: 214, distance: 77.3
click at [588, 213] on div "T/P#: 53280V F# 0259908 E7398 LOT#: 2526-T-133 K76 - 1161907 - 6 TRUCK: 53280V …" at bounding box center [461, 468] width 481 height 622
copy div "K76 - 1161907 - 6"
click at [819, 211] on div at bounding box center [460, 310] width 920 height 621
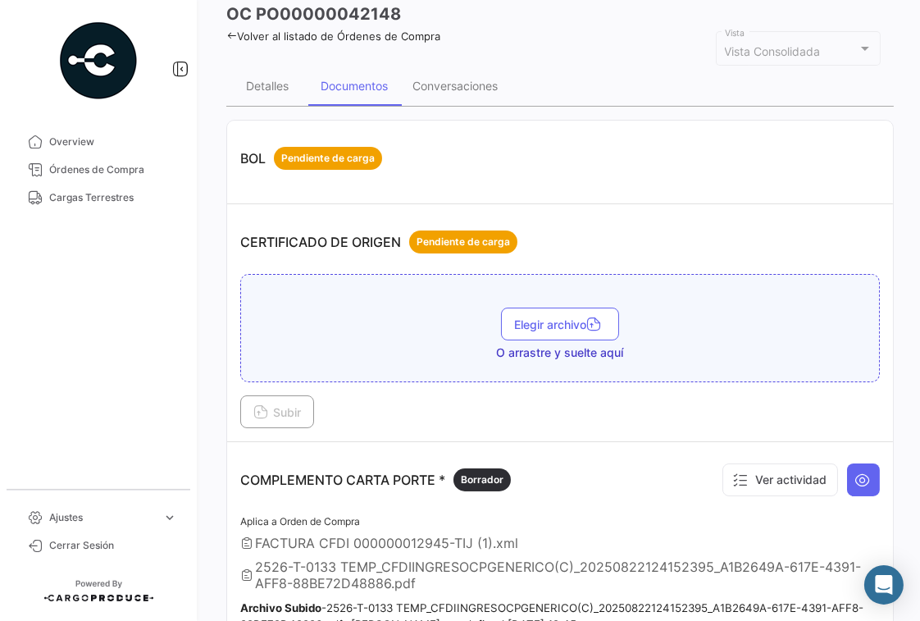
scroll to position [328, 0]
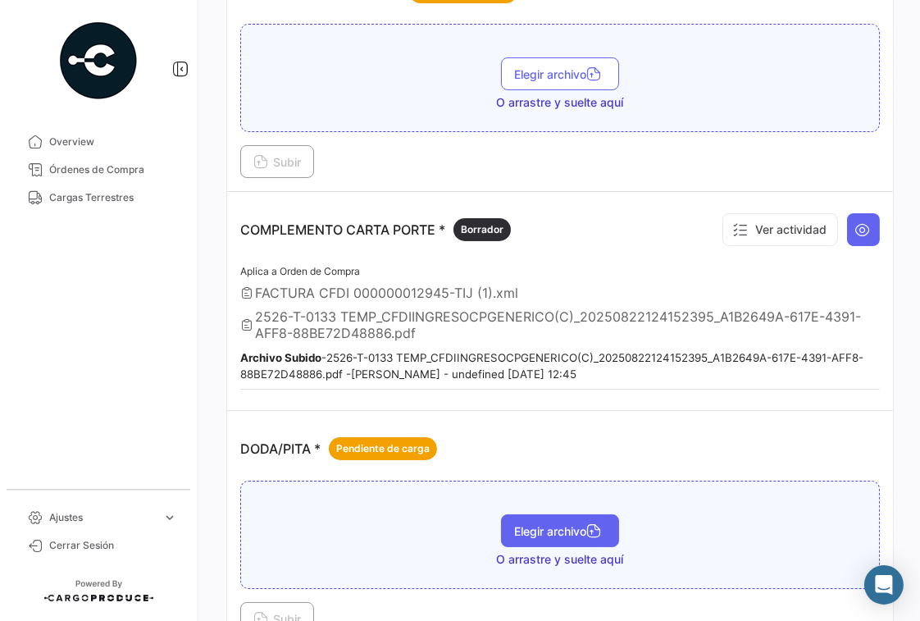
click at [552, 539] on button "Elegir archivo" at bounding box center [560, 530] width 118 height 33
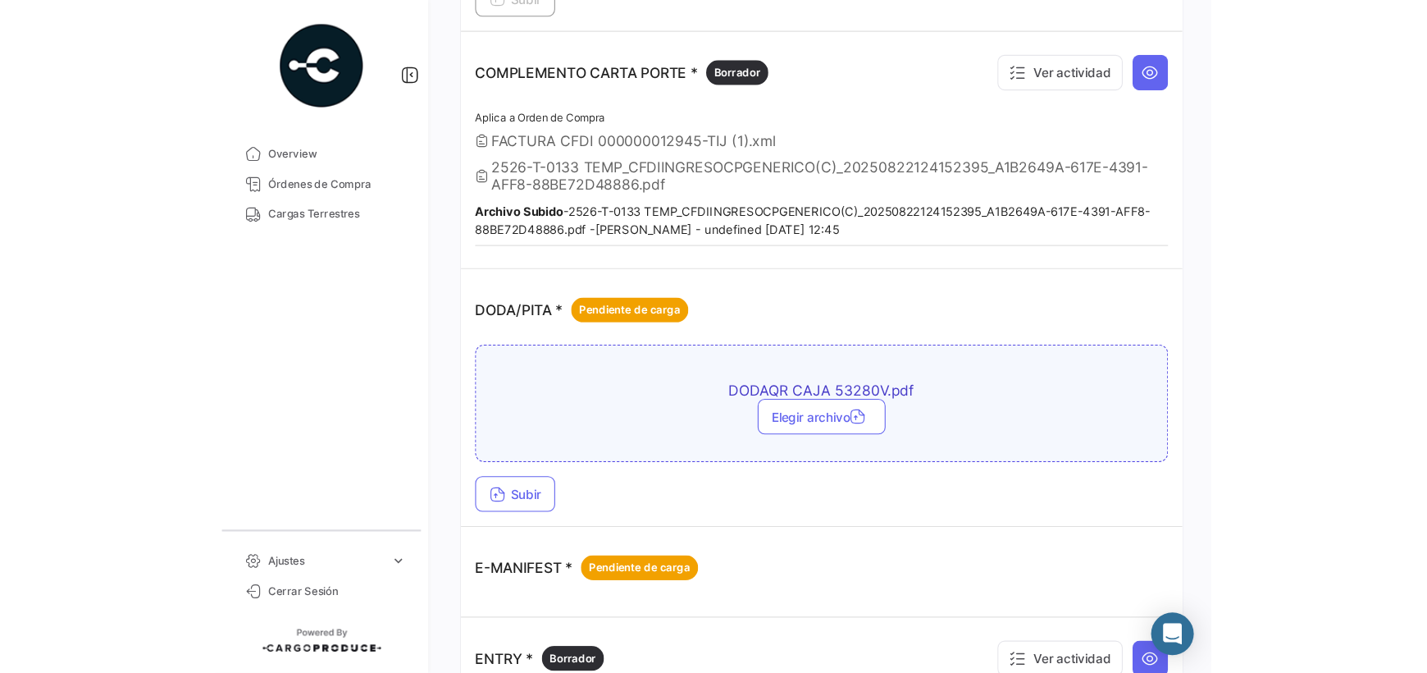
scroll to position [492, 0]
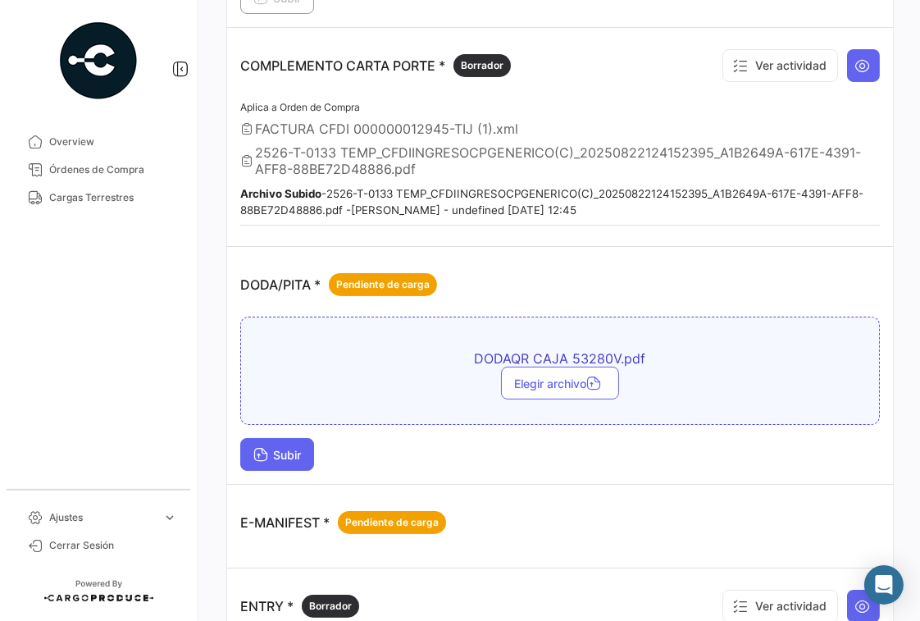
click at [265, 449] on icon at bounding box center [260, 456] width 15 height 15
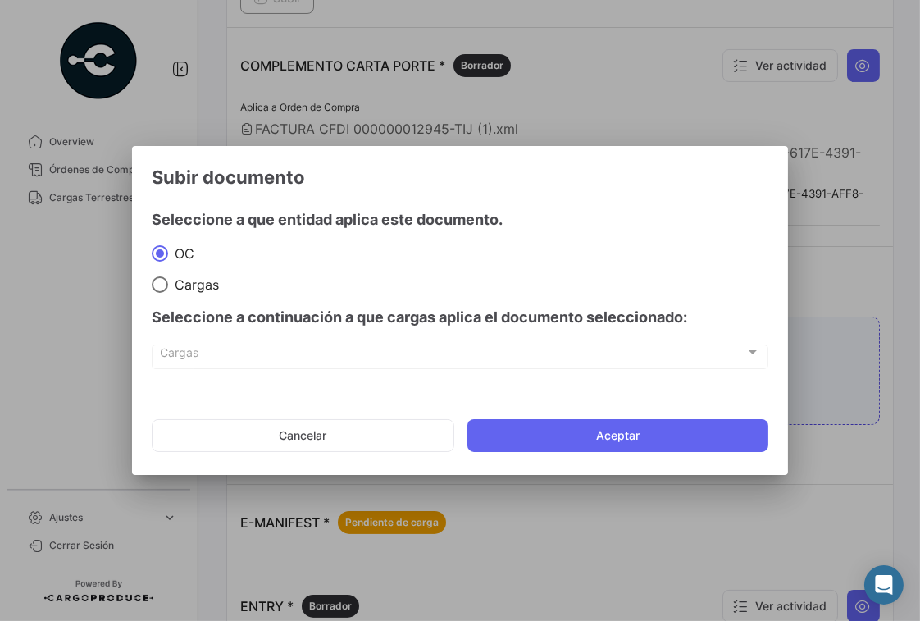
click at [165, 293] on div "Seleccione a continuación a que cargas aplica el documento seleccionado:" at bounding box center [460, 317] width 617 height 49
click at [164, 285] on span at bounding box center [160, 284] width 16 height 16
click at [164, 285] on input "Cargas" at bounding box center [160, 284] width 16 height 16
radio input "true"
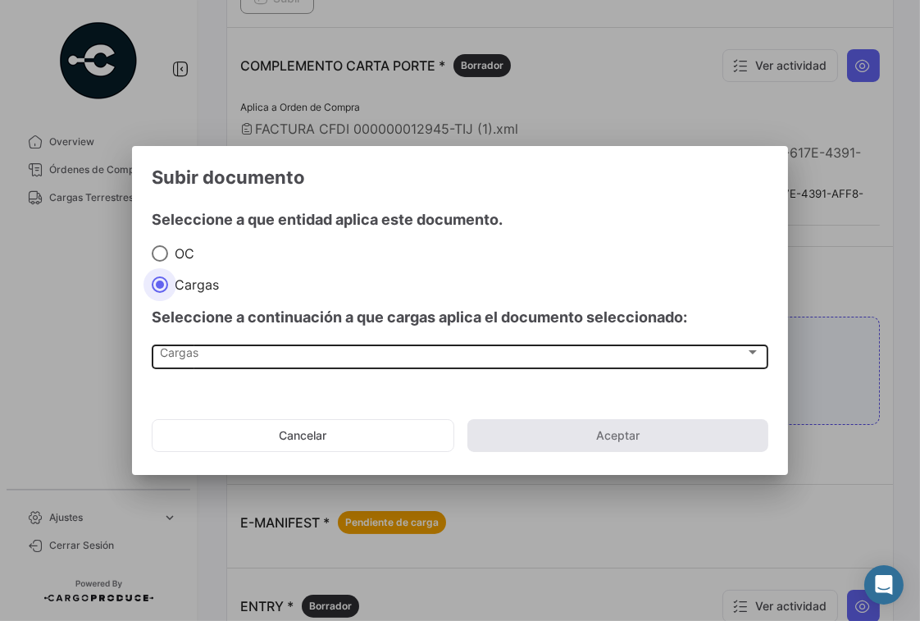
click at [583, 358] on div "Cargas" at bounding box center [453, 356] width 585 height 14
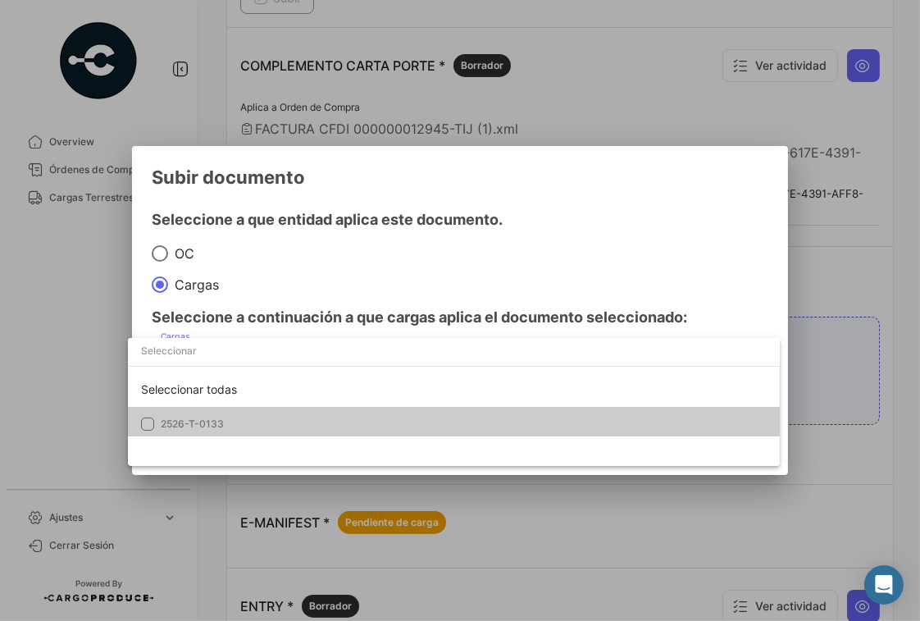
click at [148, 423] on mat-pseudo-checkbox at bounding box center [147, 423] width 13 height 13
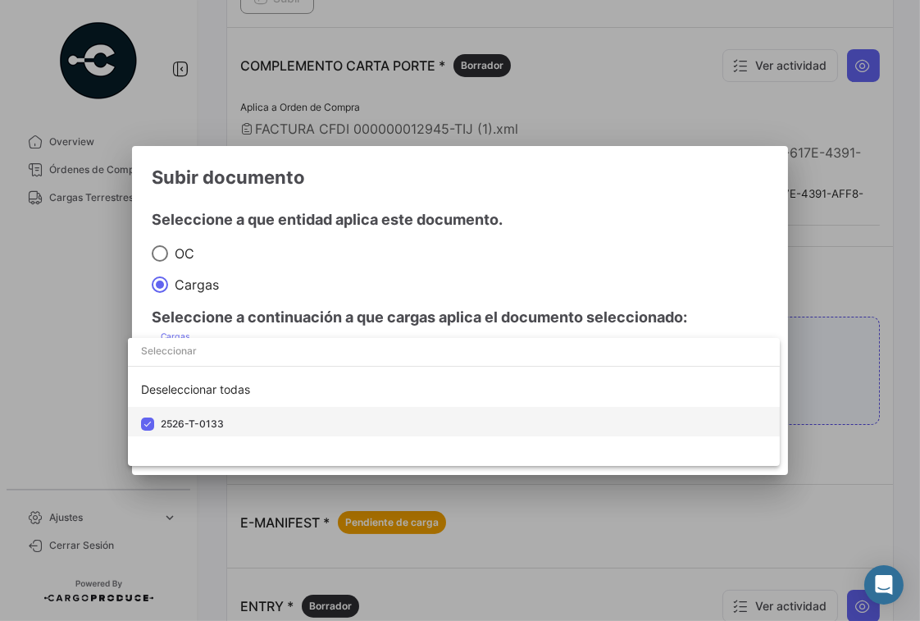
click at [504, 420] on mat-option "2526-T-0133" at bounding box center [454, 424] width 652 height 34
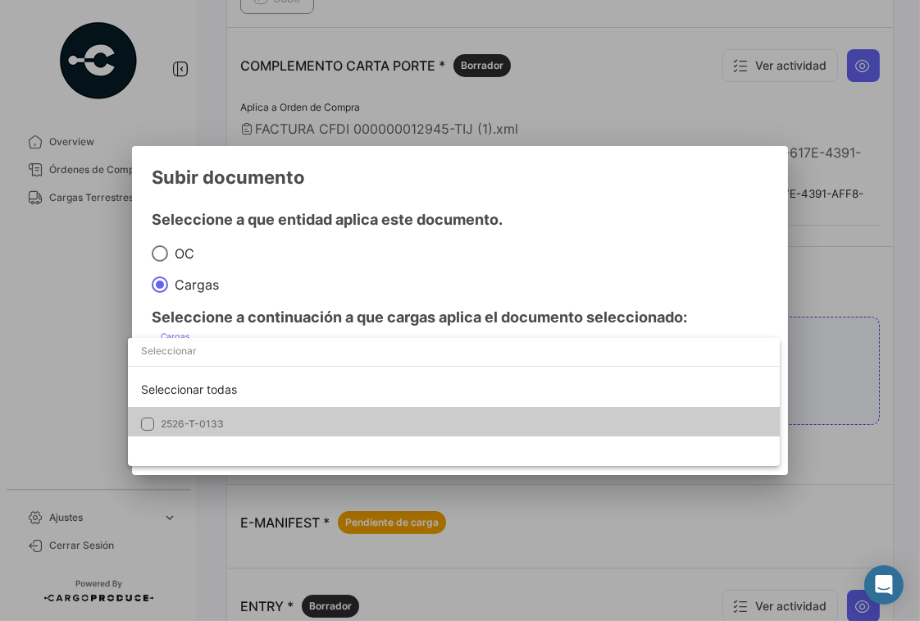
click at [504, 420] on mat-option "2526-T-0133" at bounding box center [454, 424] width 652 height 34
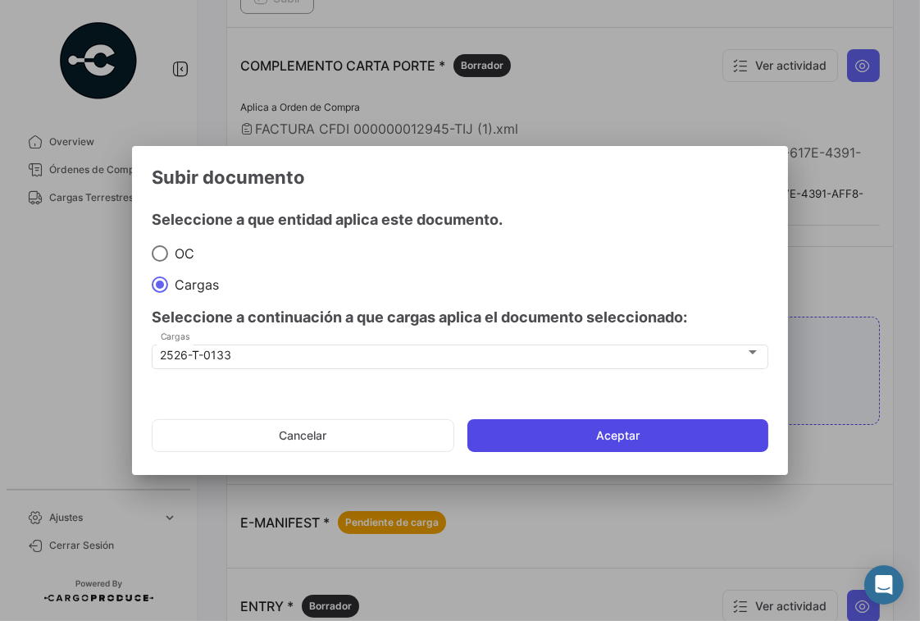
click at [622, 435] on button "Aceptar" at bounding box center [618, 435] width 301 height 33
